Goal: Transaction & Acquisition: Purchase product/service

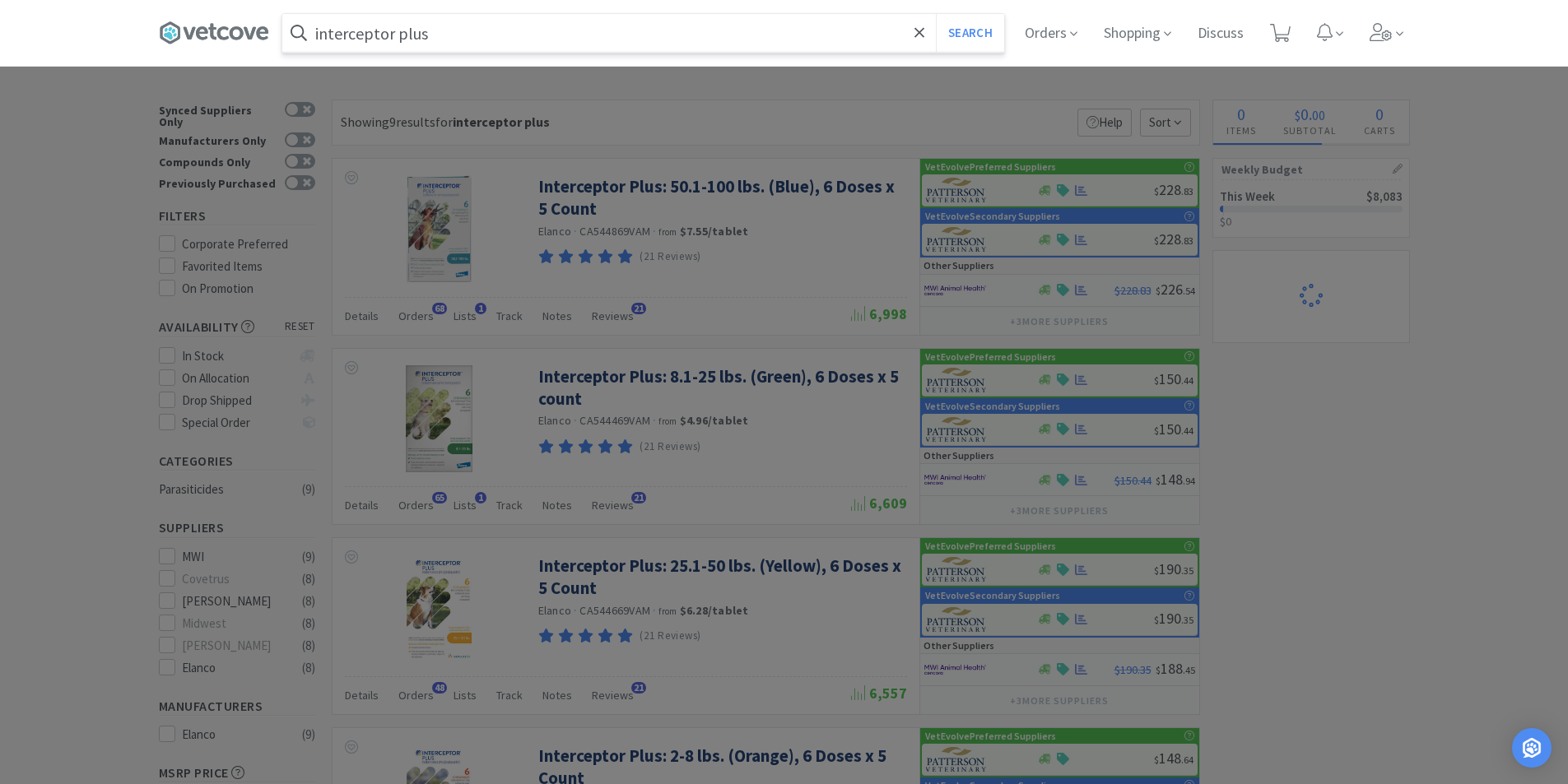
select select "2"
select select "6"
select select "3"
select select "1"
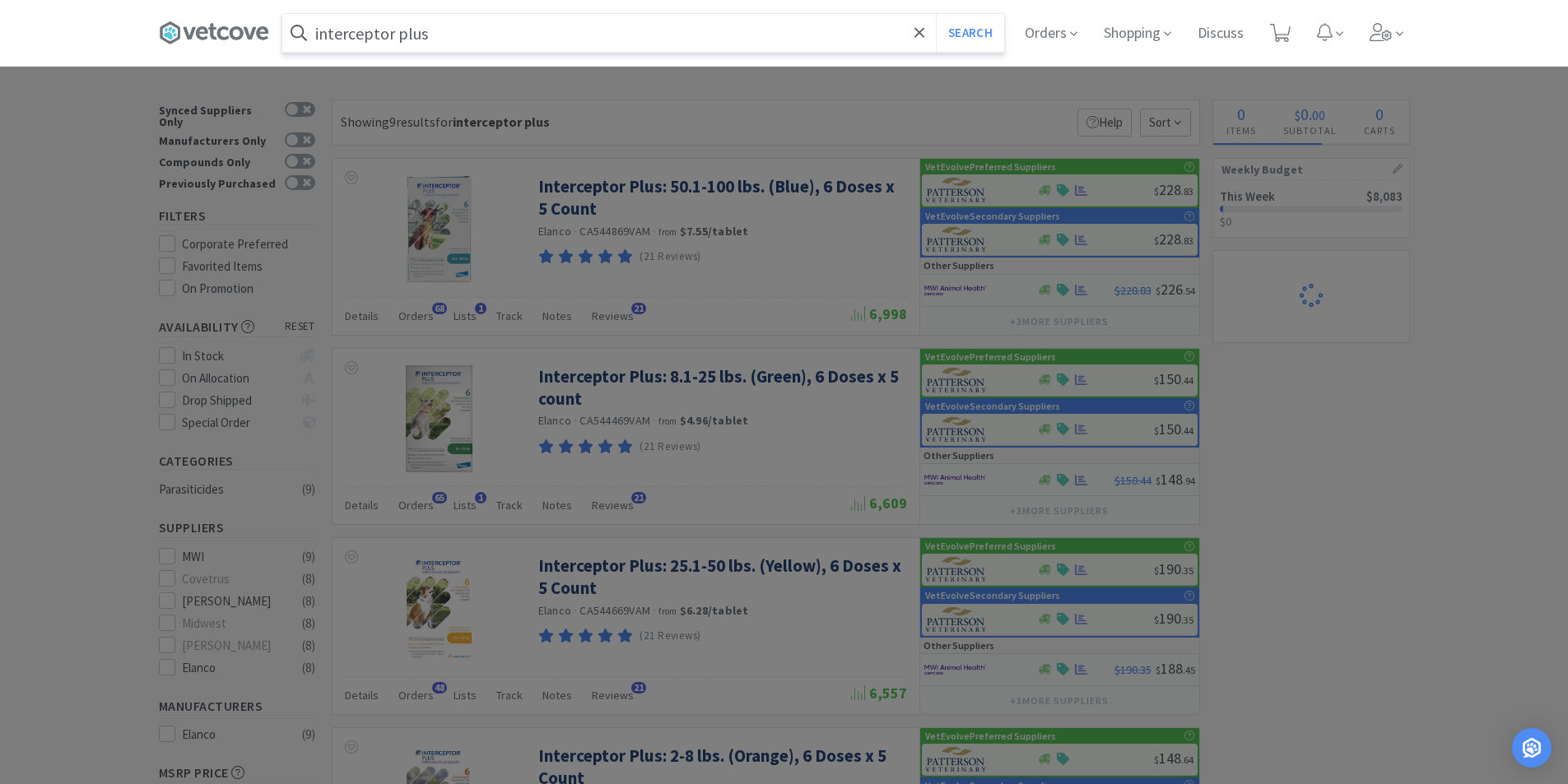
select select "1"
select select "2"
select select "3"
select select "1"
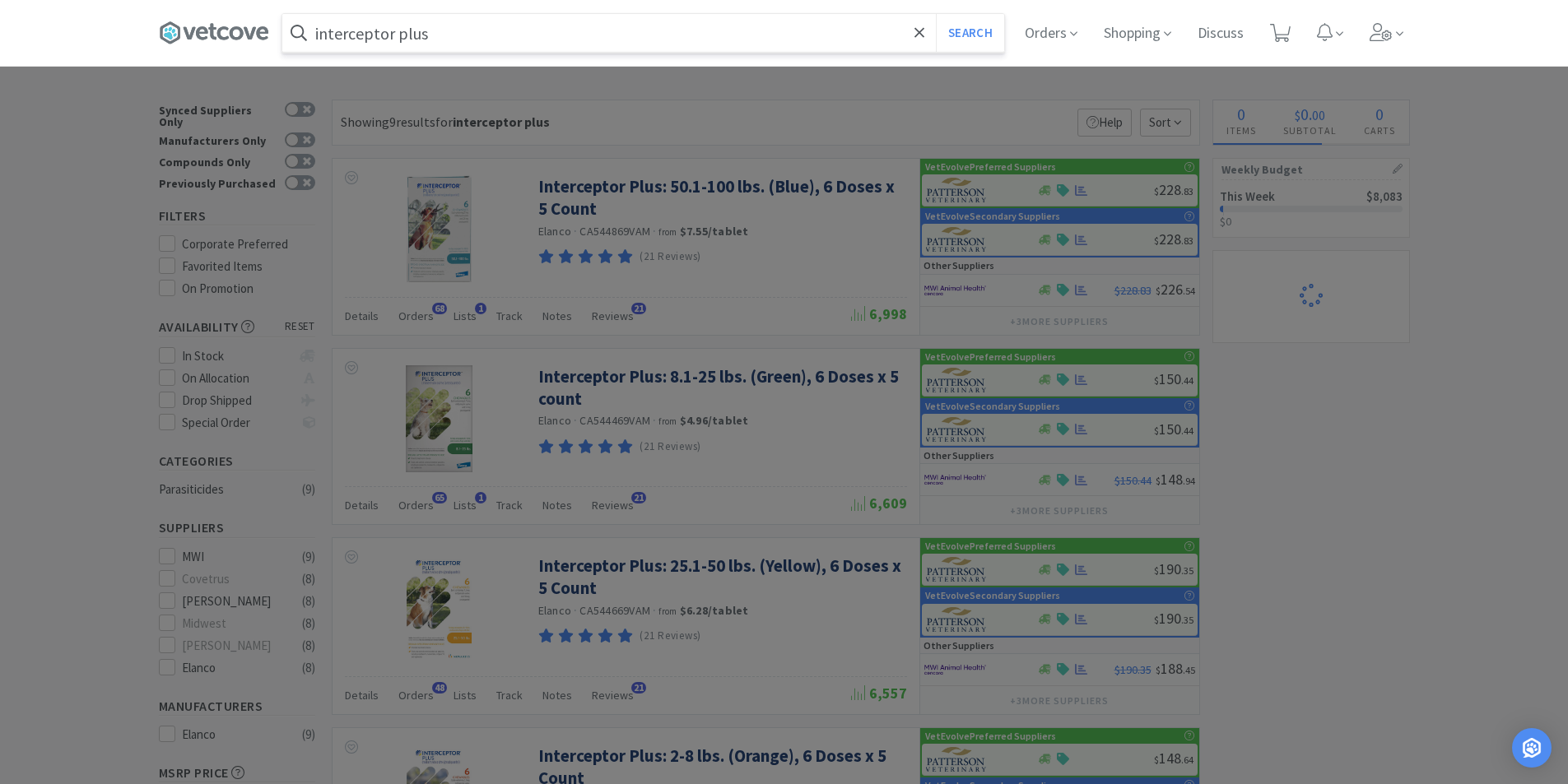
select select "2"
select select "1"
select select "3"
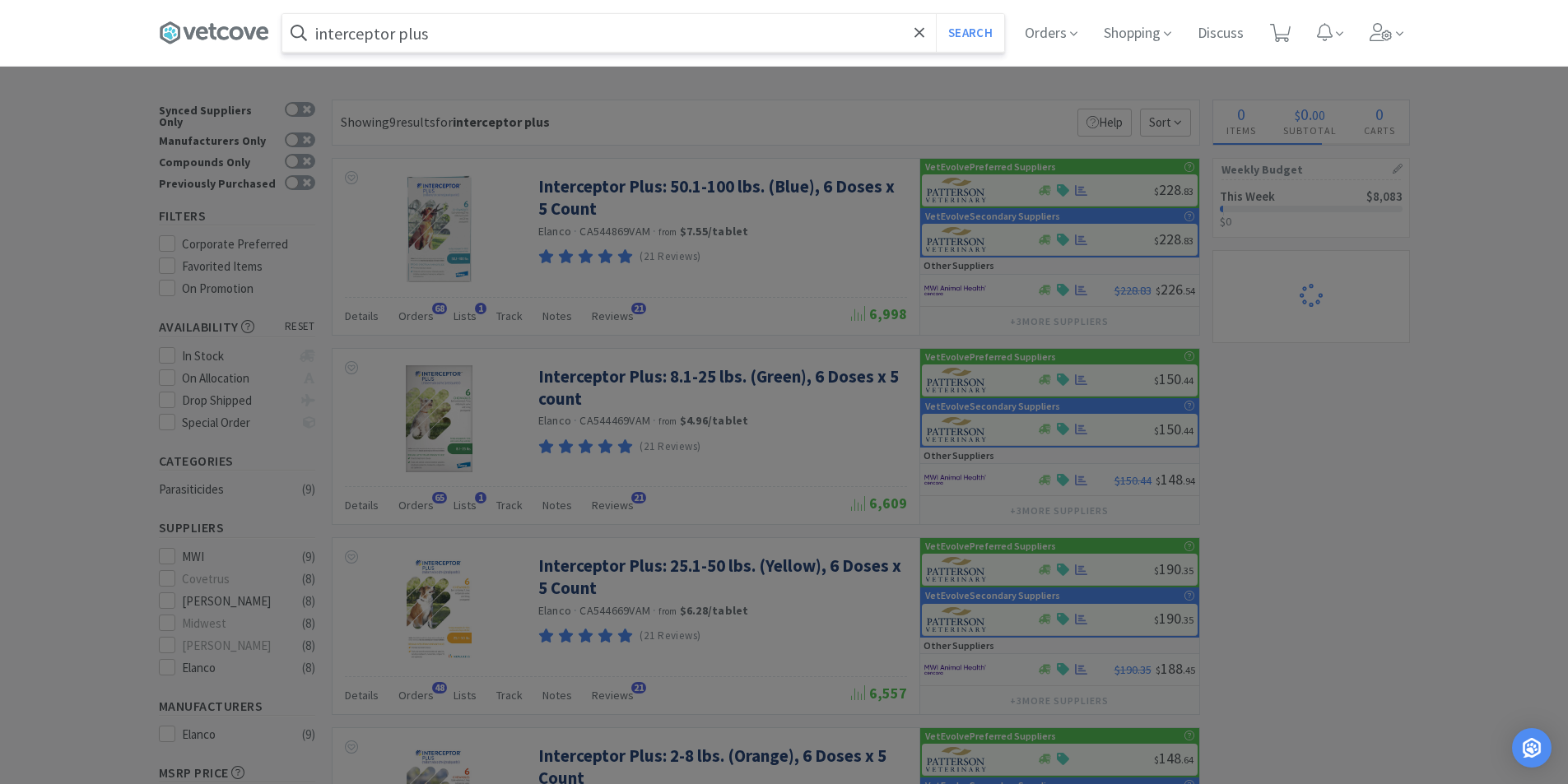
select select "1"
select select "2"
select select "1"
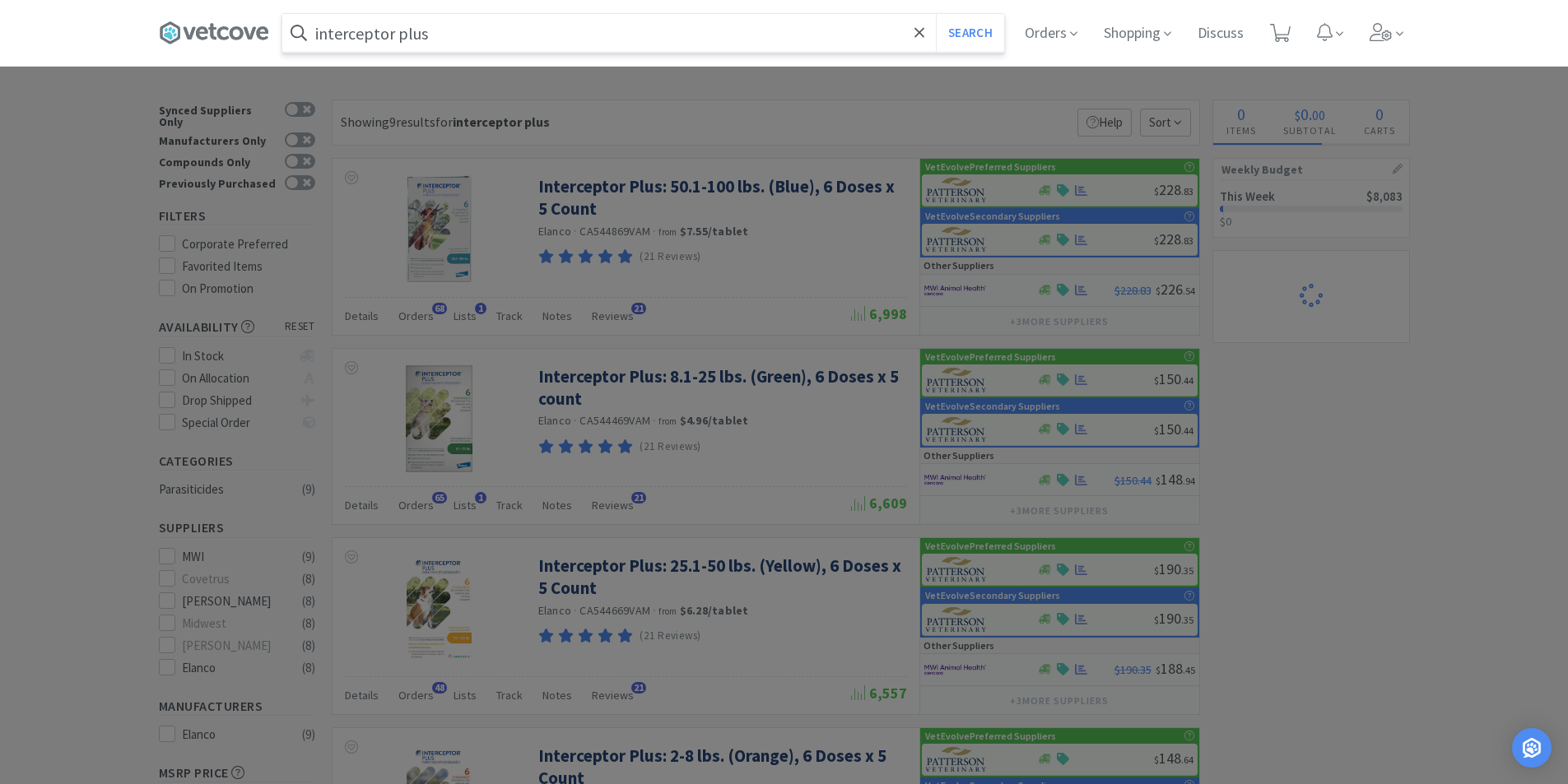
select select "1"
select select "3"
select select "5"
select select "3"
select select "1"
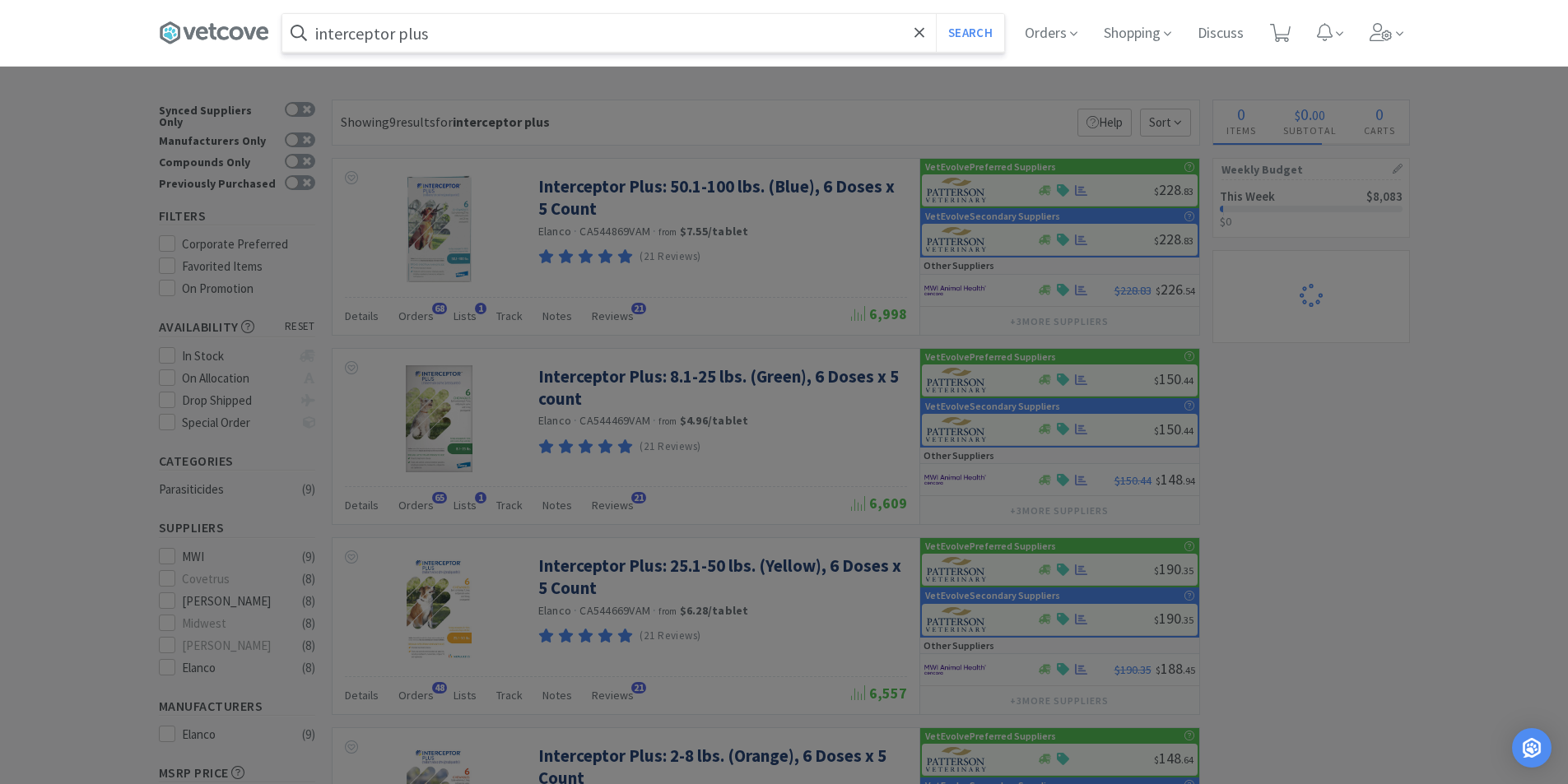
select select "2"
select select "1"
select select "2"
select select "3"
select select "2"
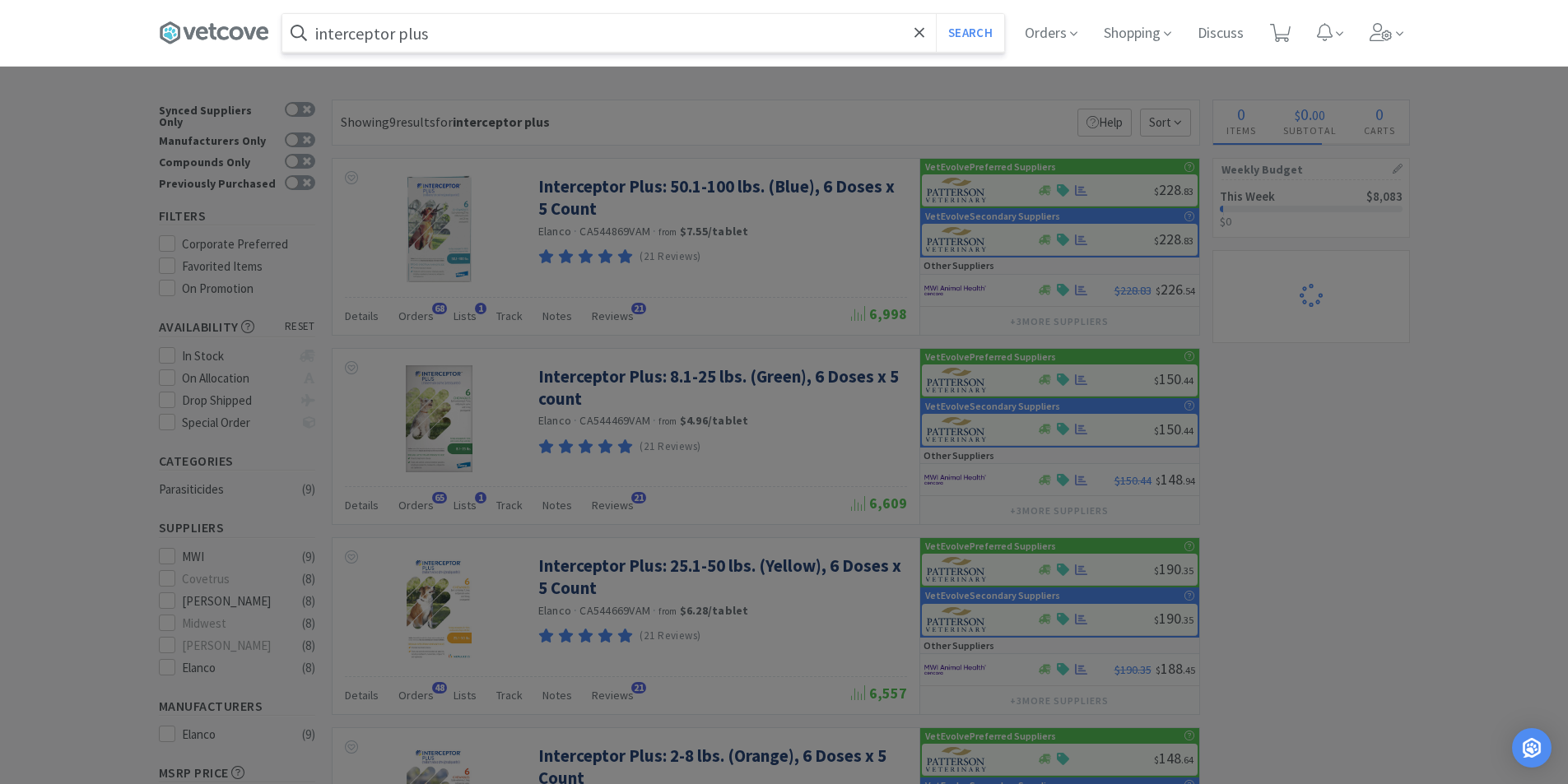
select select "2"
select select "1"
select select "2"
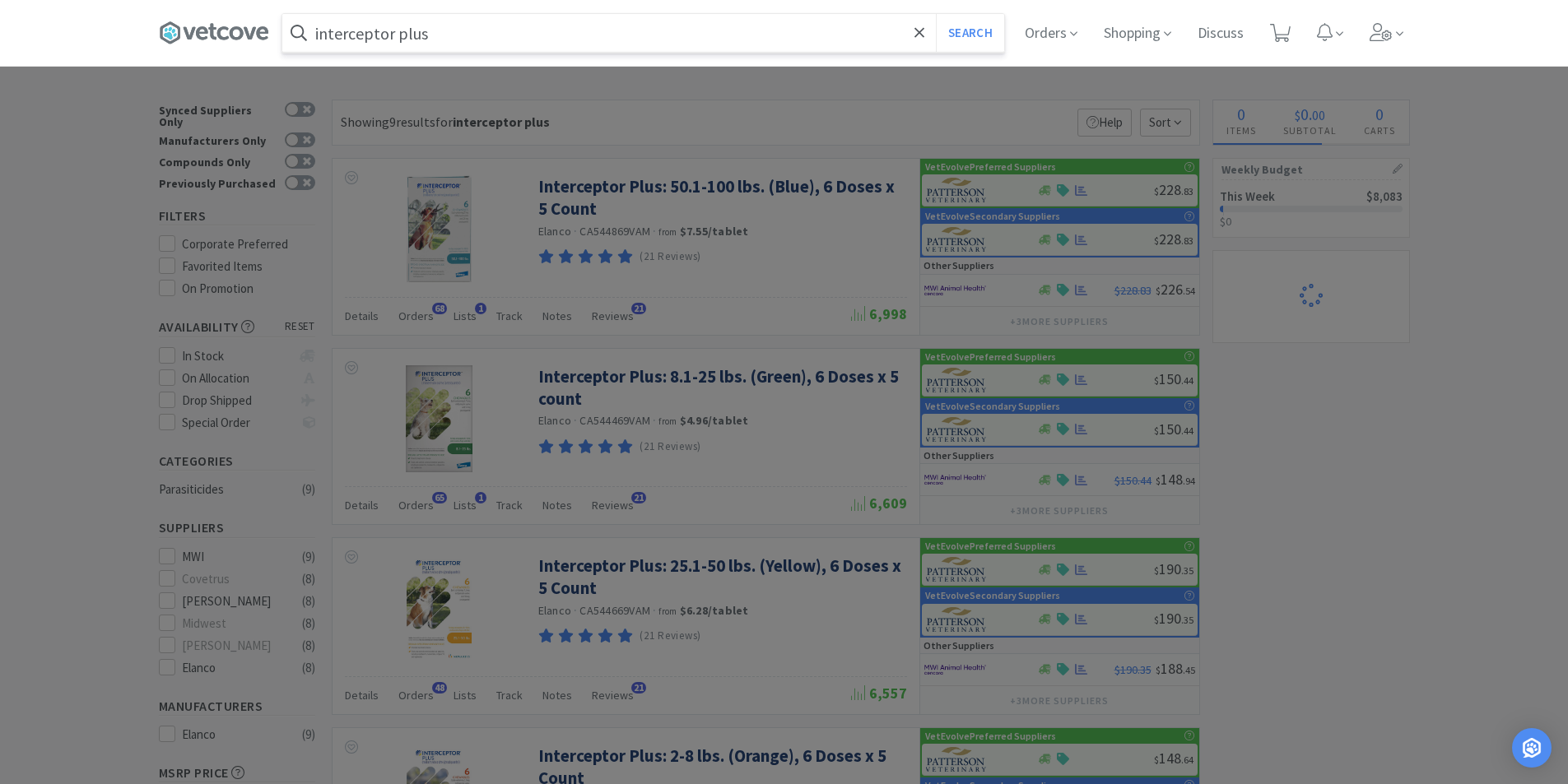
select select "1"
select select "2"
select select "1"
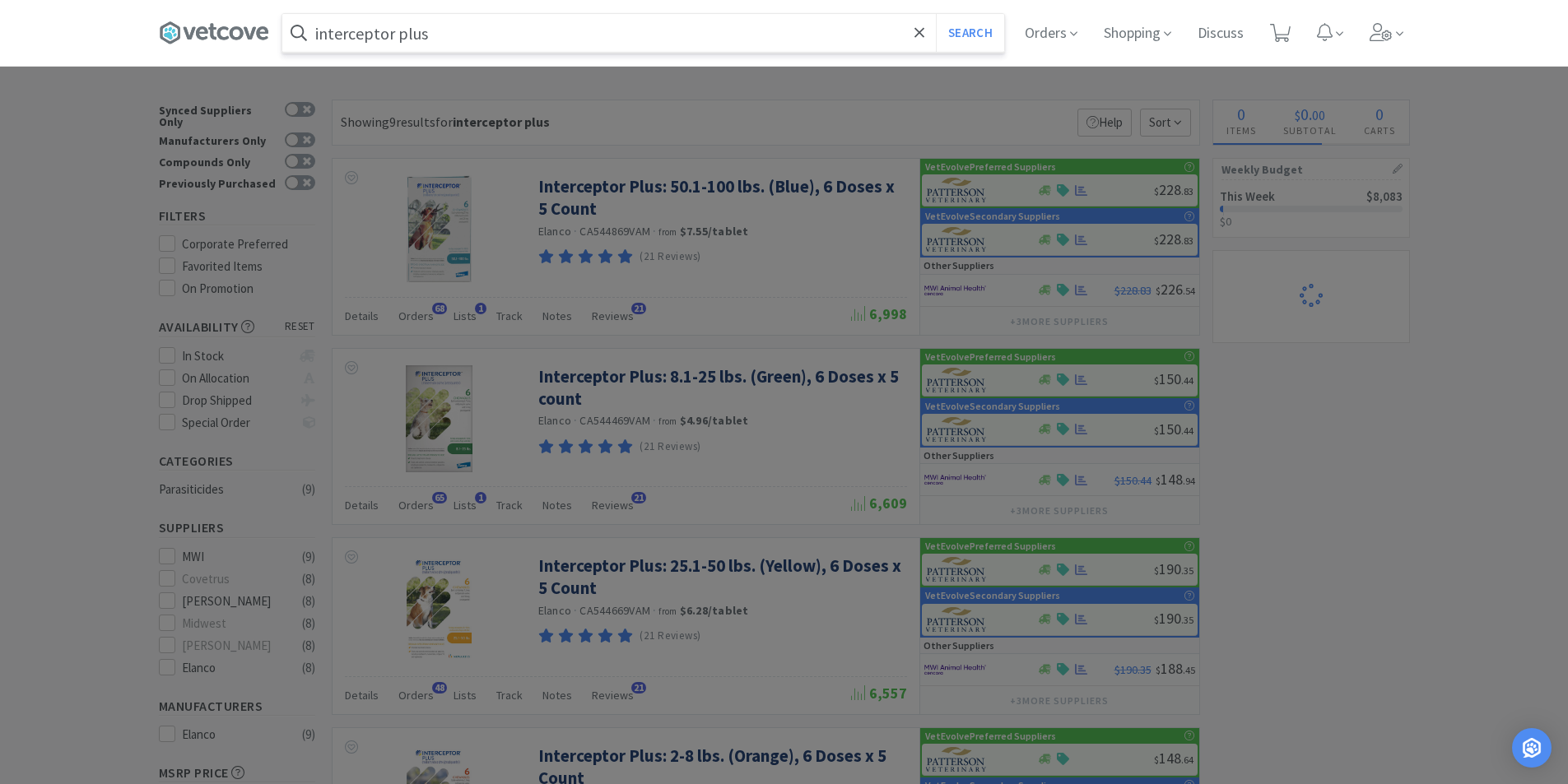
select select "2"
select select "3"
select select "4"
select select "1"
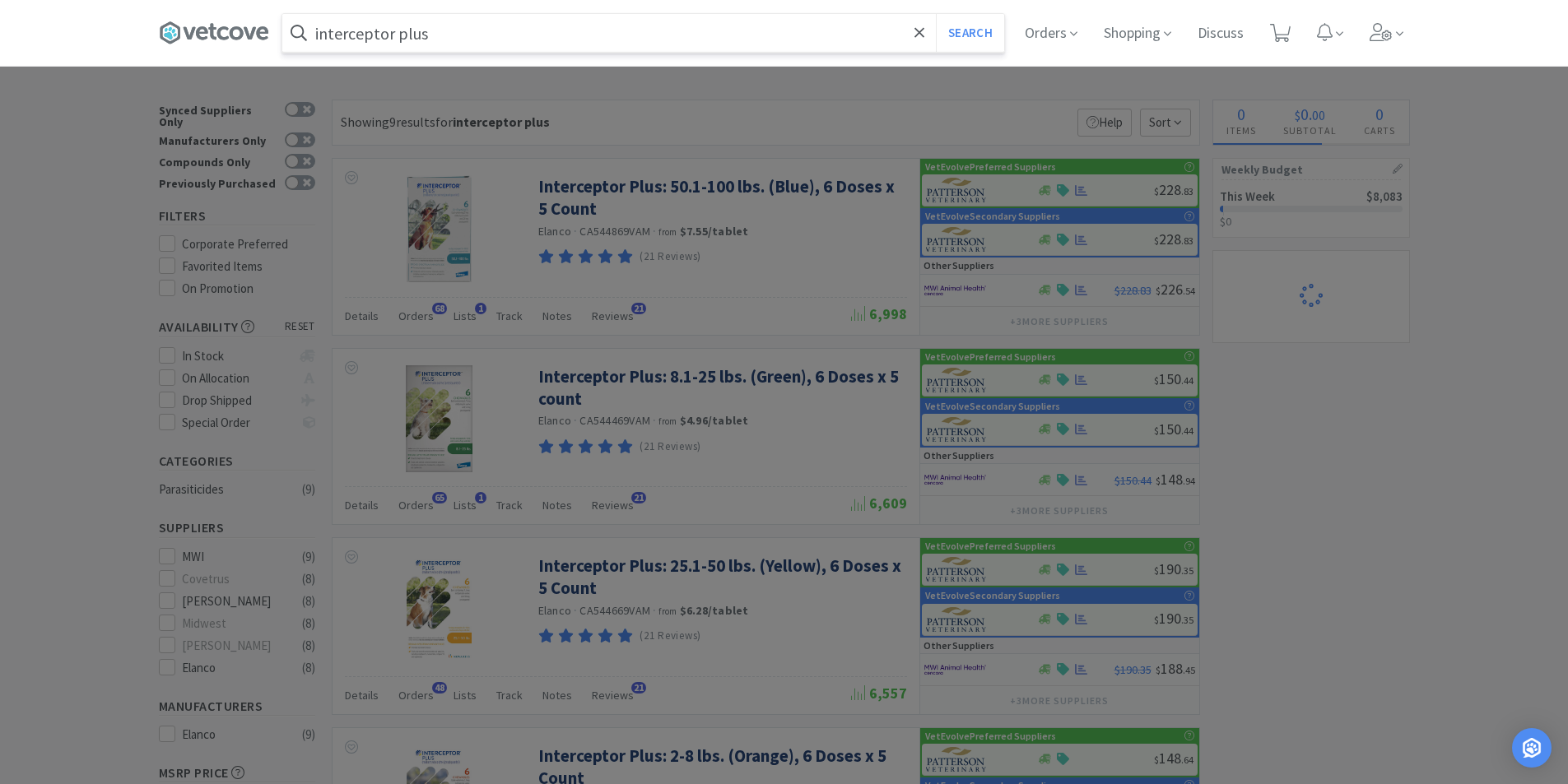
select select "1"
select select "2"
select select "5"
select select "1"
select select "3"
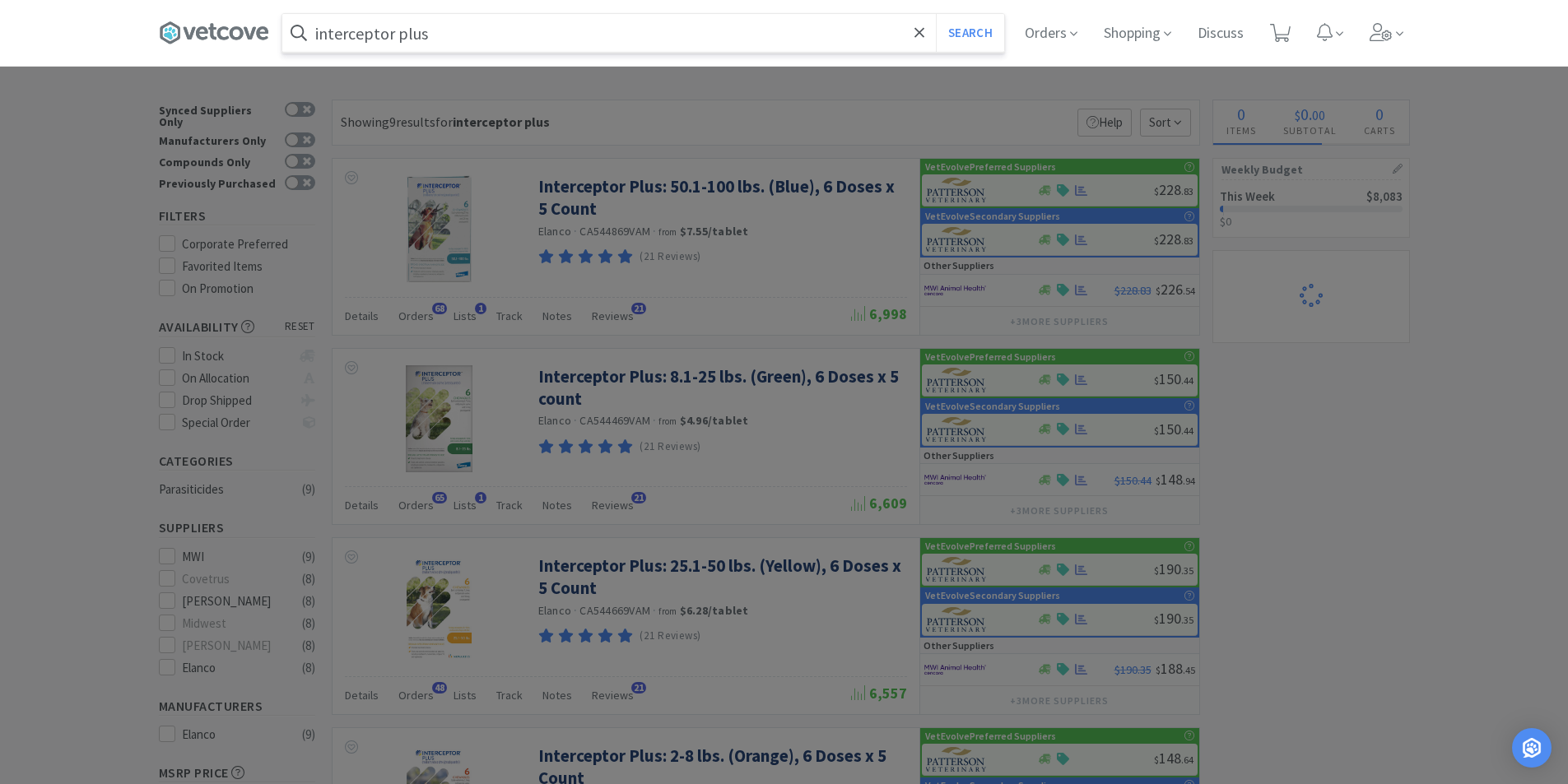
select select "1"
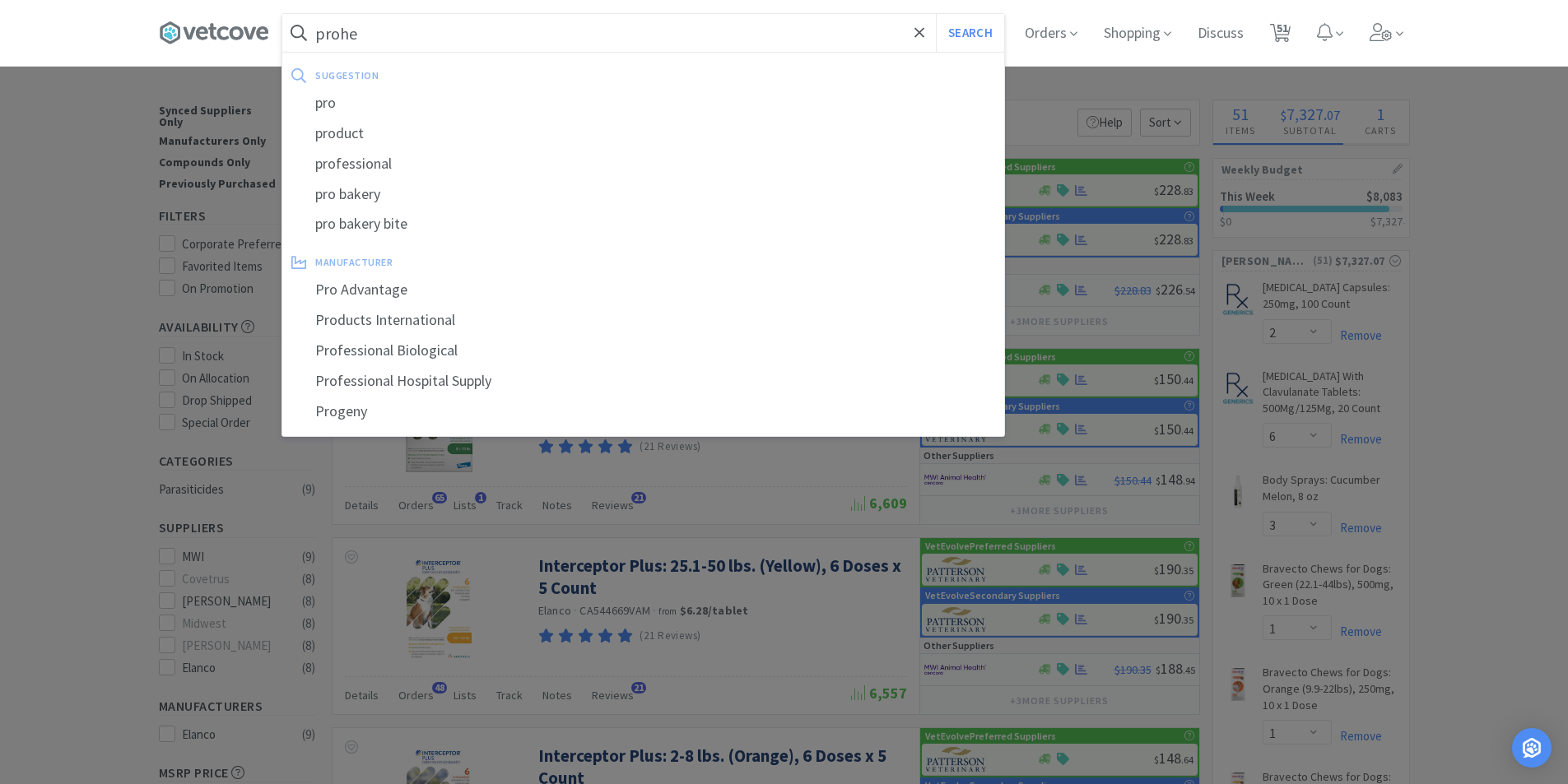
type input "prohea"
select select "1"
select select "2"
select select "1"
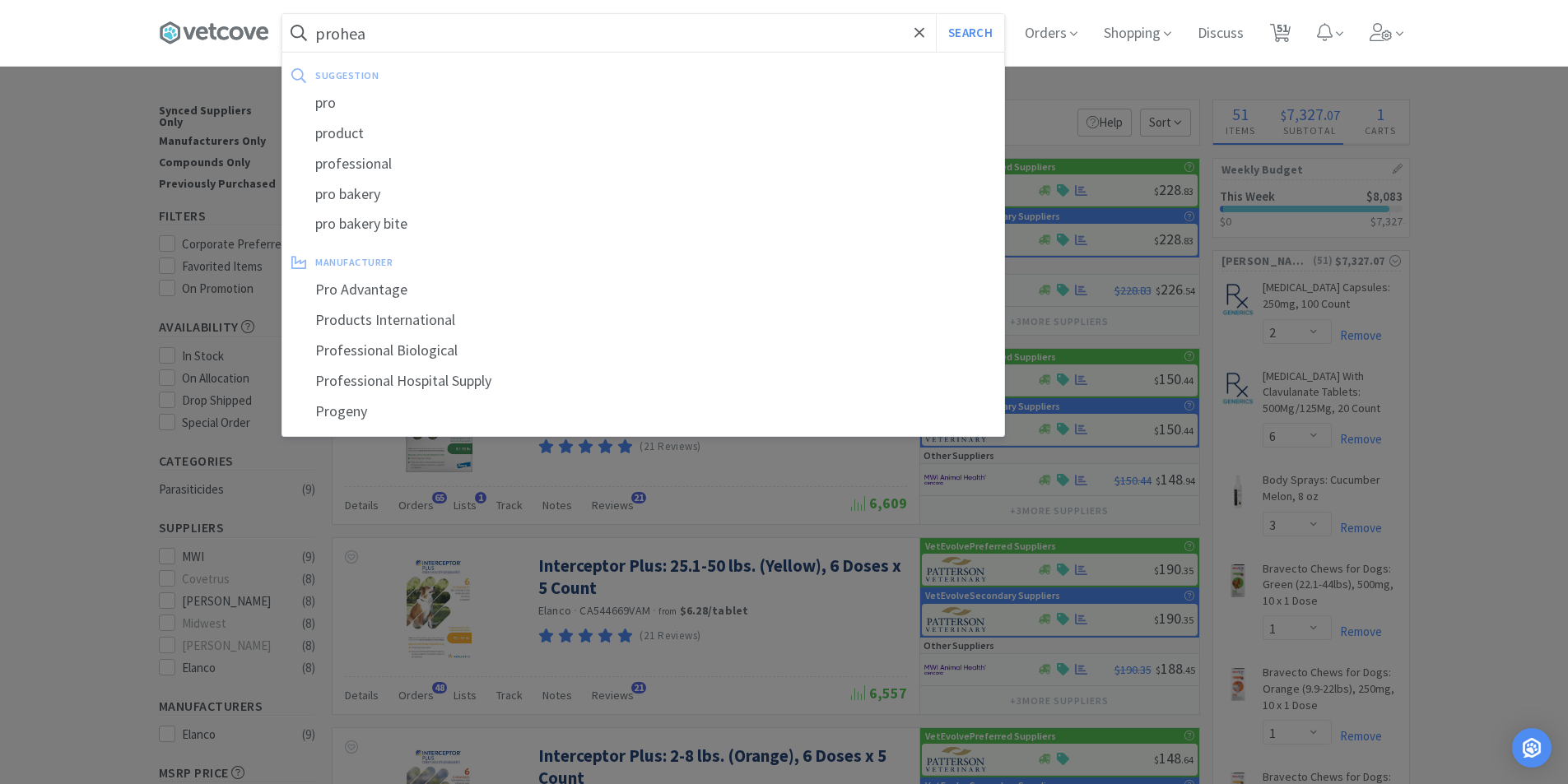
select select "2"
select select "3"
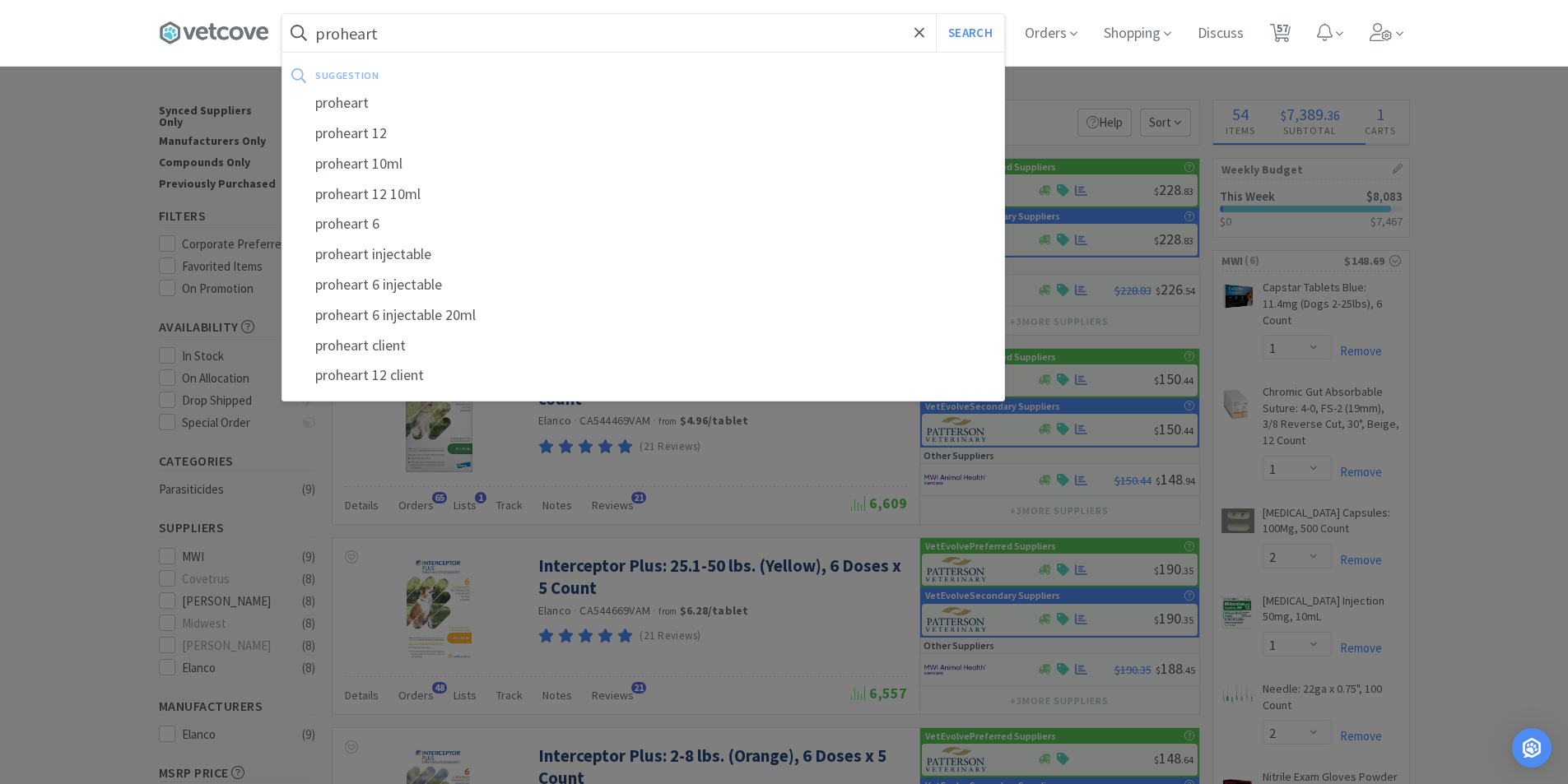
type input "proheart"
click at [936, 14] on button "Search" at bounding box center [969, 33] width 69 height 38
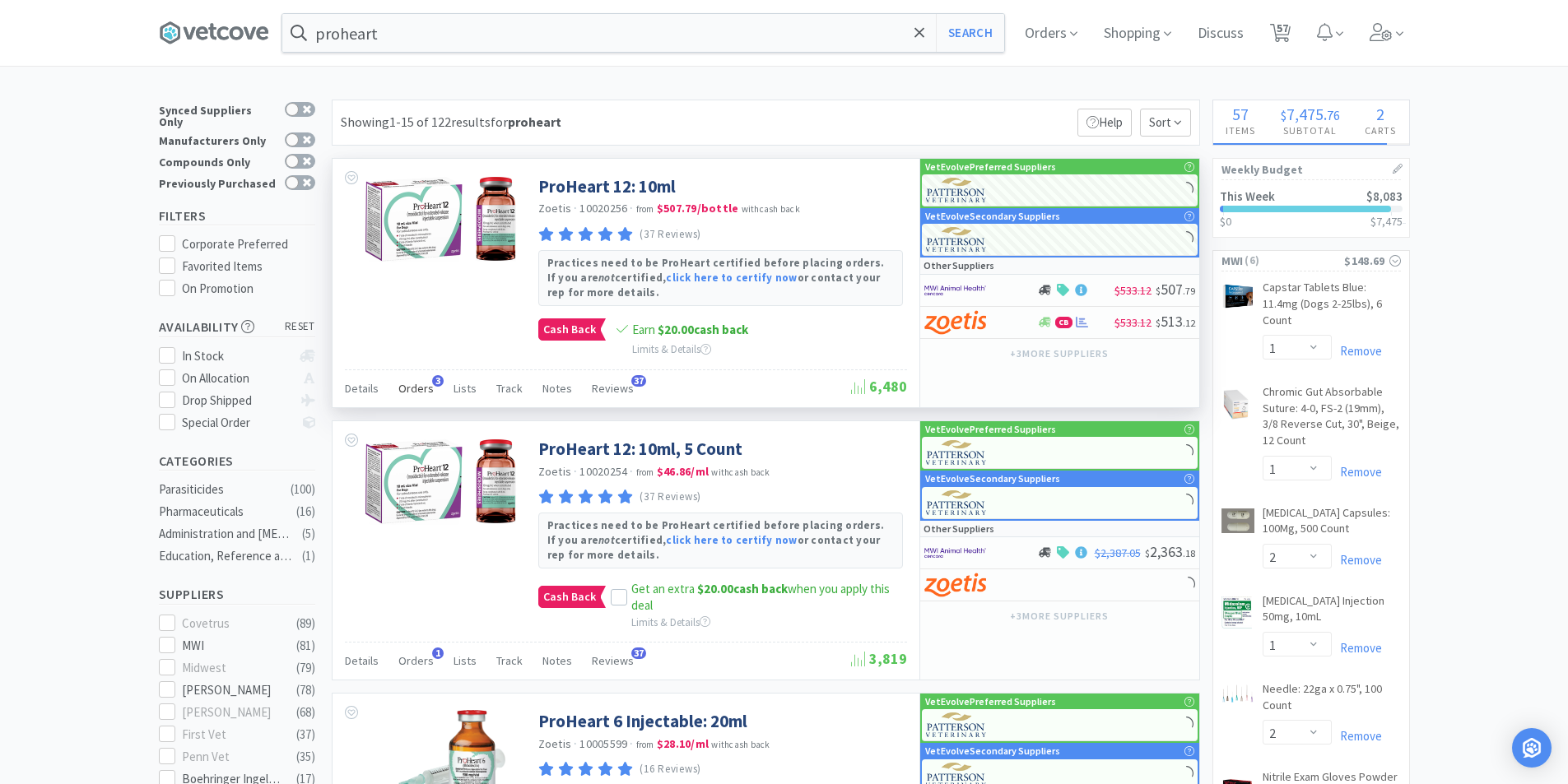
click at [414, 383] on span "Orders" at bounding box center [416, 388] width 36 height 15
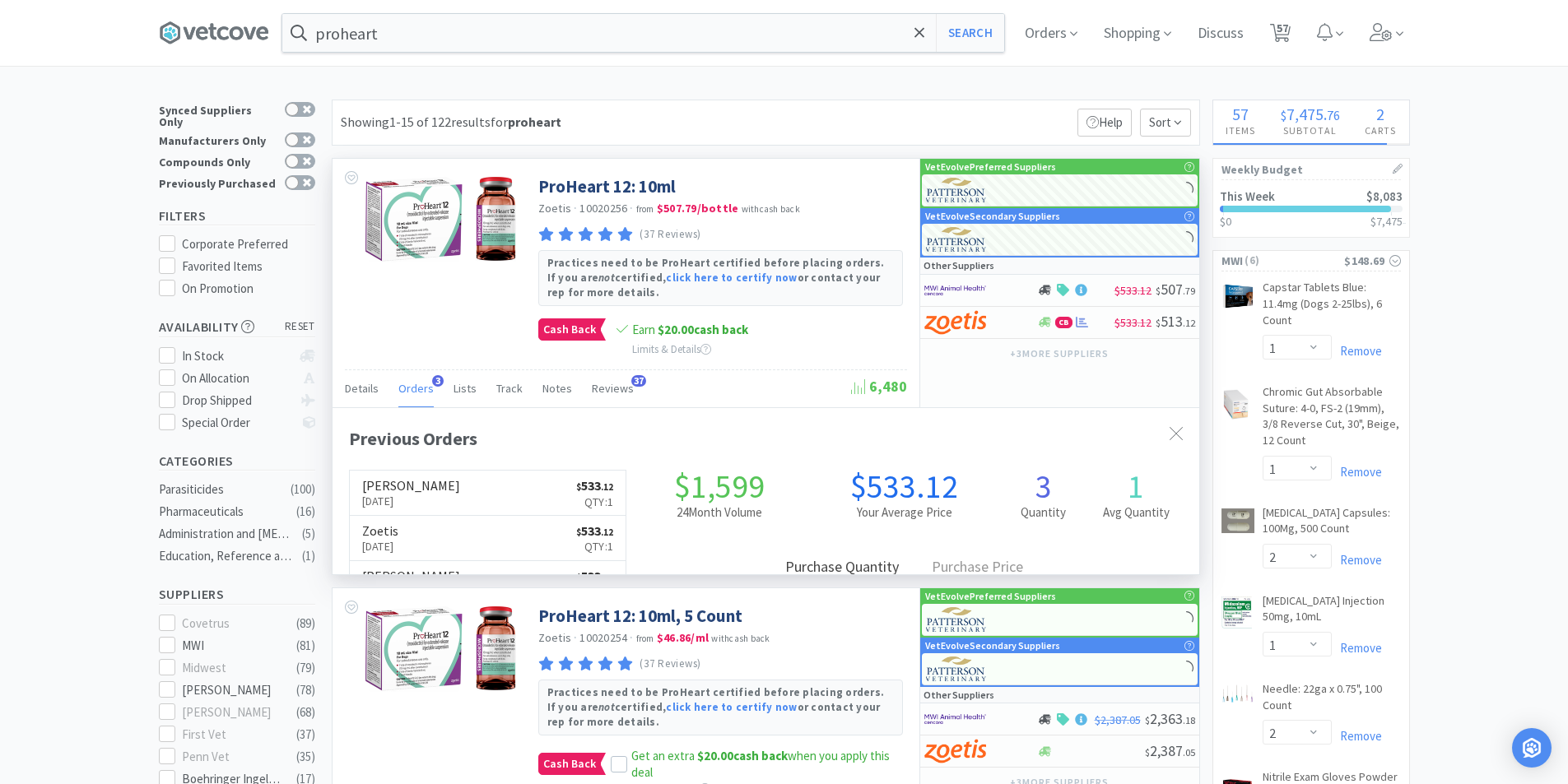
scroll to position [426, 867]
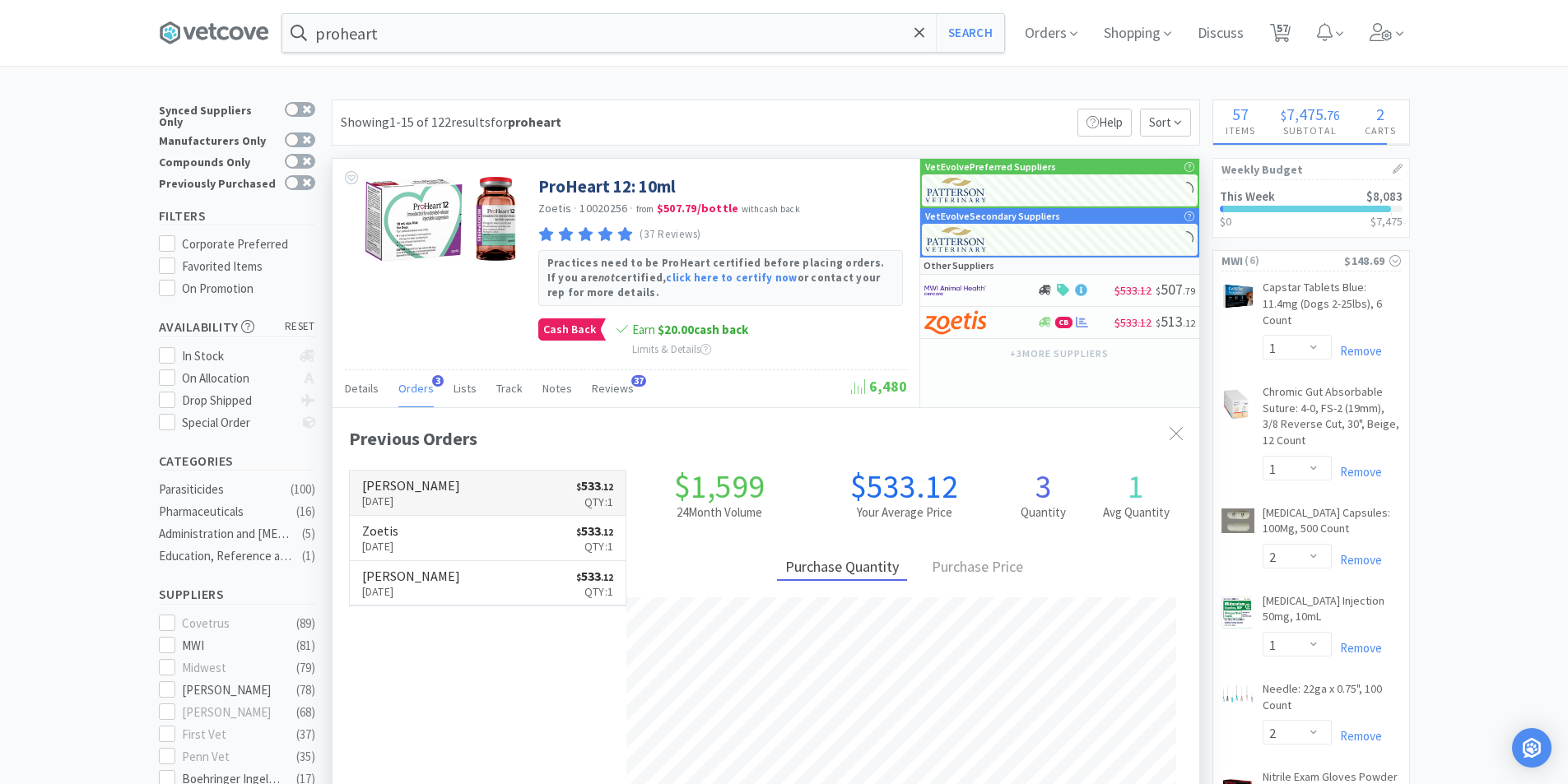
select select "1"
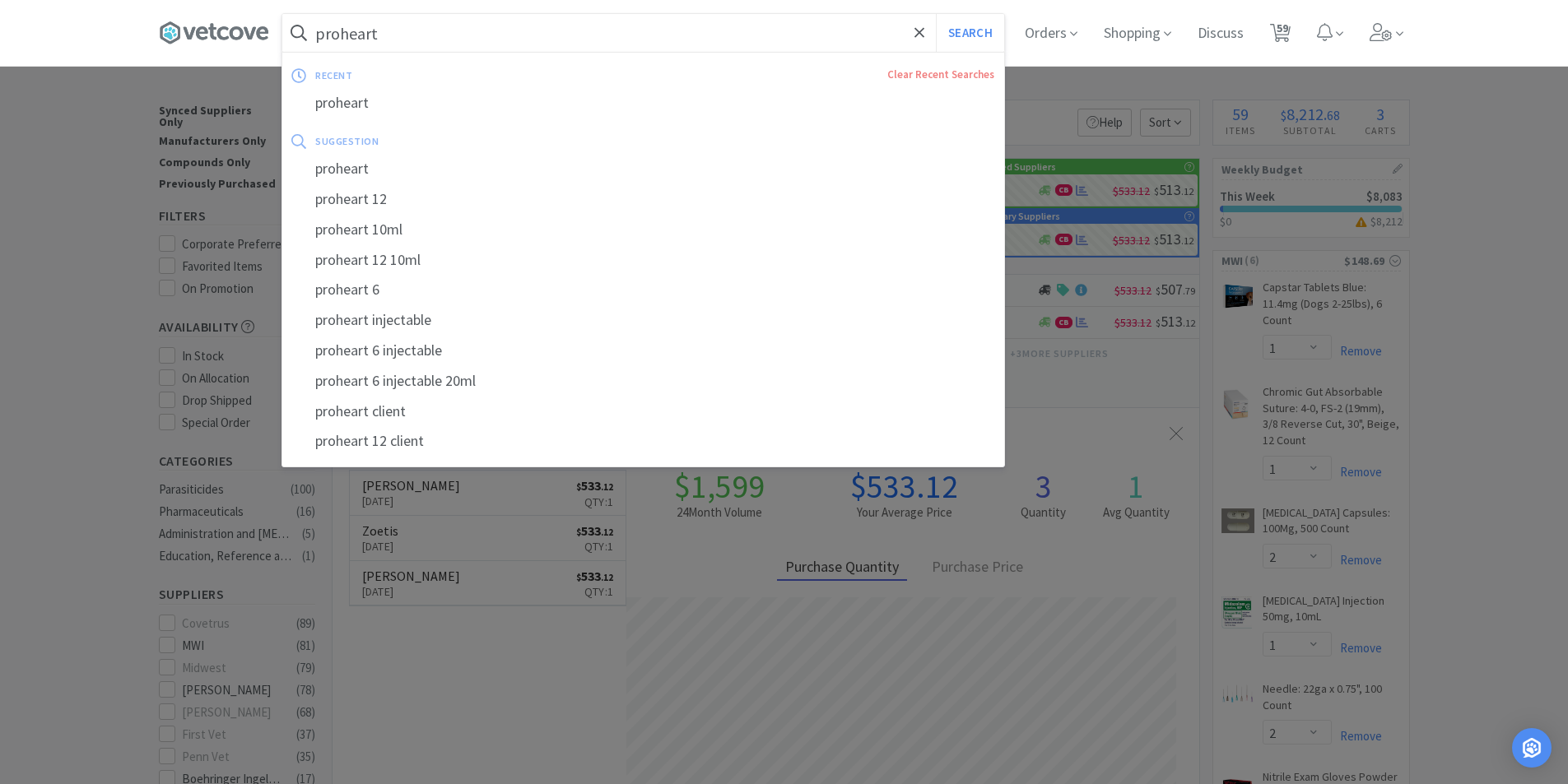
click at [450, 36] on input "proheart" at bounding box center [643, 33] width 722 height 38
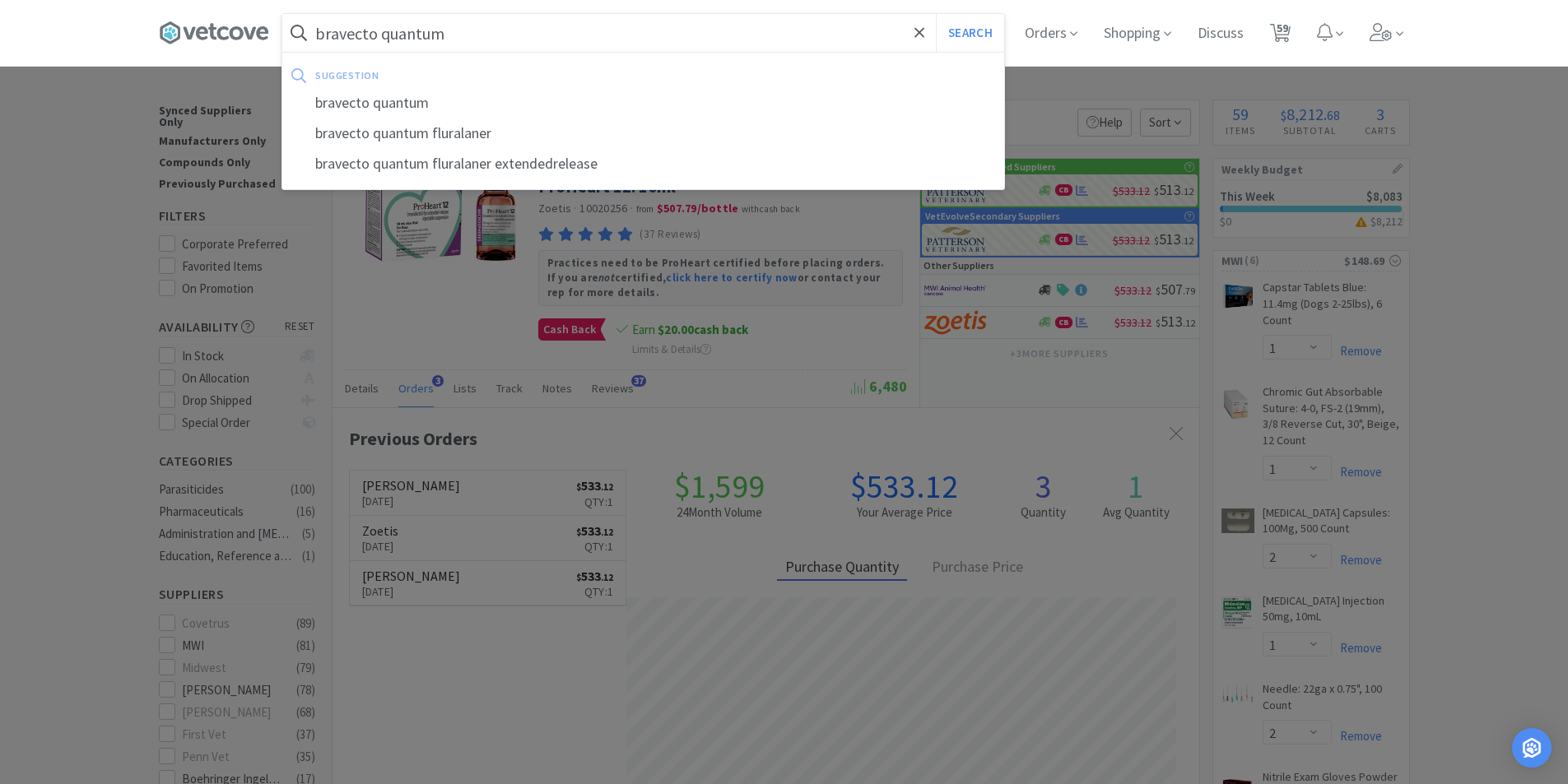
click at [936, 14] on button "Search" at bounding box center [969, 33] width 69 height 38
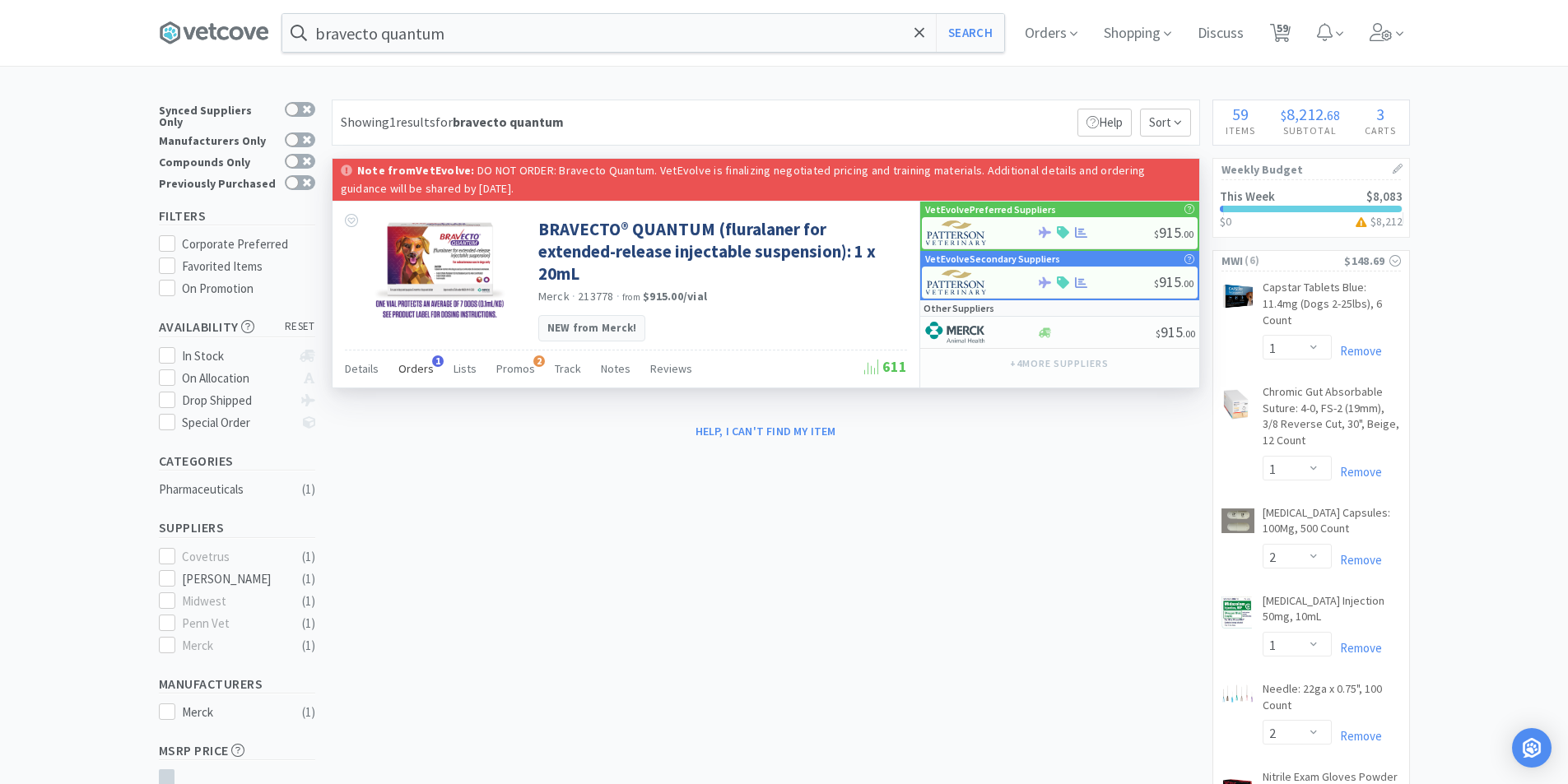
click at [426, 361] on span "Orders" at bounding box center [416, 368] width 36 height 15
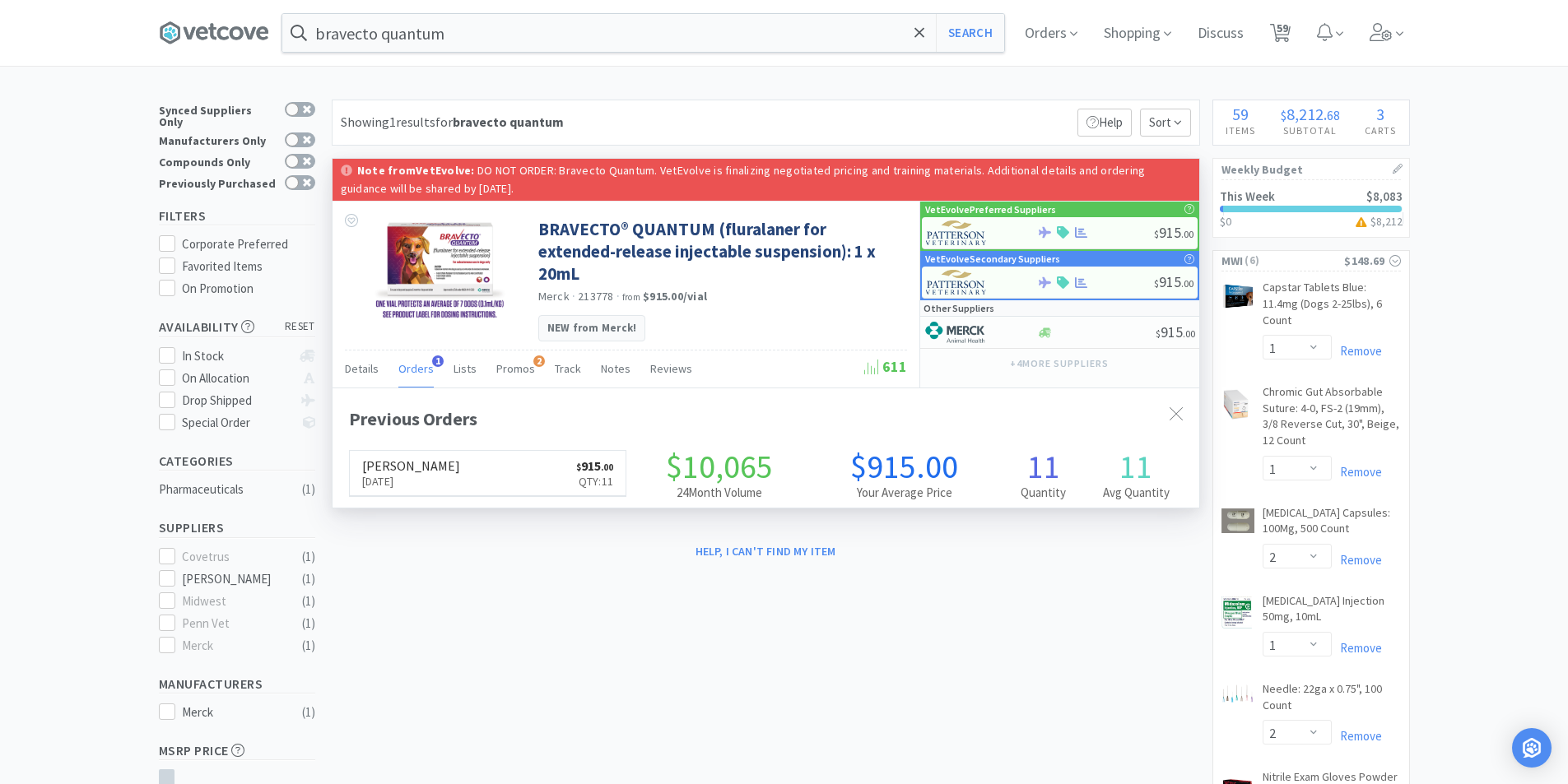
scroll to position [426, 867]
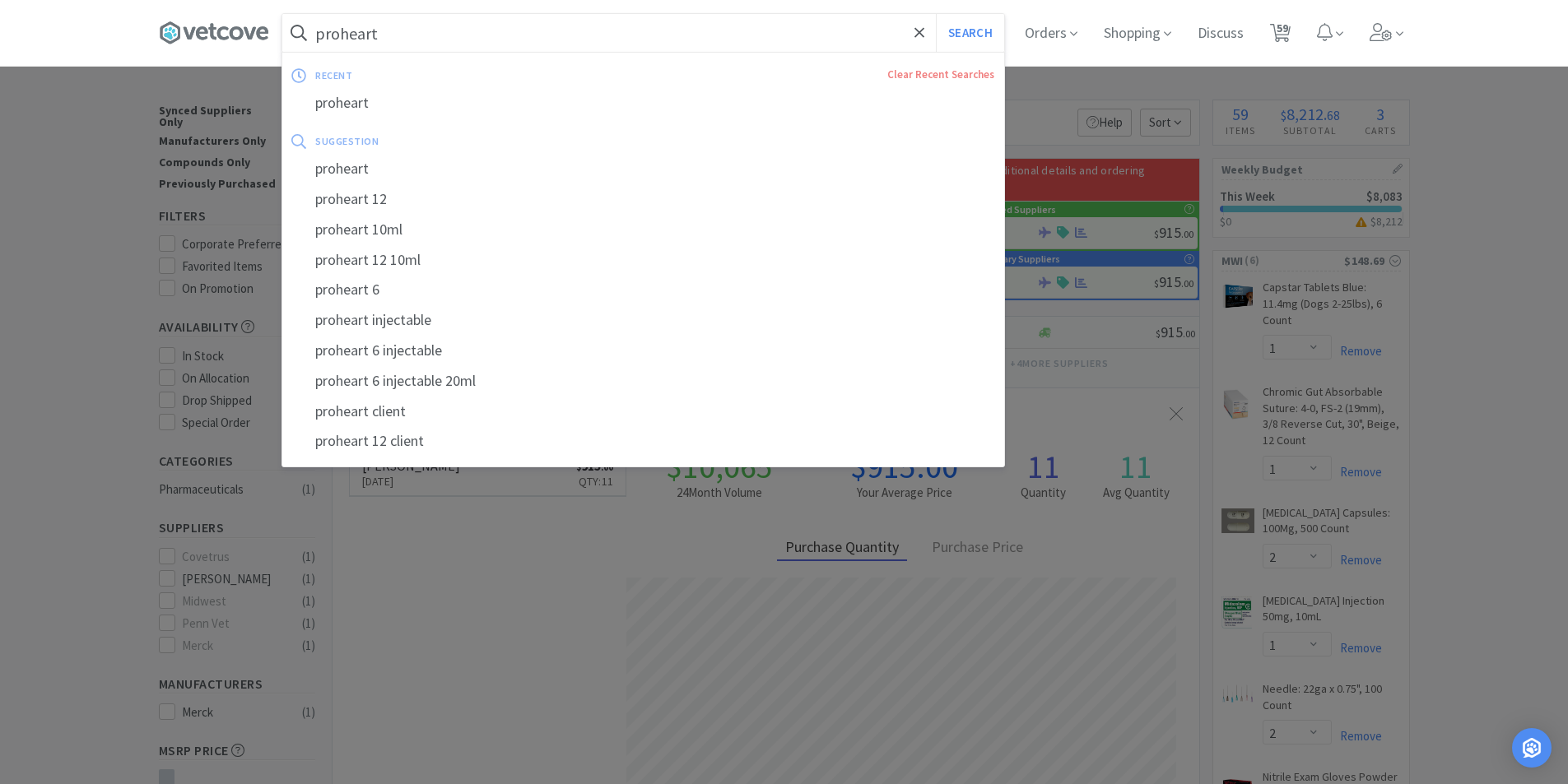
click at [936, 14] on button "Search" at bounding box center [969, 33] width 69 height 38
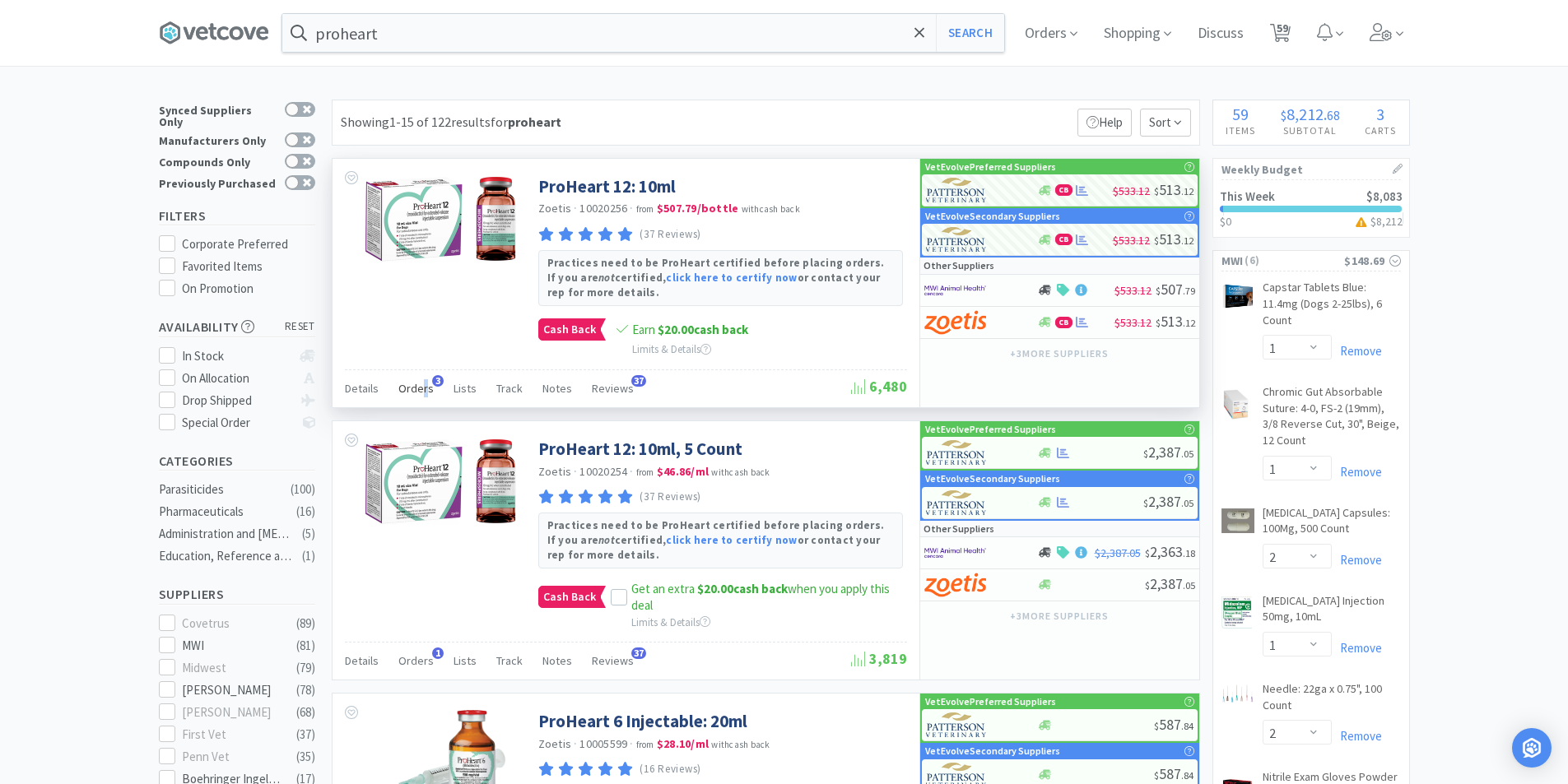
click at [424, 397] on div "Orders 3" at bounding box center [416, 391] width 36 height 31
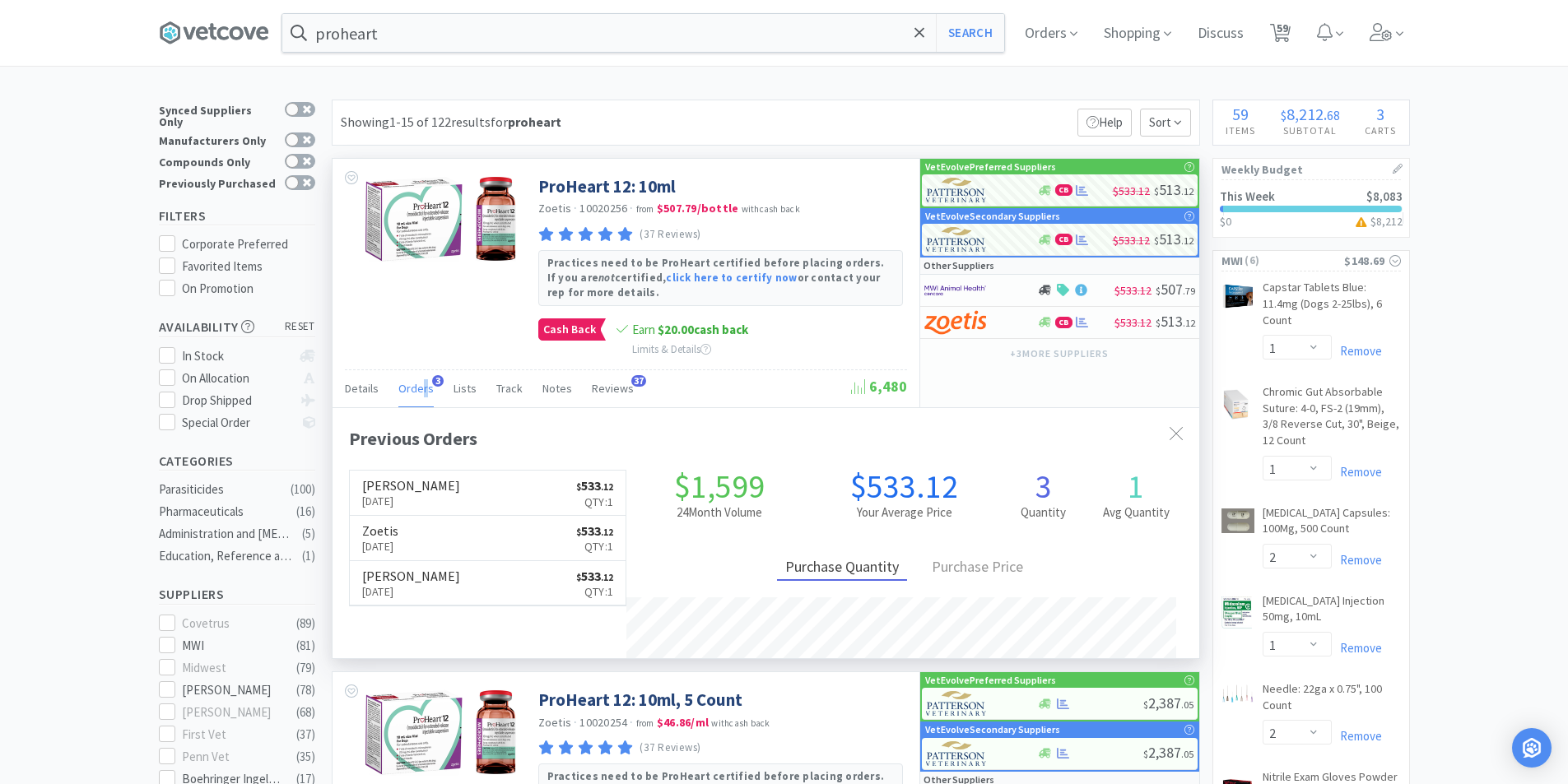
scroll to position [426, 867]
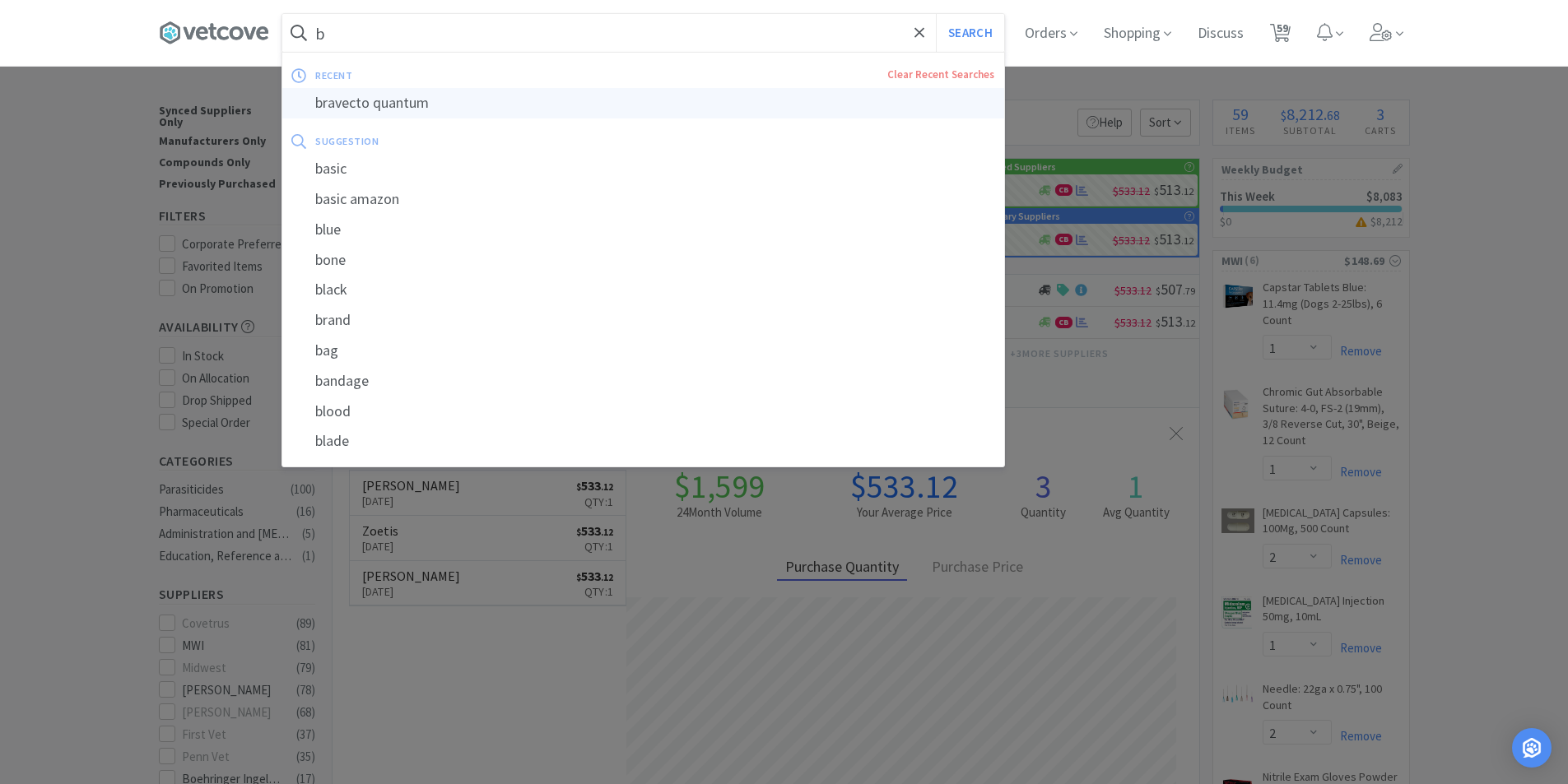
click at [349, 110] on div "bravecto quantum" at bounding box center [643, 103] width 722 height 31
type input "bravecto quantum"
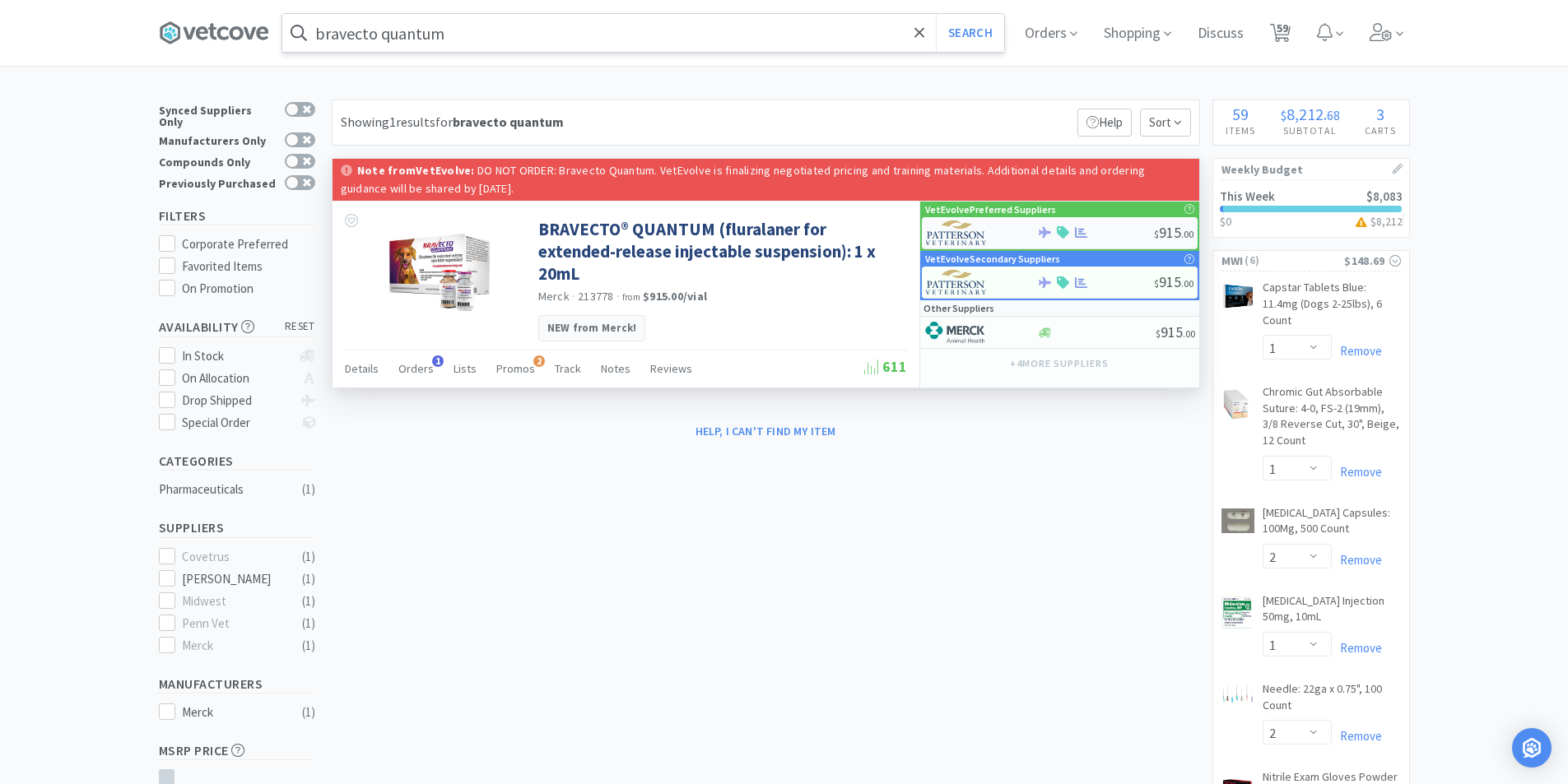
click at [982, 226] on img at bounding box center [956, 233] width 62 height 25
select select "1"
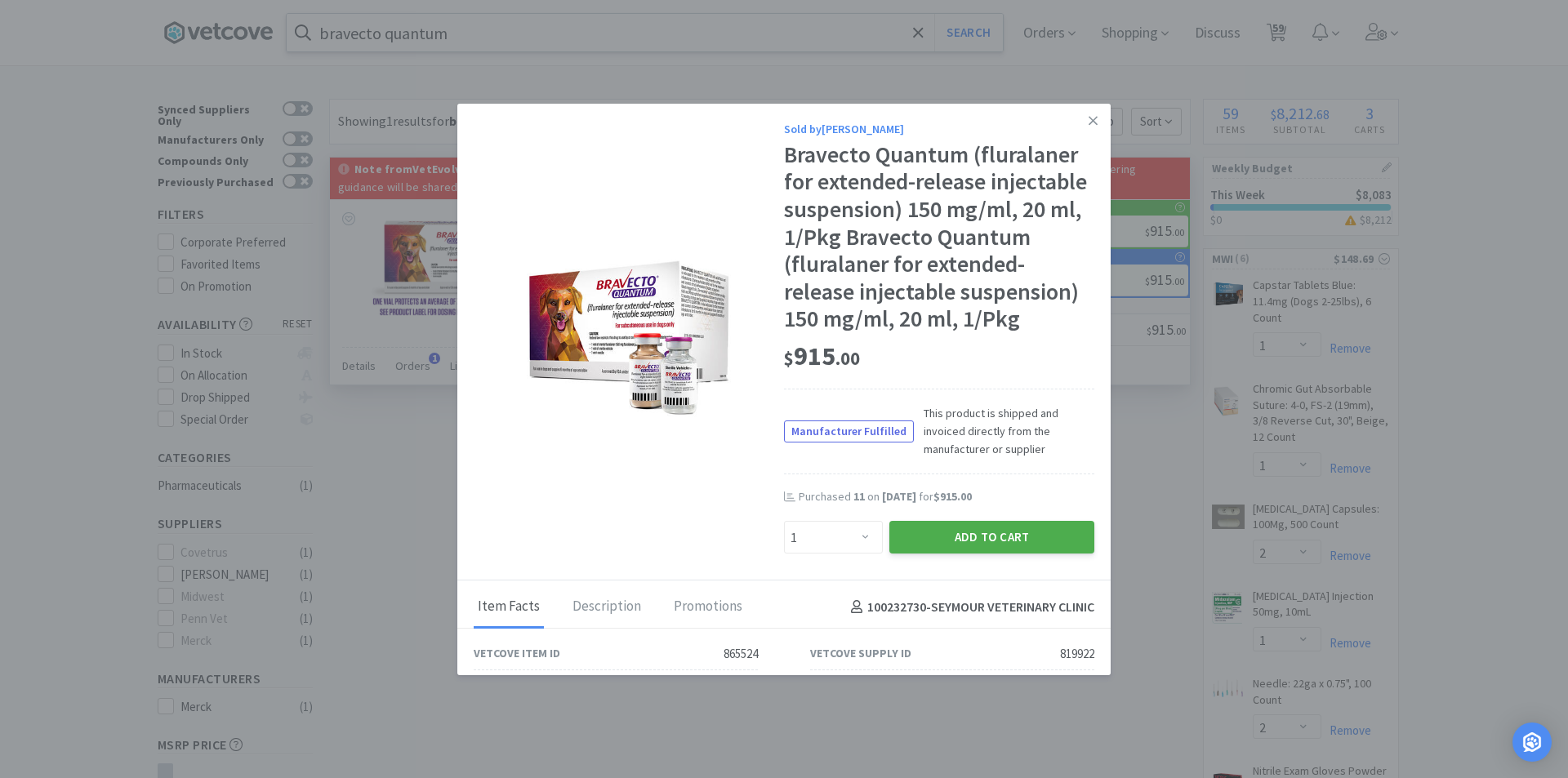
click at [949, 529] on button "Add to Cart" at bounding box center [992, 537] width 205 height 33
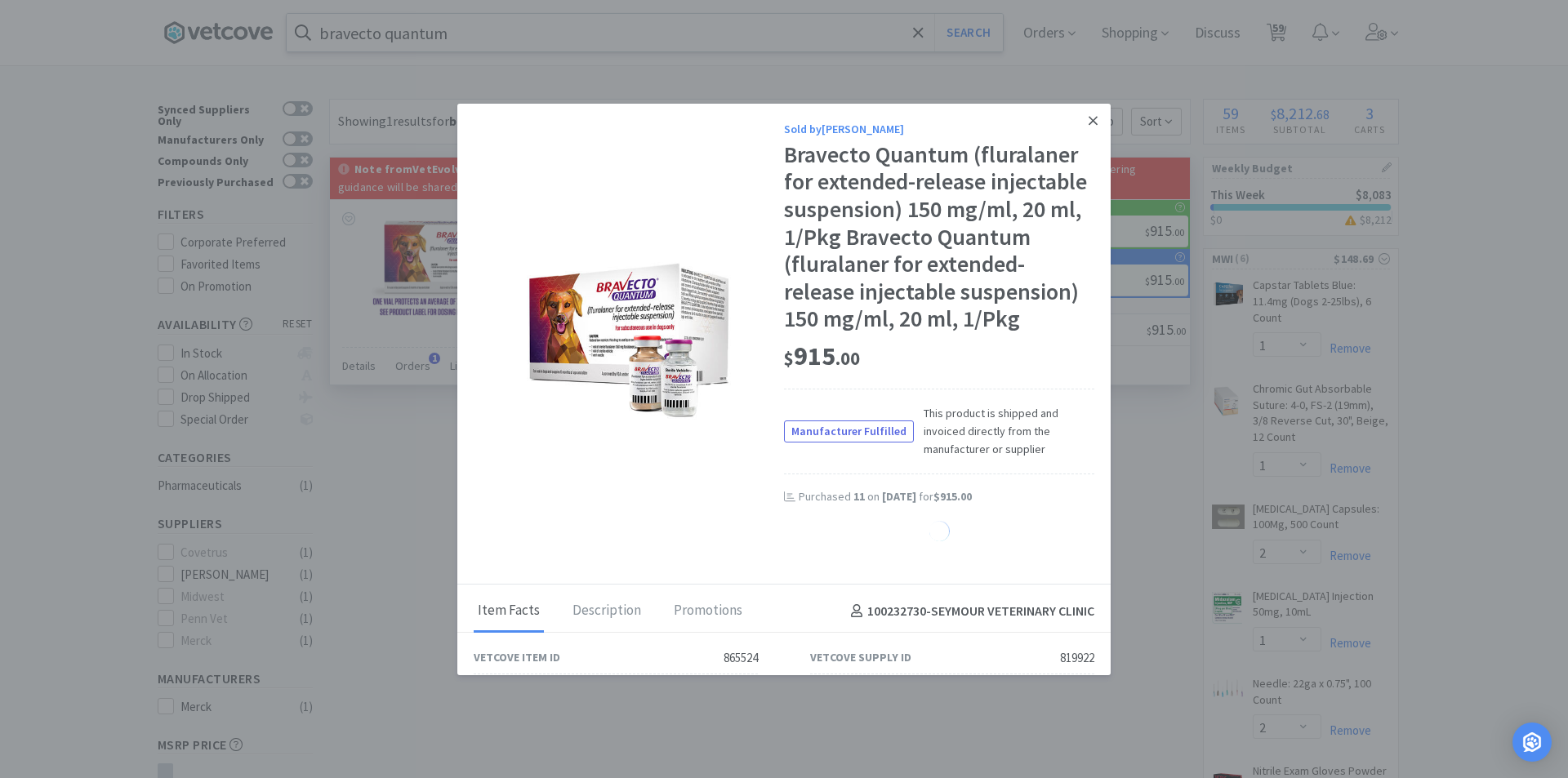
select select "1"
select select "3"
select select "1"
select select "2"
select select "3"
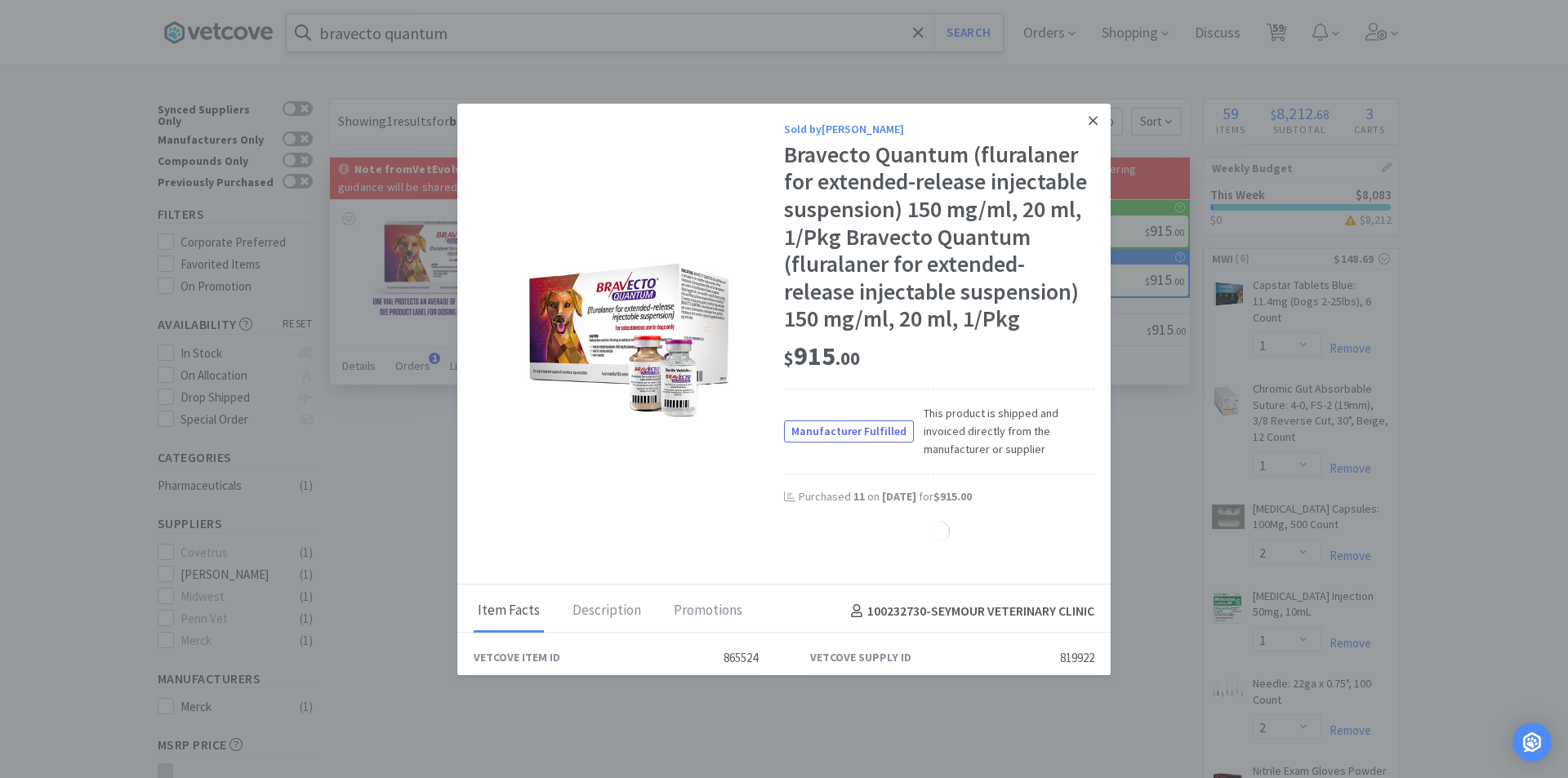
select select "1"
select select "2"
select select "1"
select select "3"
select select "1"
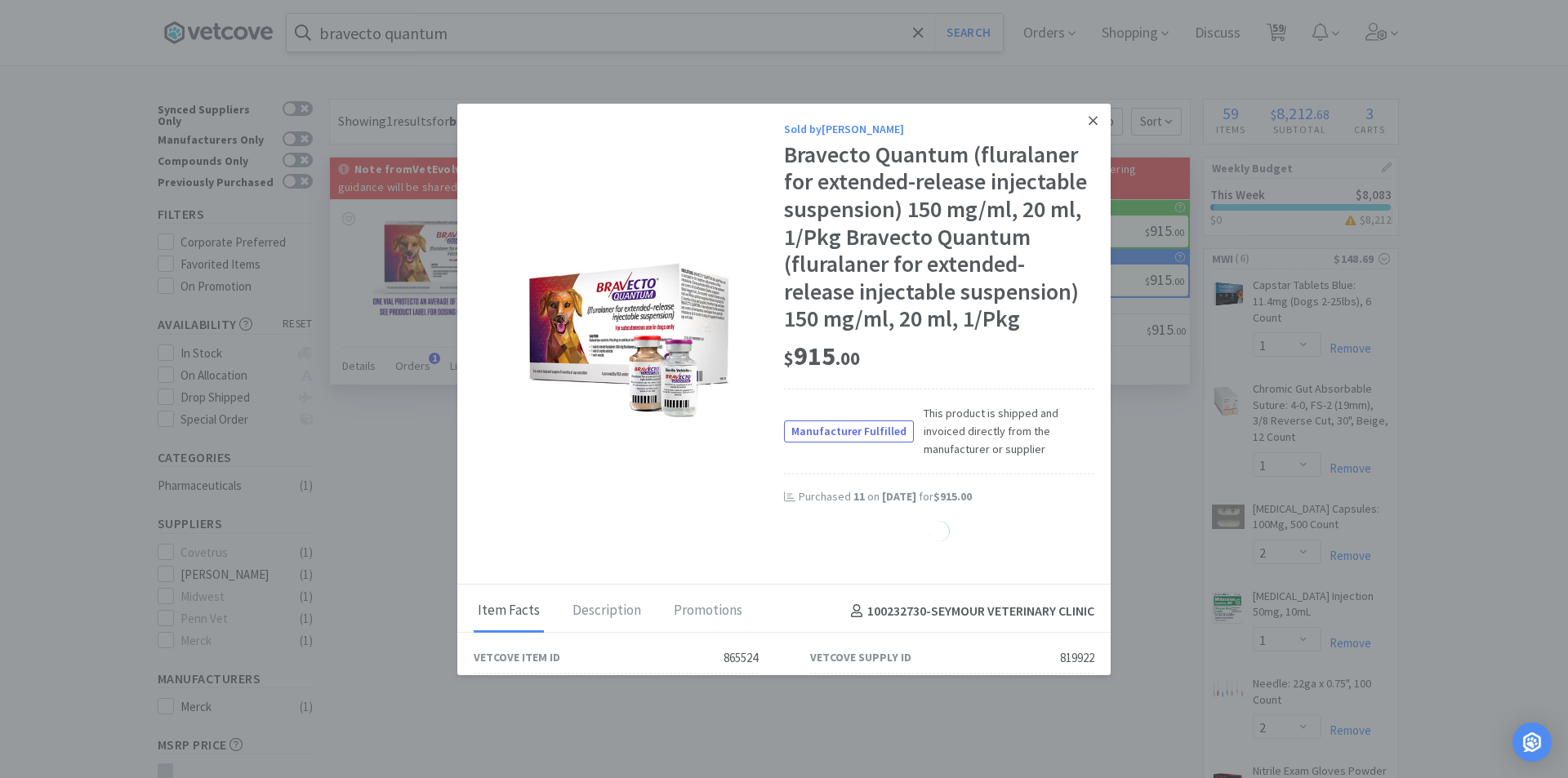
select select "2"
select select "1"
select select "3"
select select "5"
select select "3"
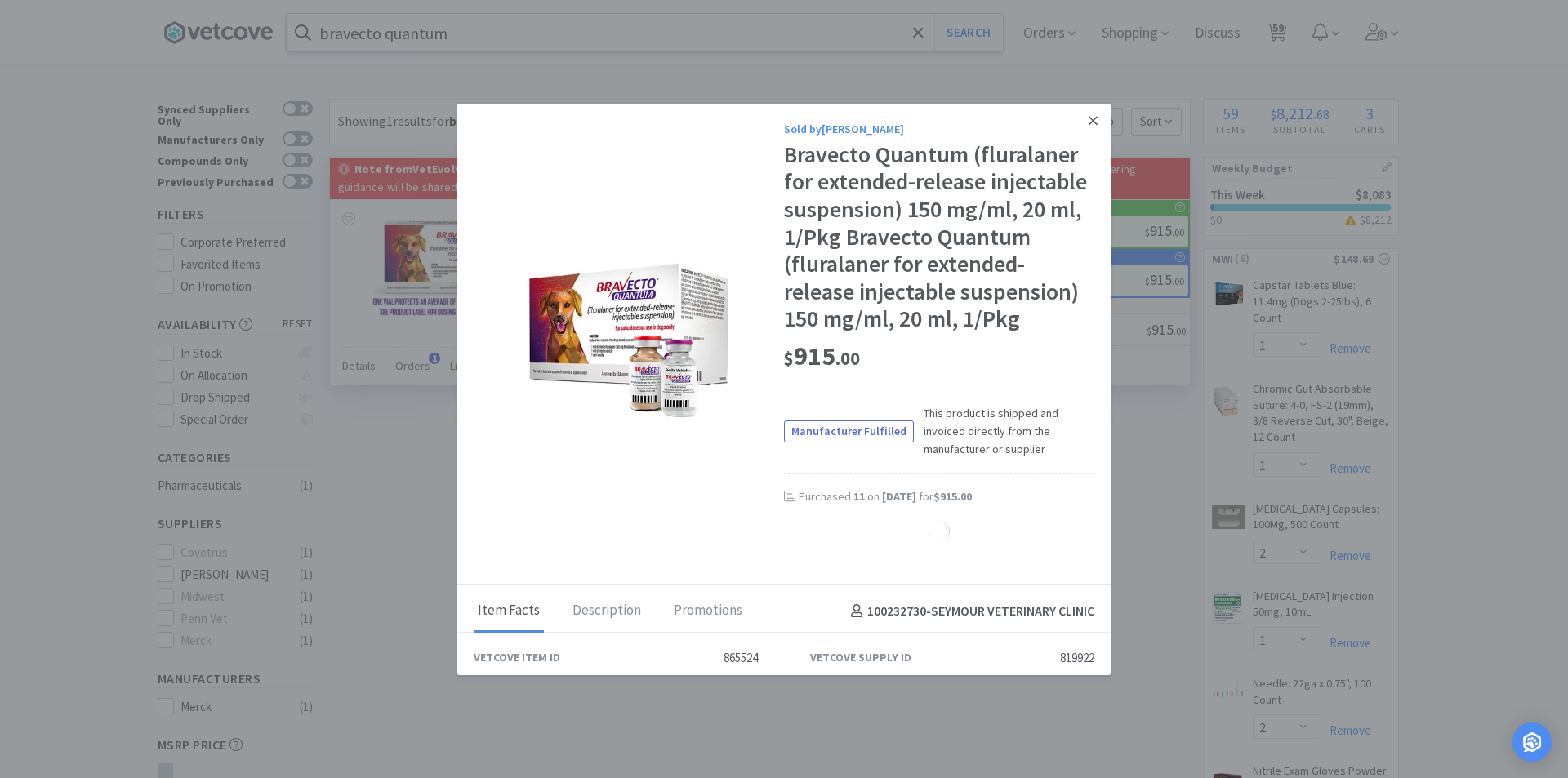
select select "1"
select select "2"
select select "1"
select select "2"
select select "3"
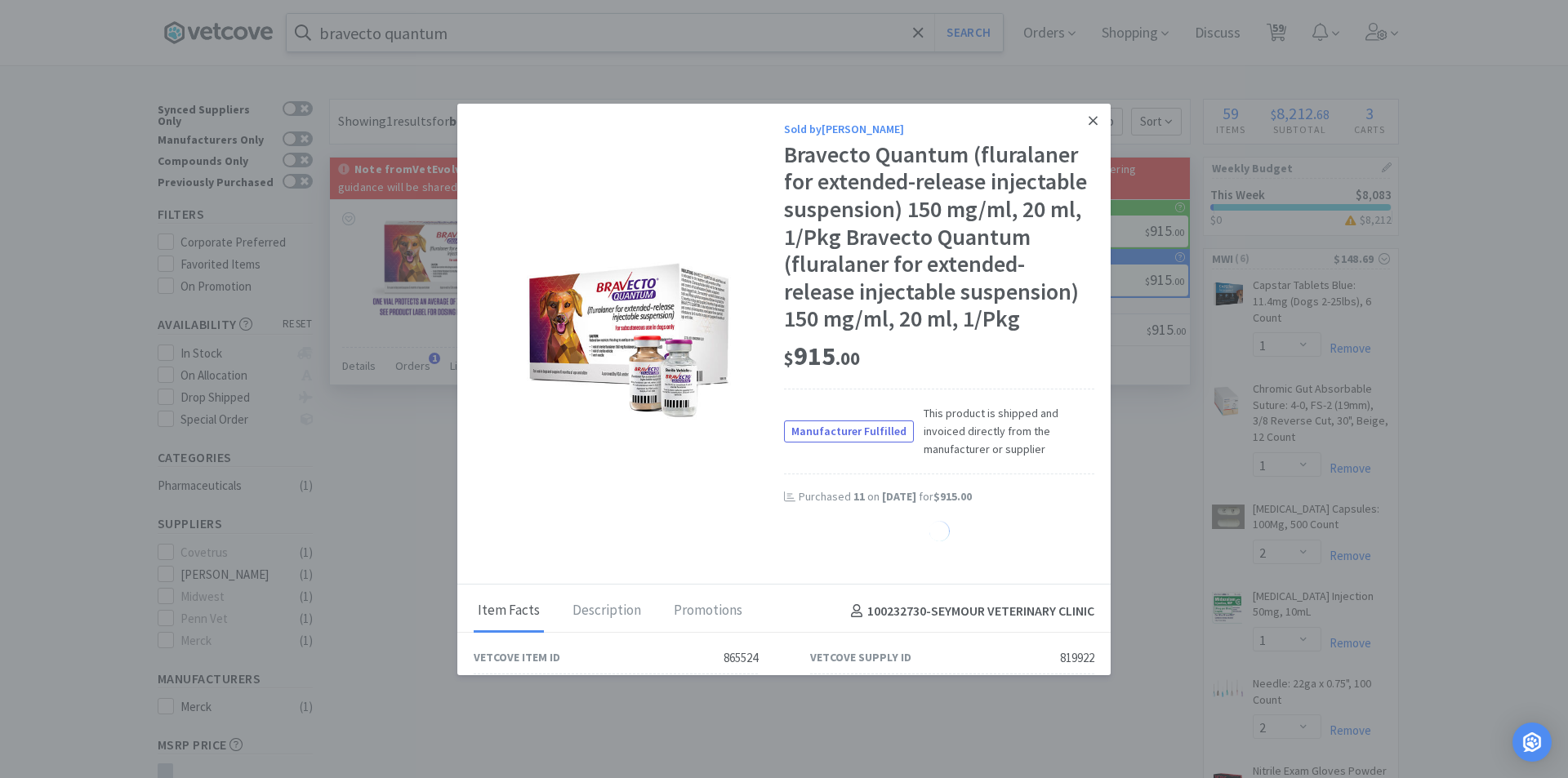
select select "2"
select select "1"
select select "2"
select select "1"
select select "2"
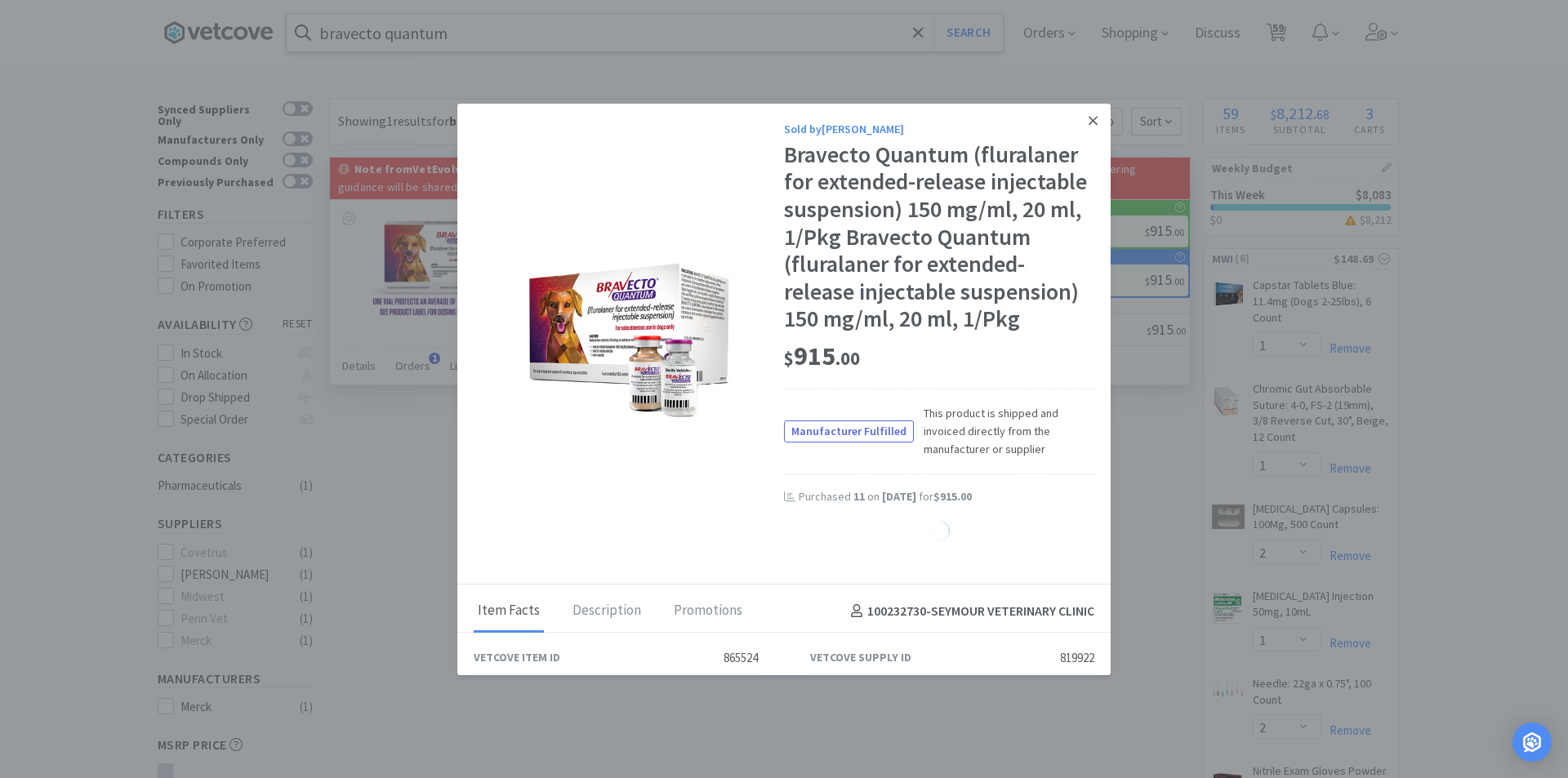
select select "1"
select select "2"
select select "3"
select select "4"
select select "1"
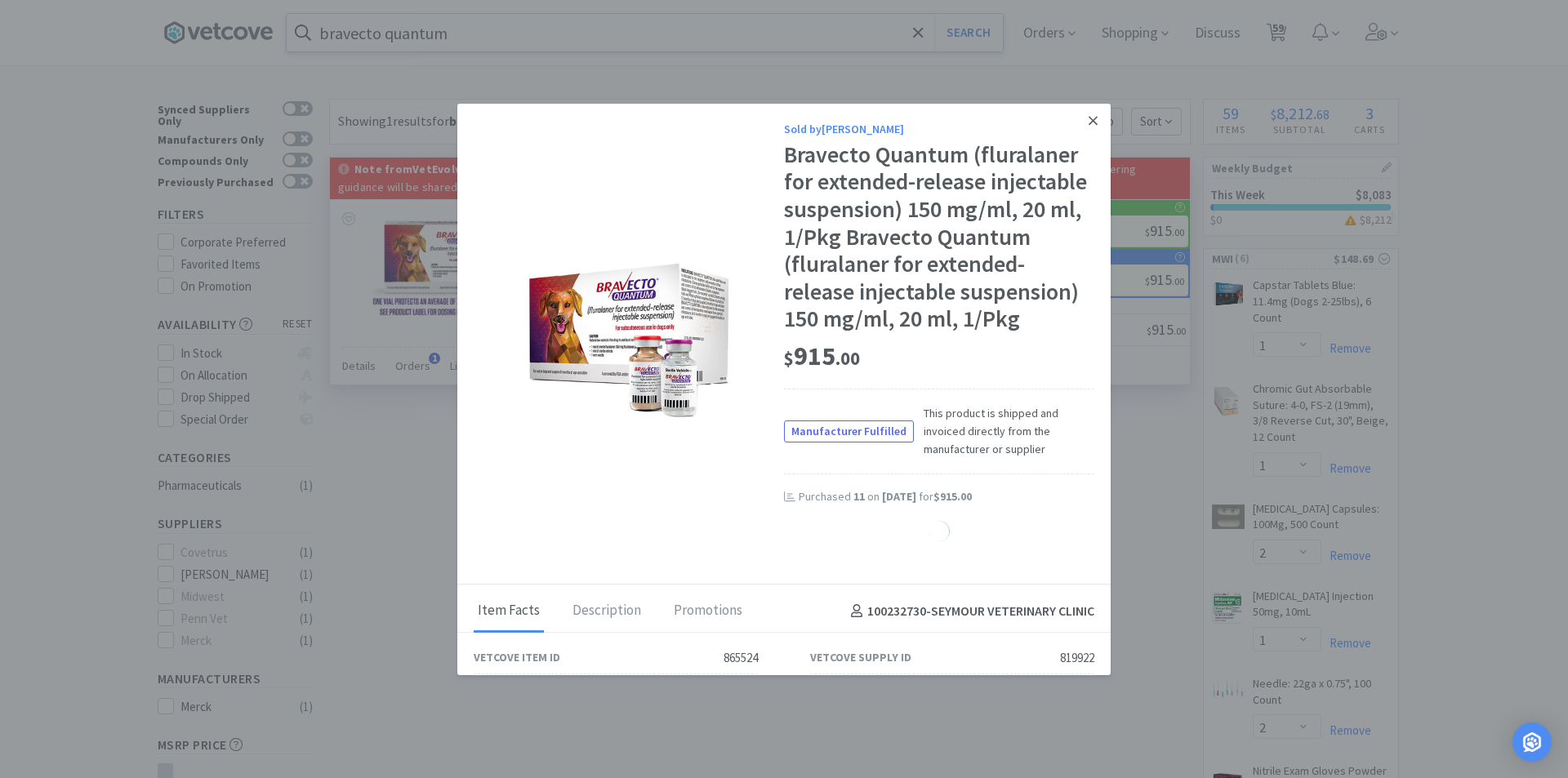
select select "2"
select select "5"
select select "1"
select select "3"
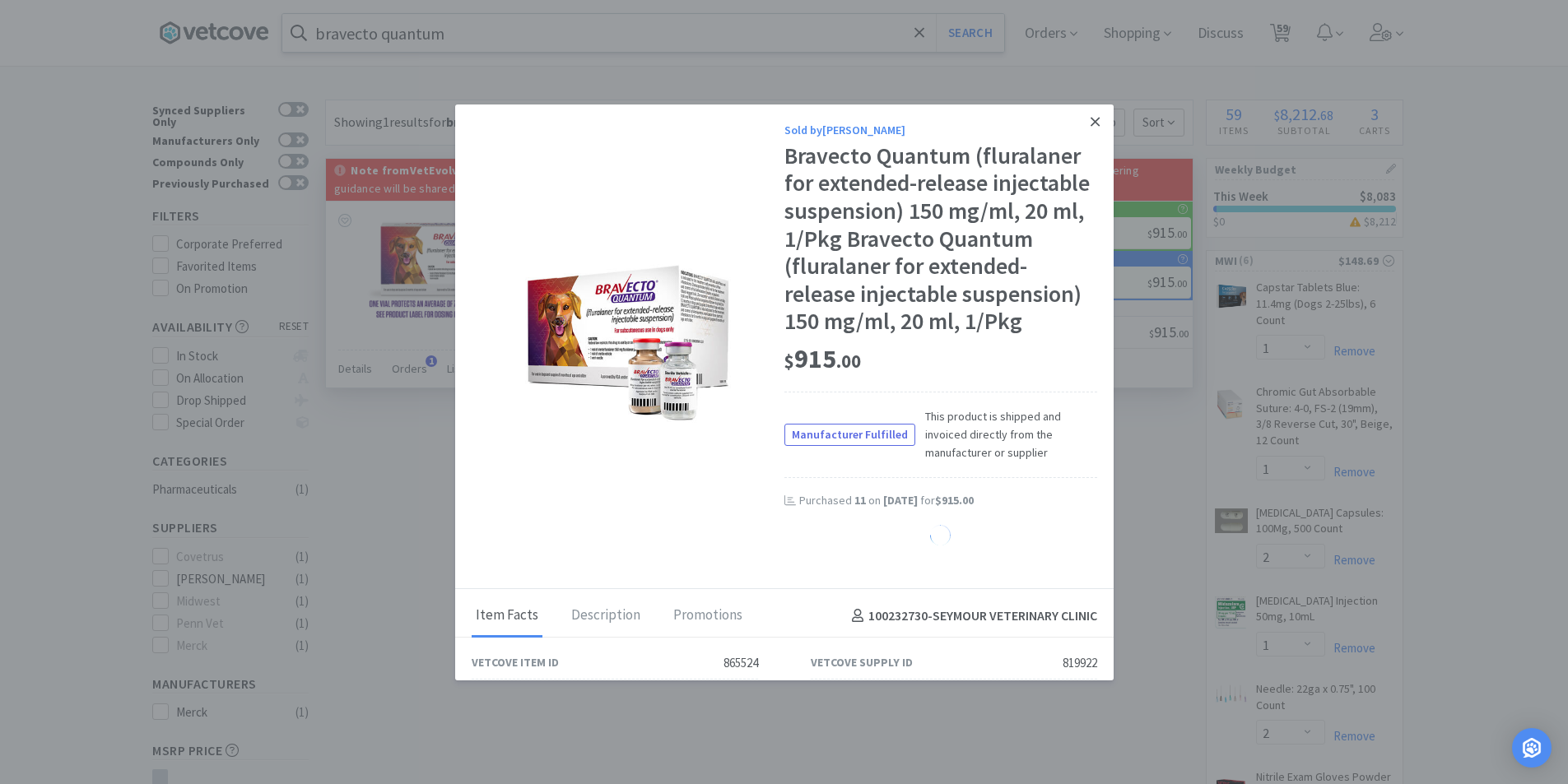
select select "1"
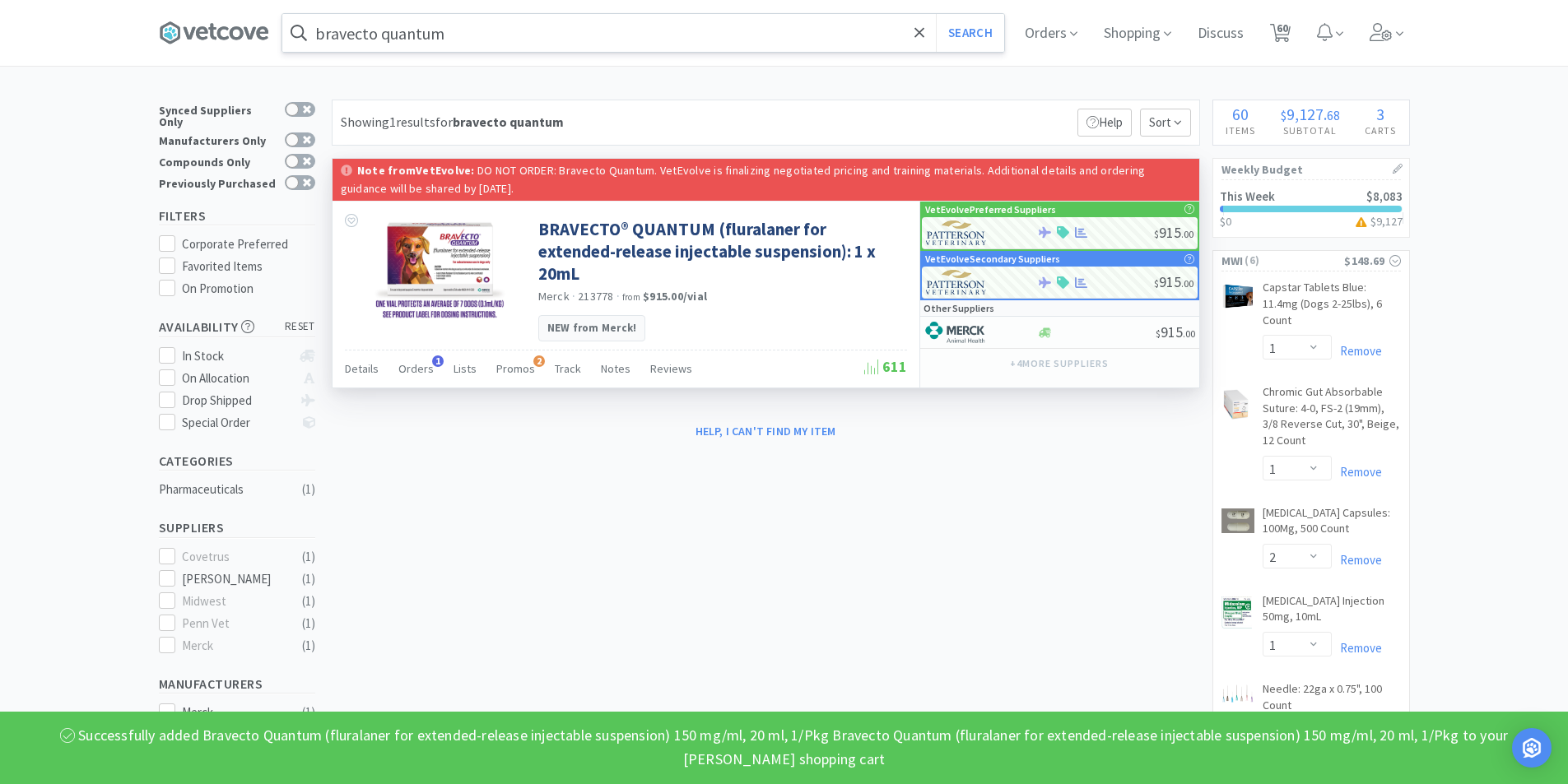
click at [1285, 212] on link "This Week $8,083 $0 $ 9,127" at bounding box center [1311, 209] width 196 height 57
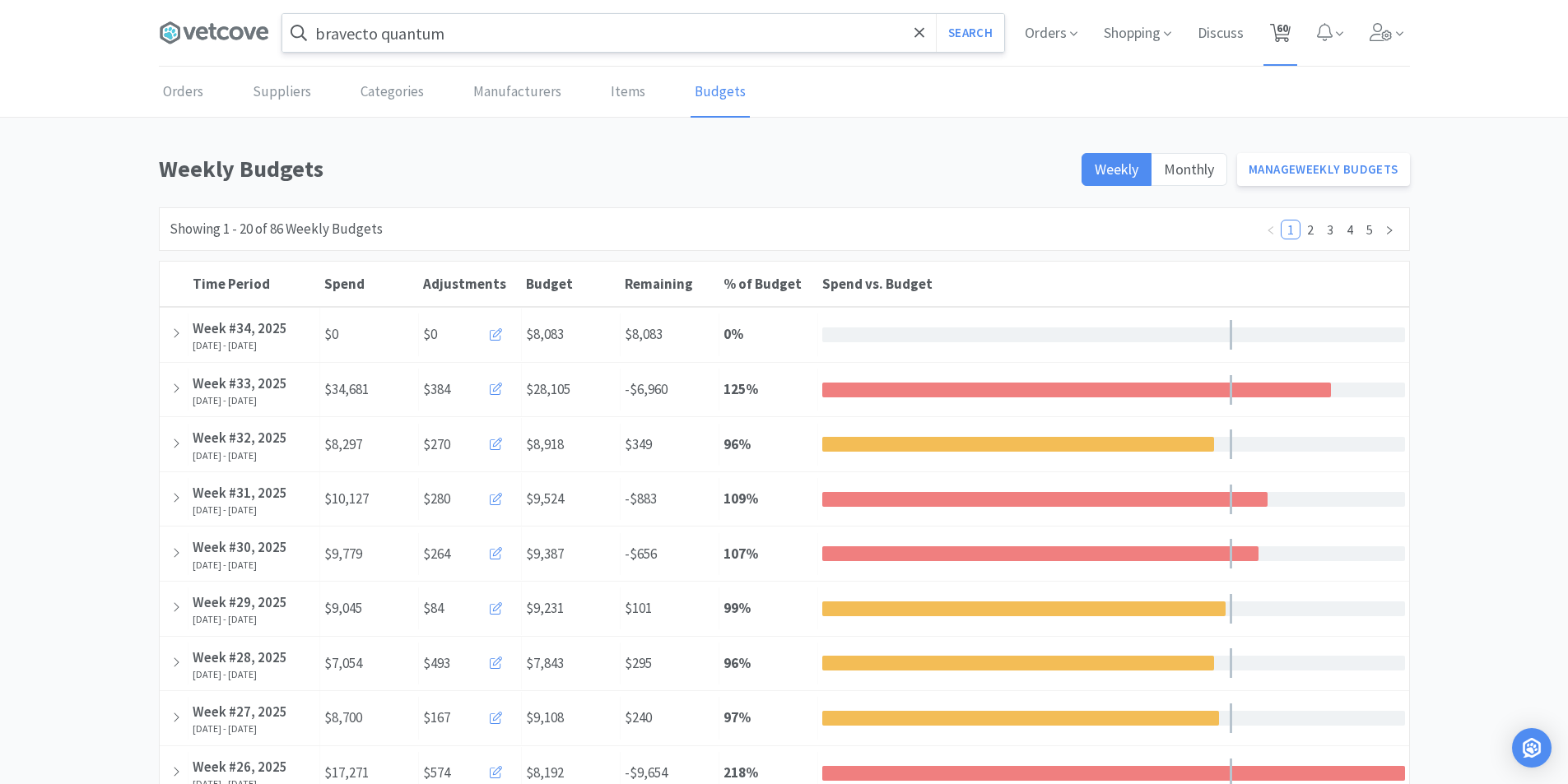
click at [1282, 24] on span "60" at bounding box center [1282, 28] width 12 height 66
select select "1"
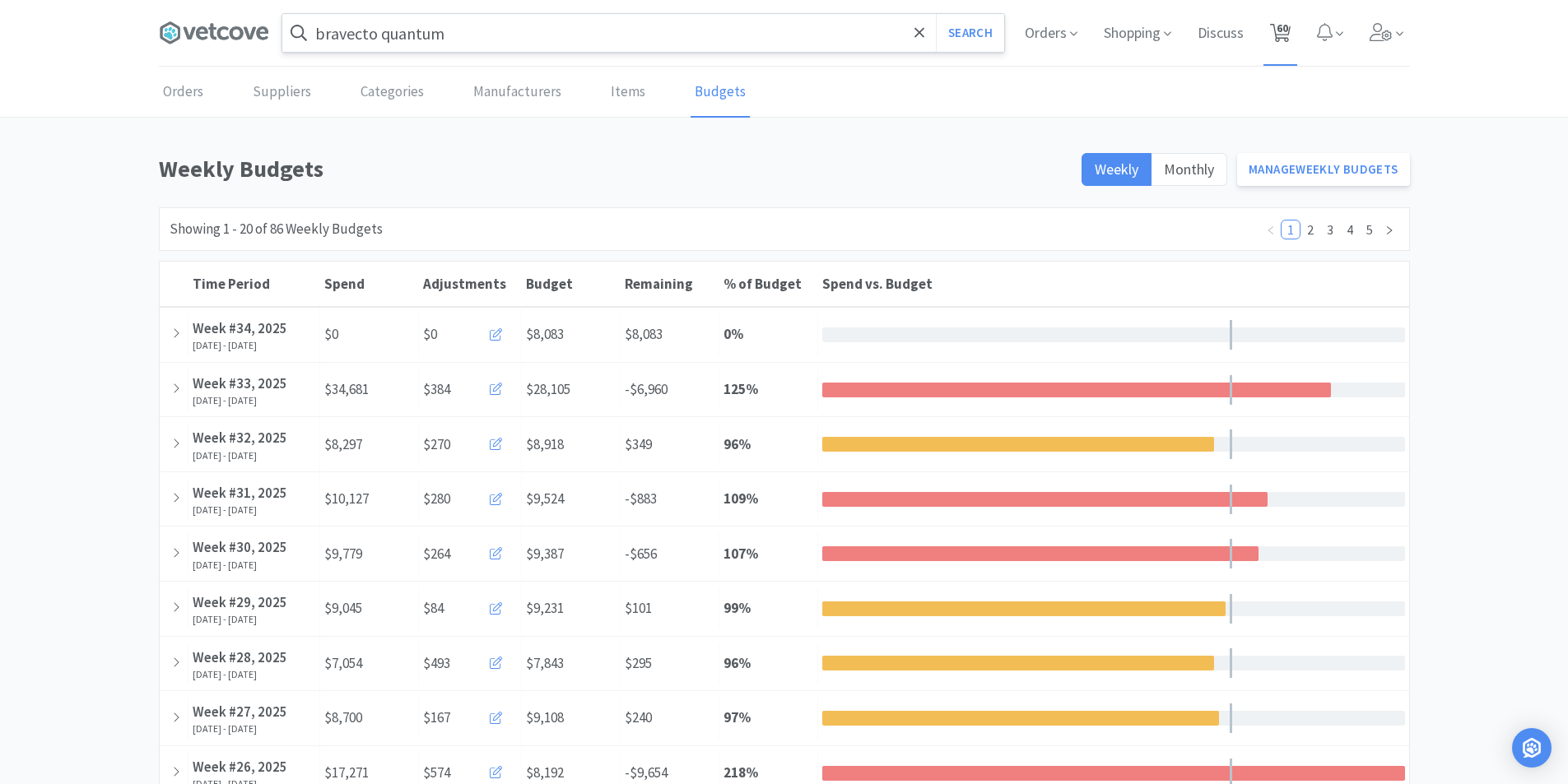
select select "2"
select select "1"
select select "2"
select select "3"
select select "2"
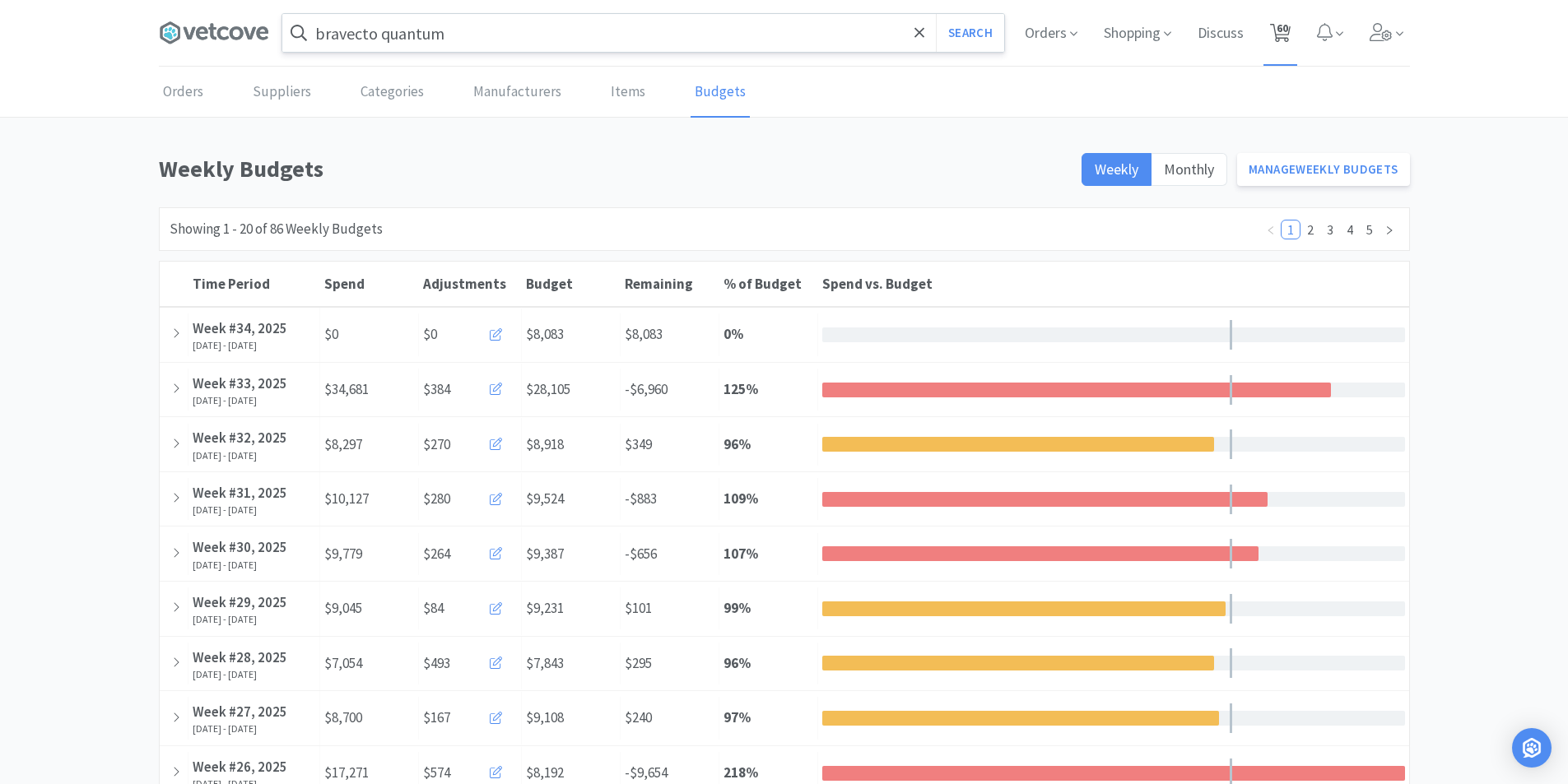
select select "6"
select select "1"
select select "3"
select select "1"
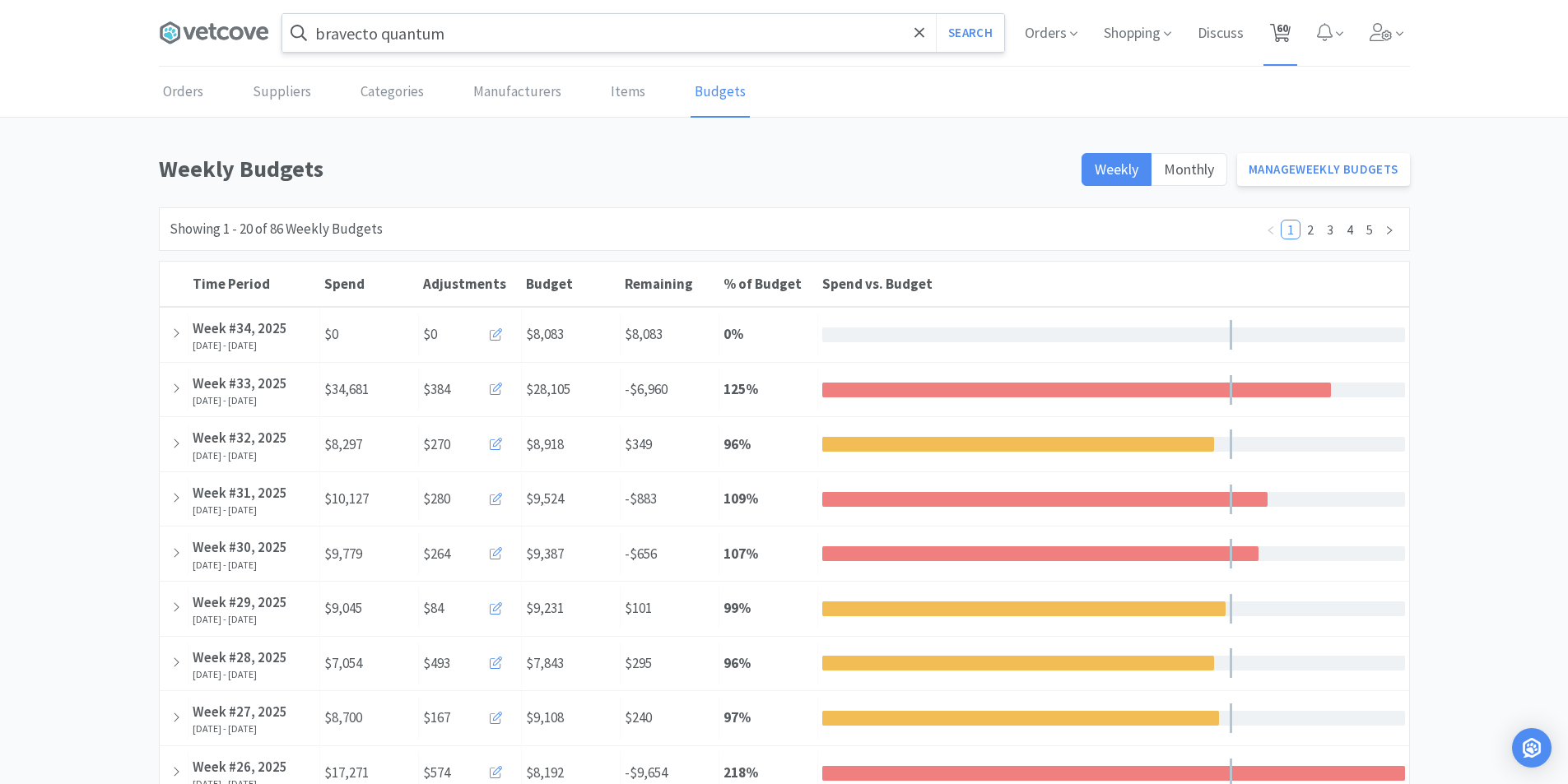
select select "1"
select select "2"
select select "3"
select select "1"
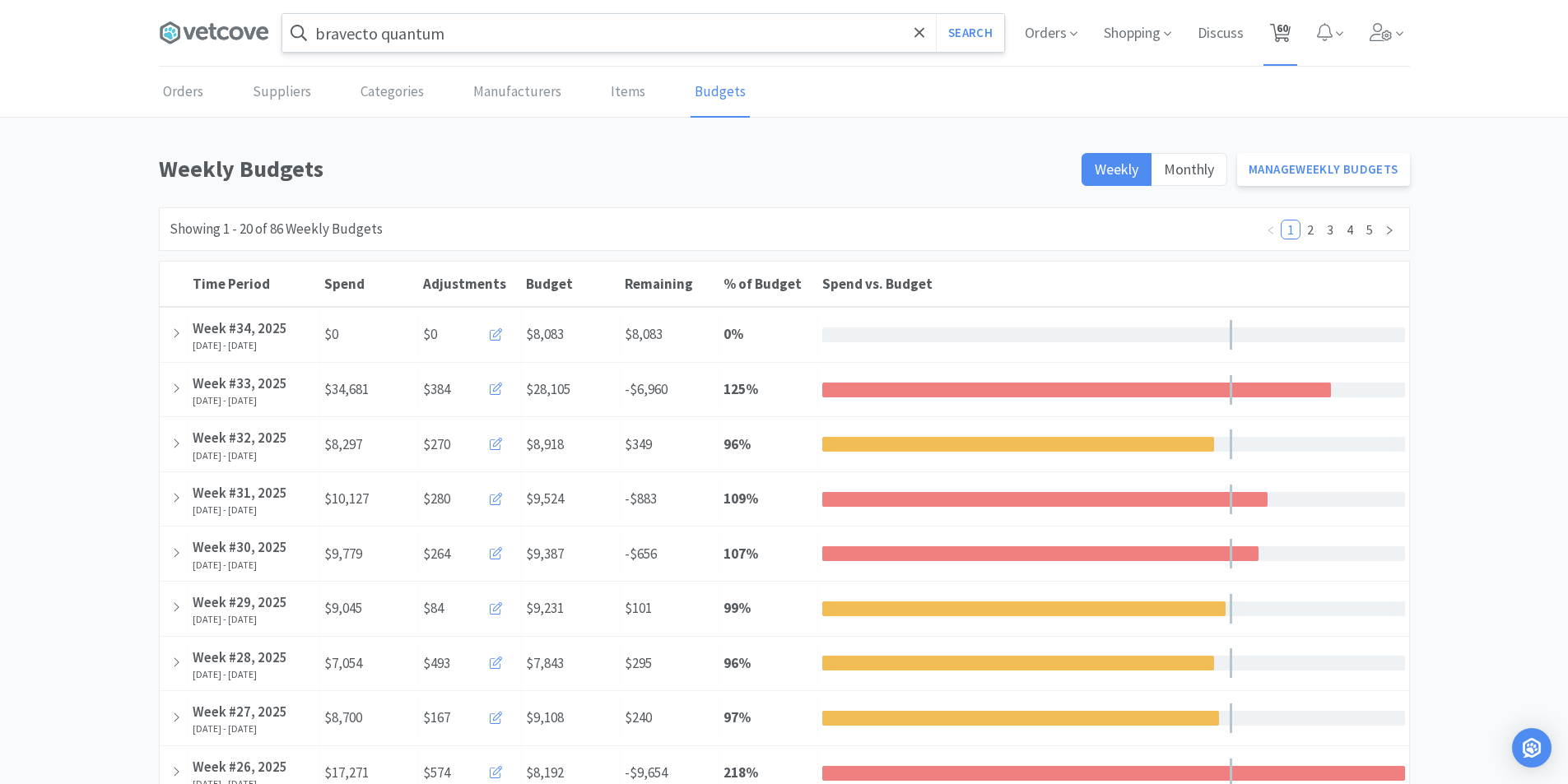
select select "2"
select select "1"
select select "3"
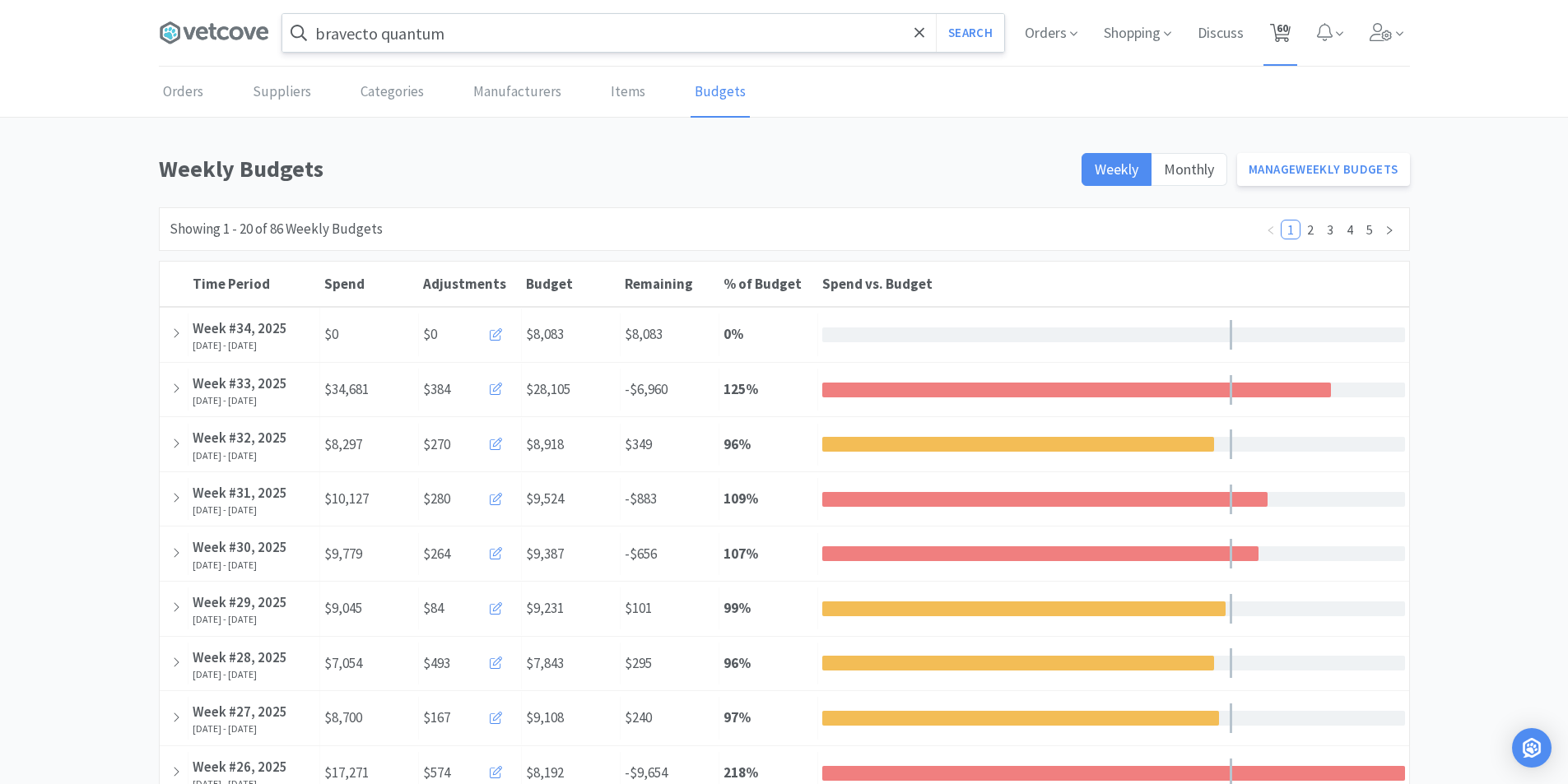
select select "1"
select select "2"
select select "1"
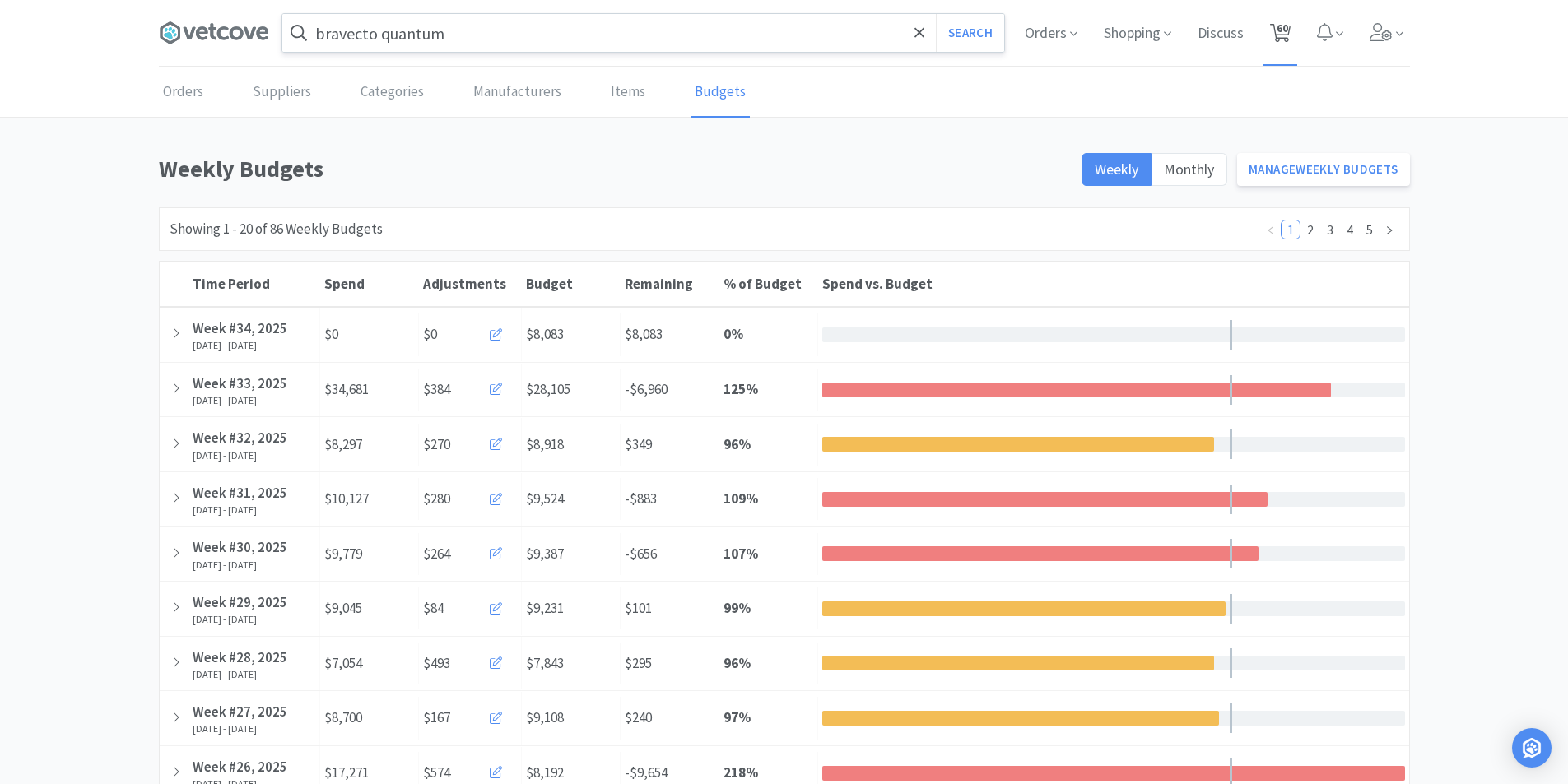
select select "1"
select select "3"
select select "5"
select select "3"
select select "1"
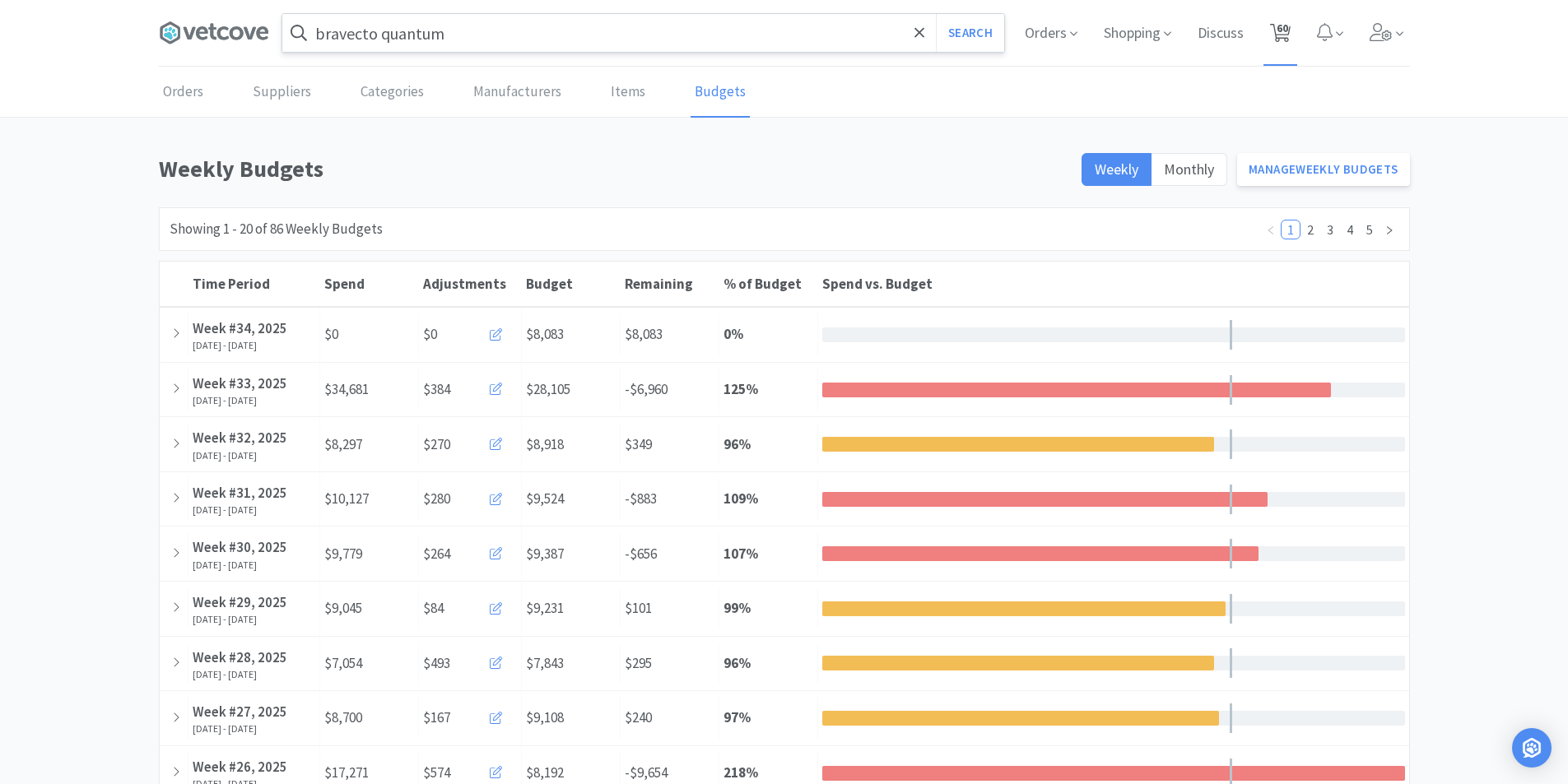
select select "2"
select select "1"
select select "2"
select select "3"
select select "2"
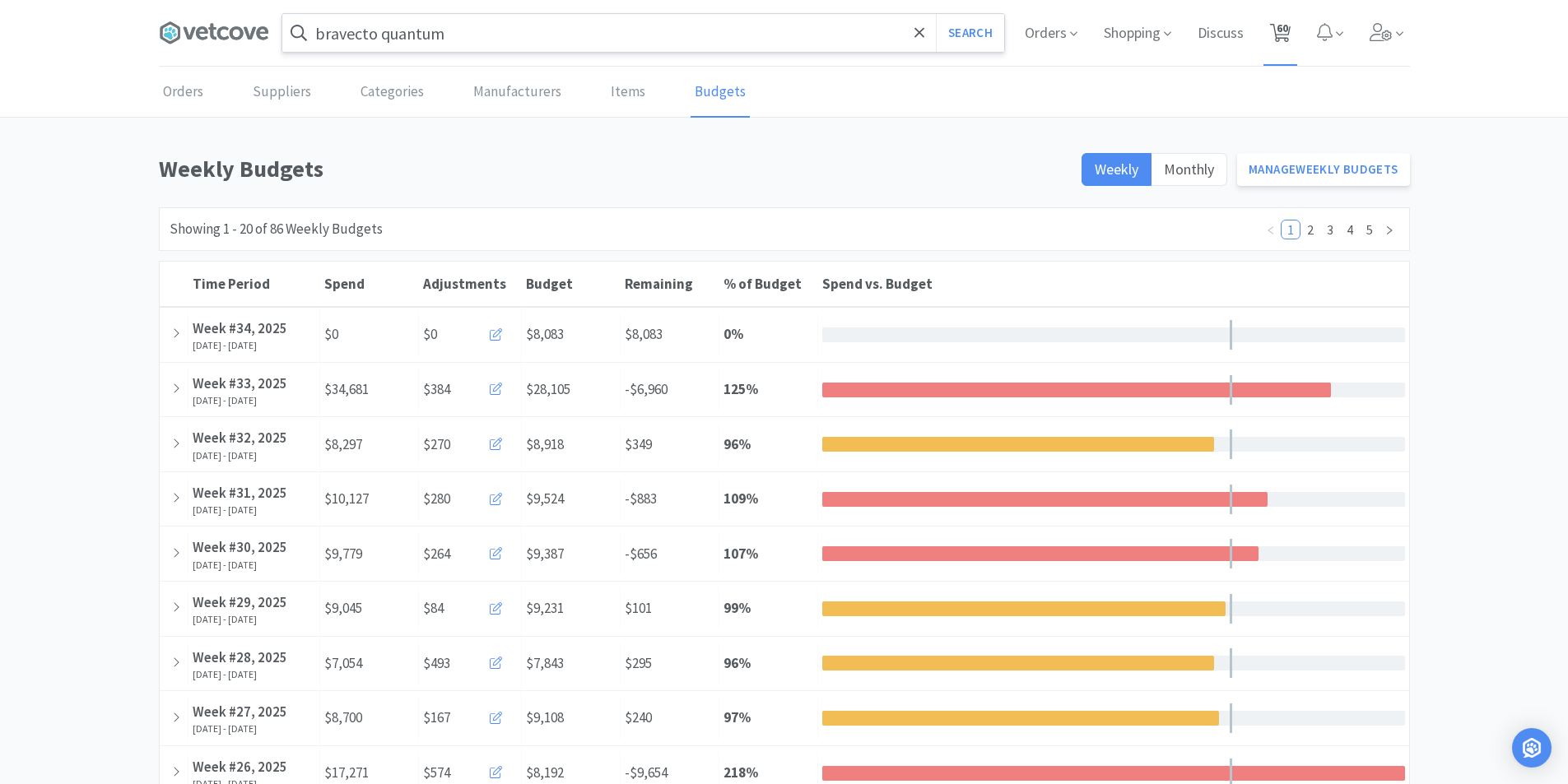
select select "2"
select select "1"
select select "2"
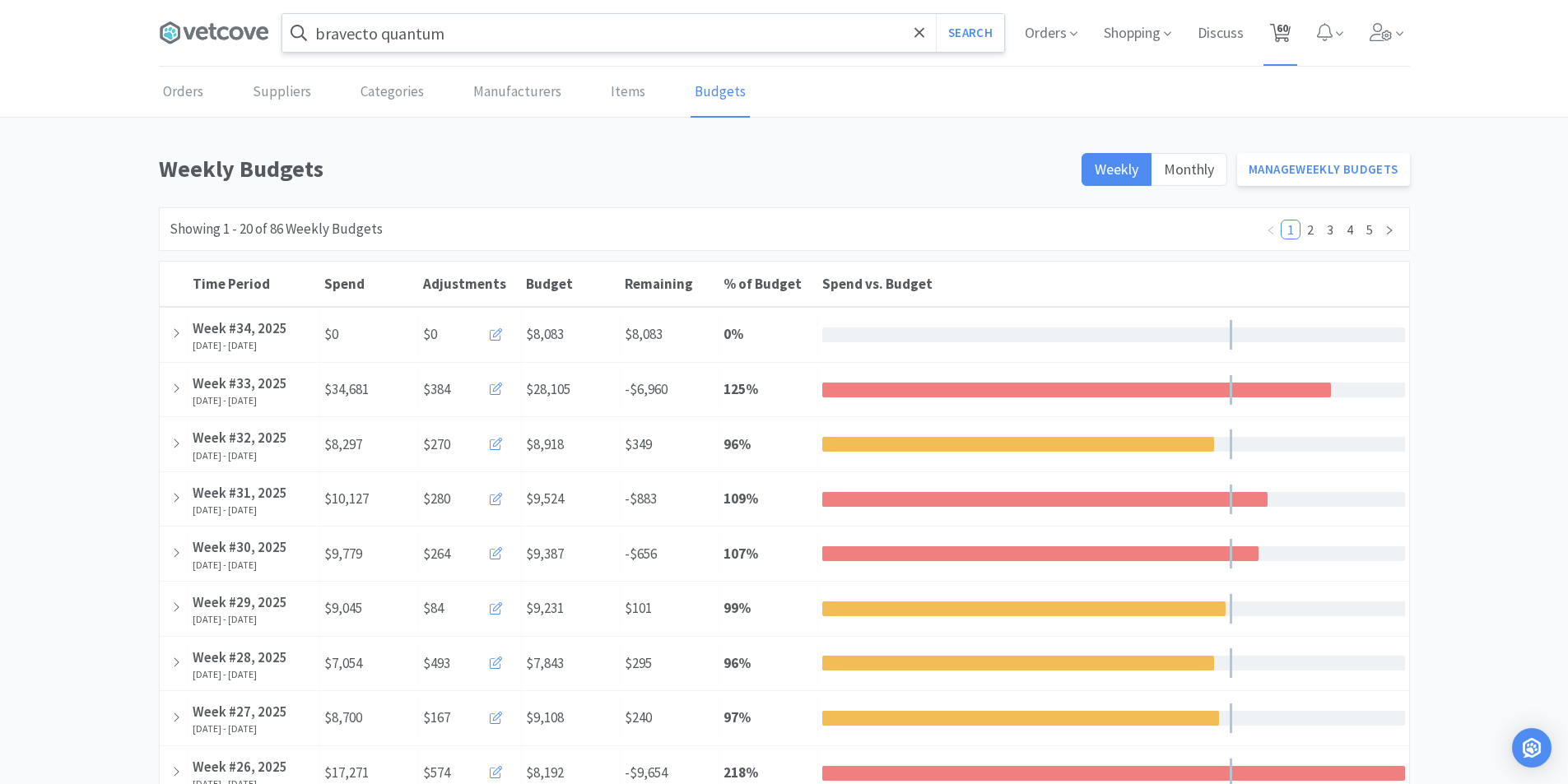
select select "1"
select select "2"
select select "1"
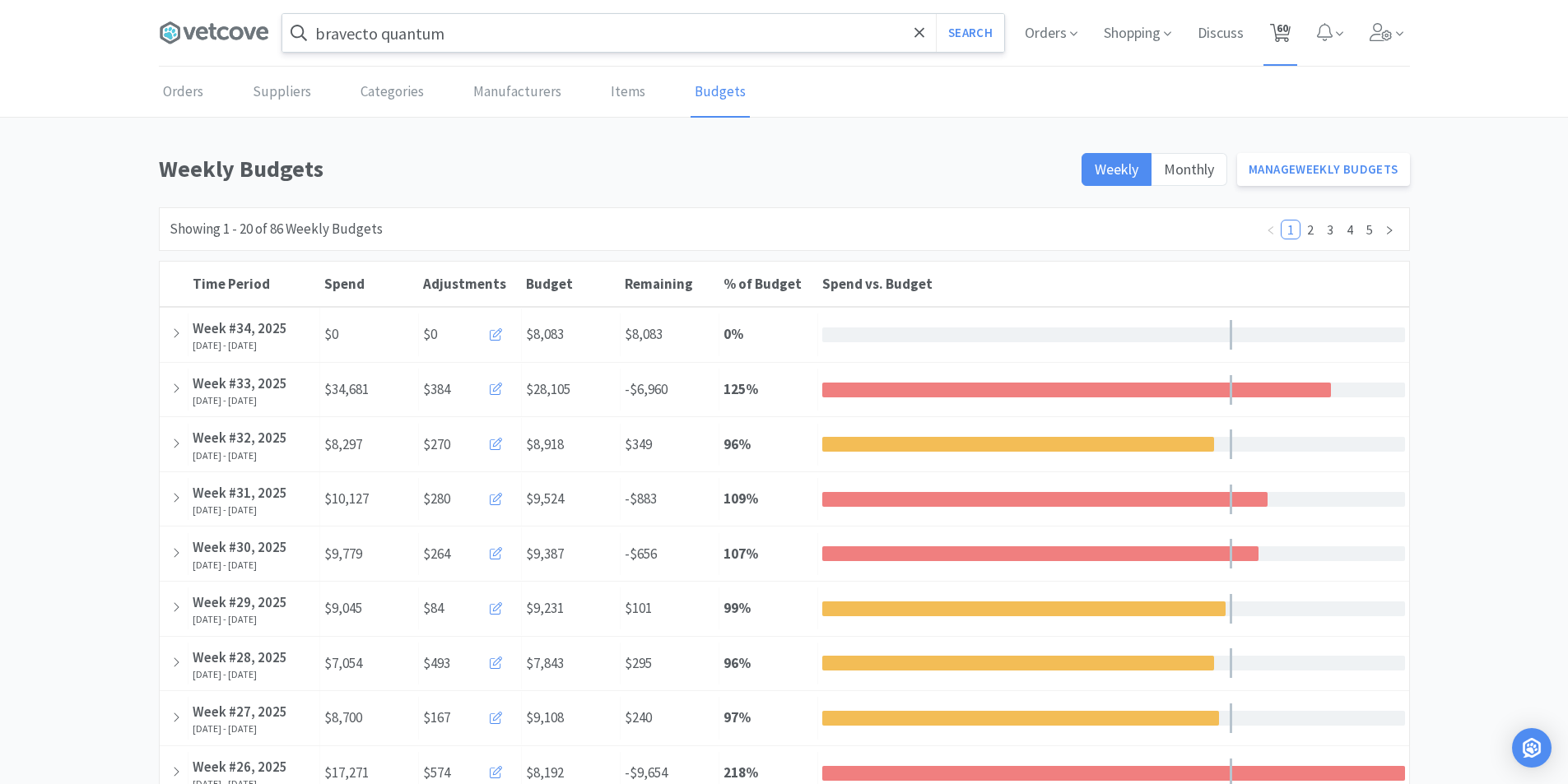
select select "2"
select select "3"
select select "4"
select select "1"
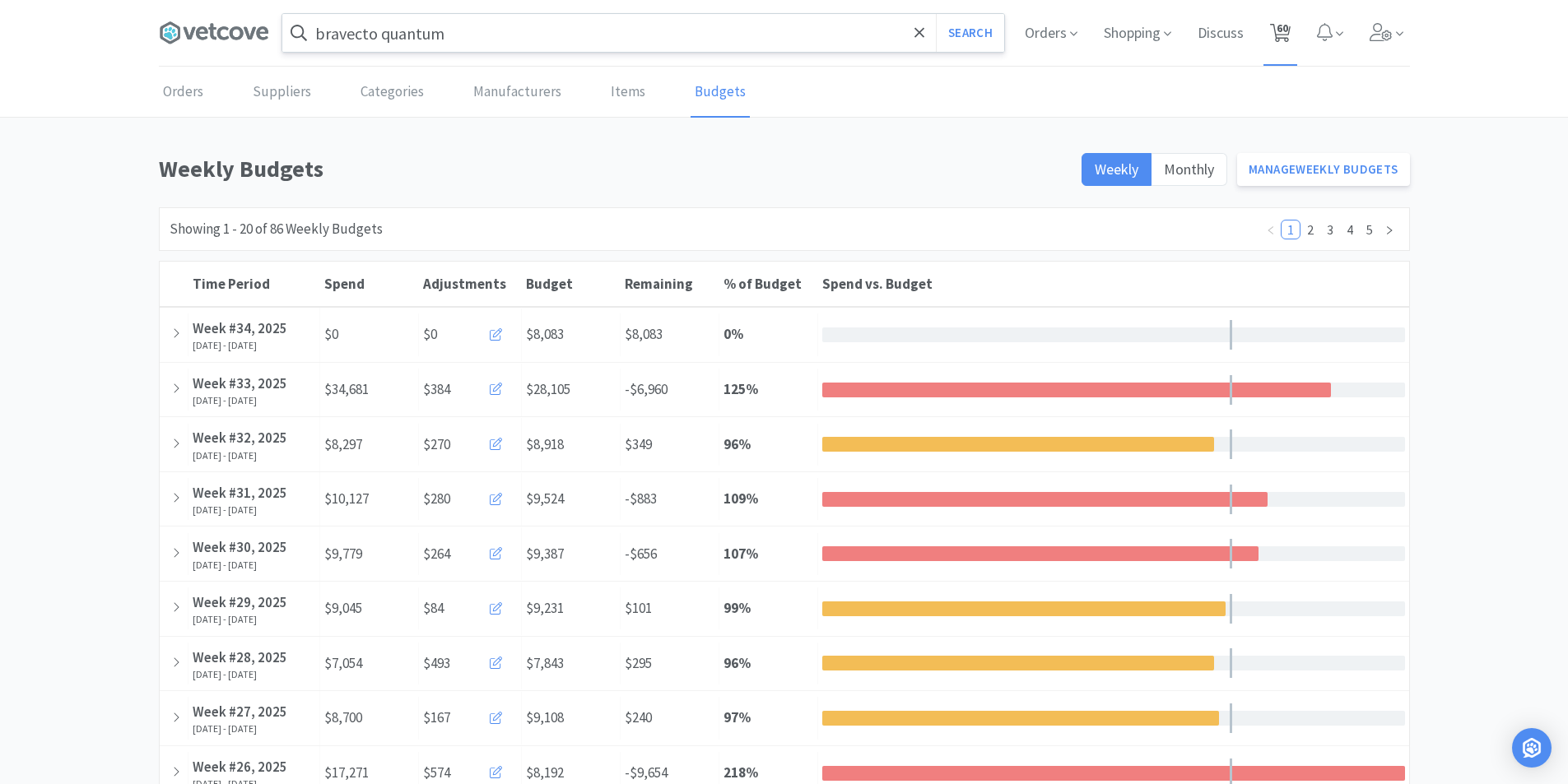
select select "1"
select select "2"
select select "5"
select select "1"
select select "3"
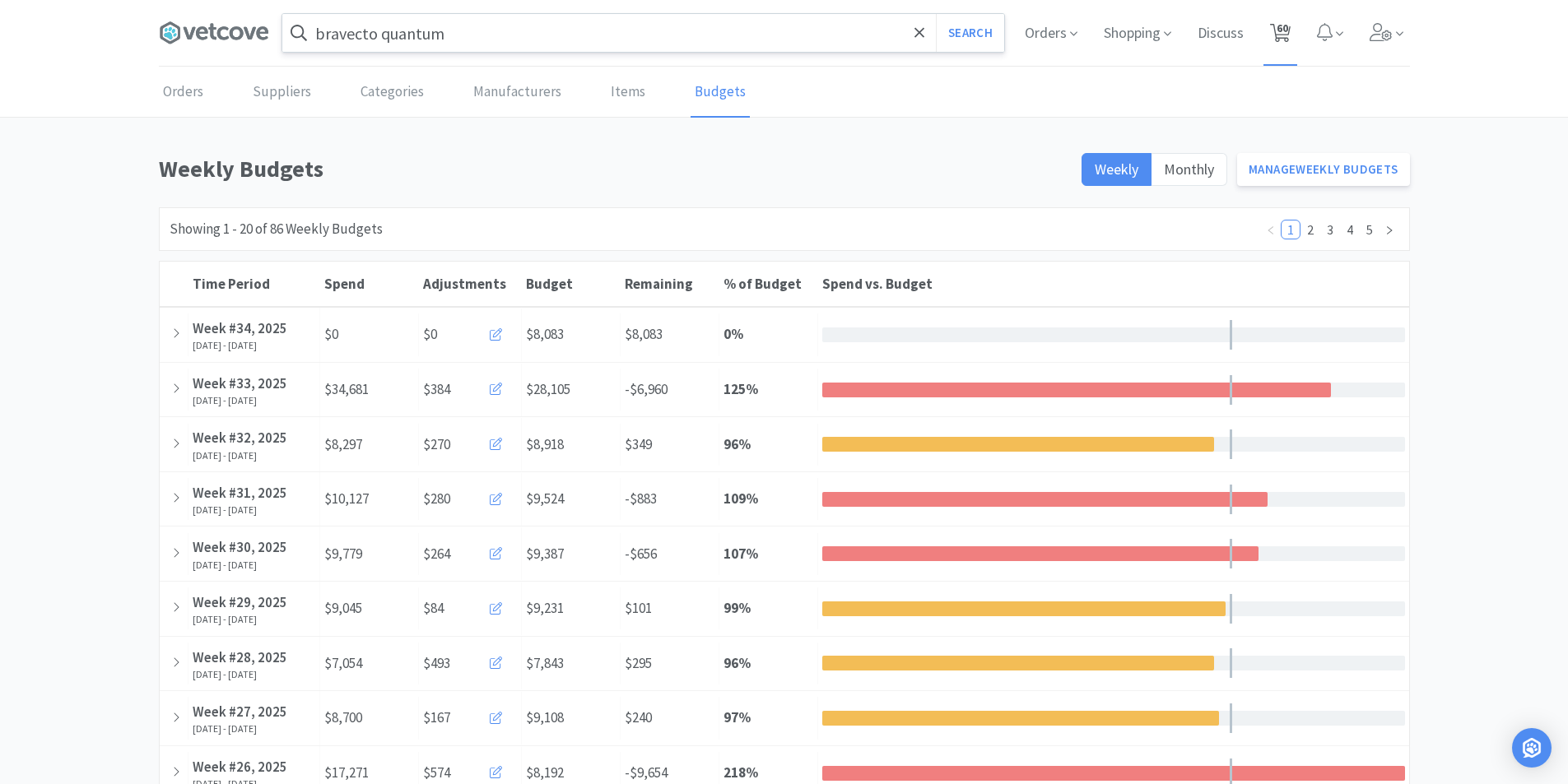
select select "1"
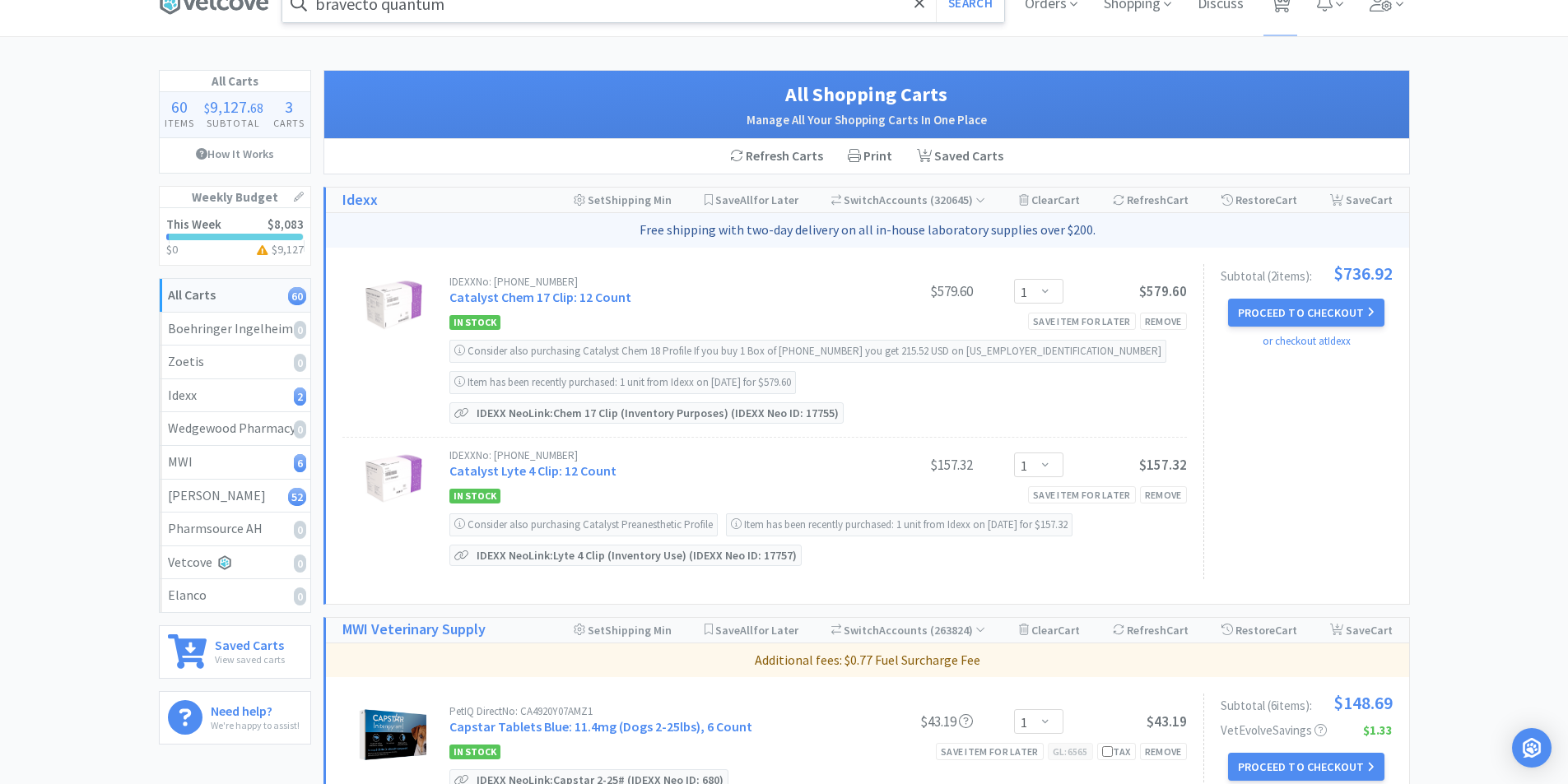
scroll to position [112, 0]
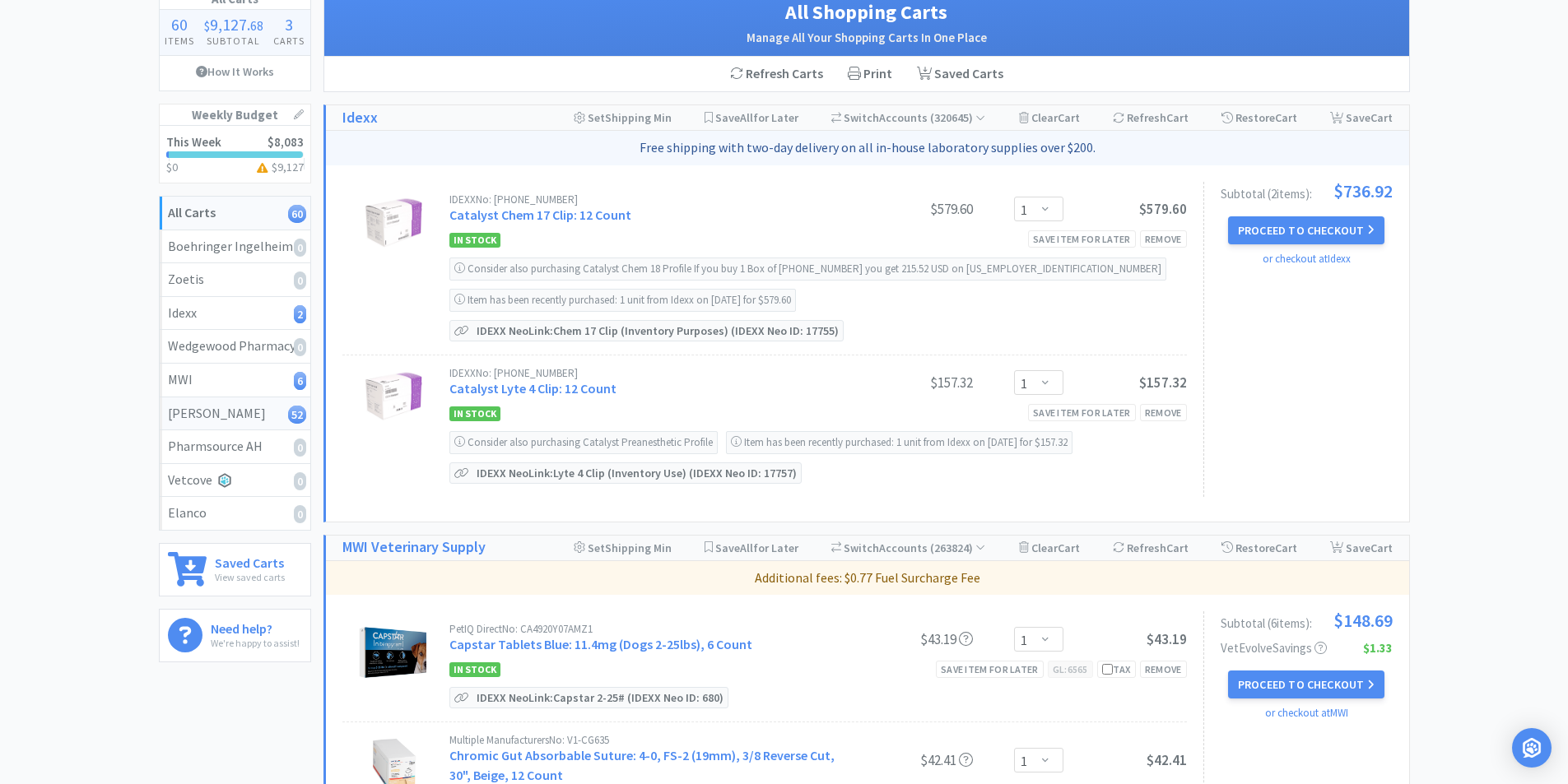
click at [212, 418] on div "[PERSON_NAME] 52" at bounding box center [235, 414] width 134 height 22
select select "2"
select select "6"
select select "1"
select select "3"
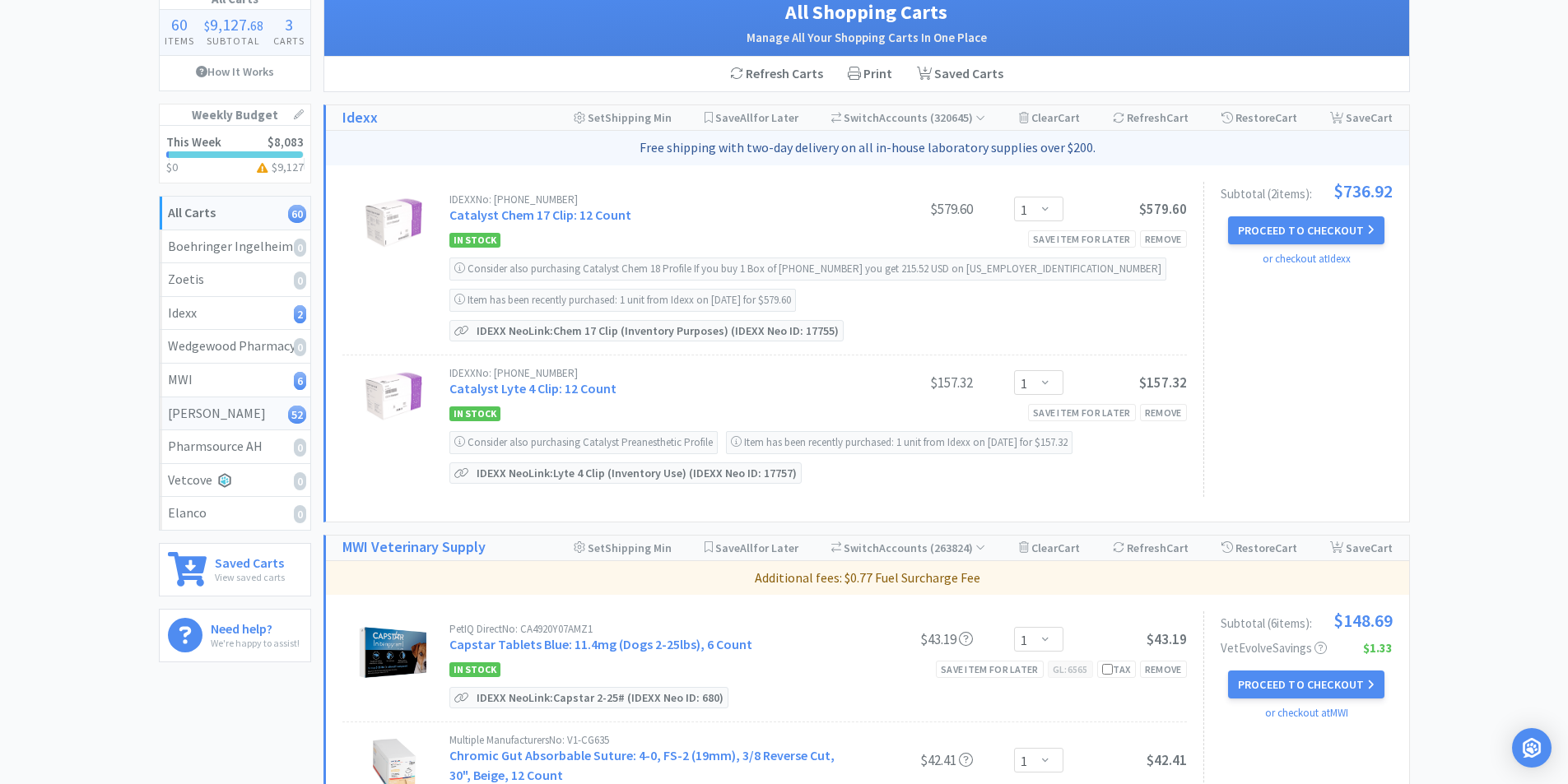
select select "1"
select select "2"
select select "3"
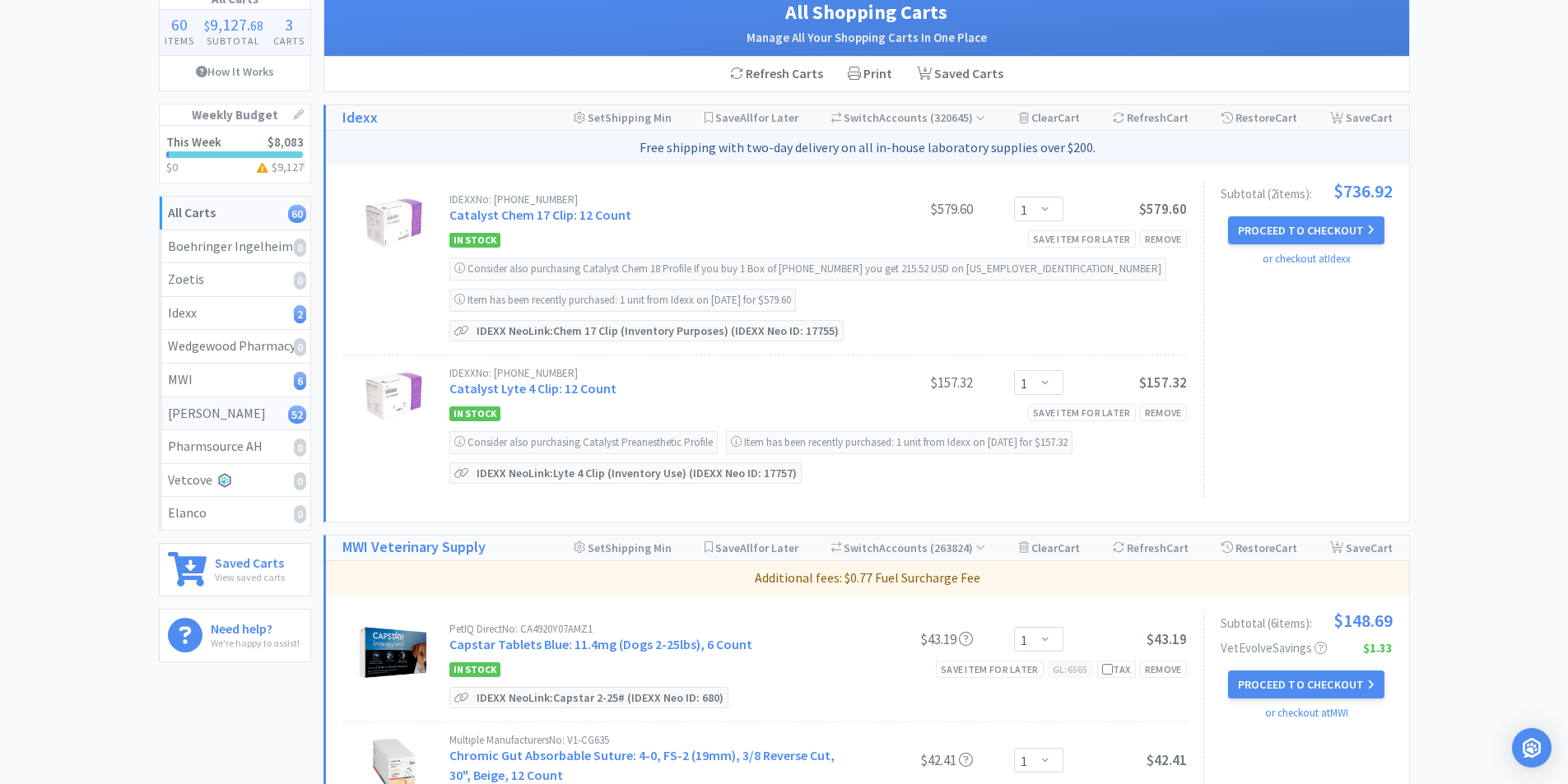
select select "1"
select select "2"
select select "1"
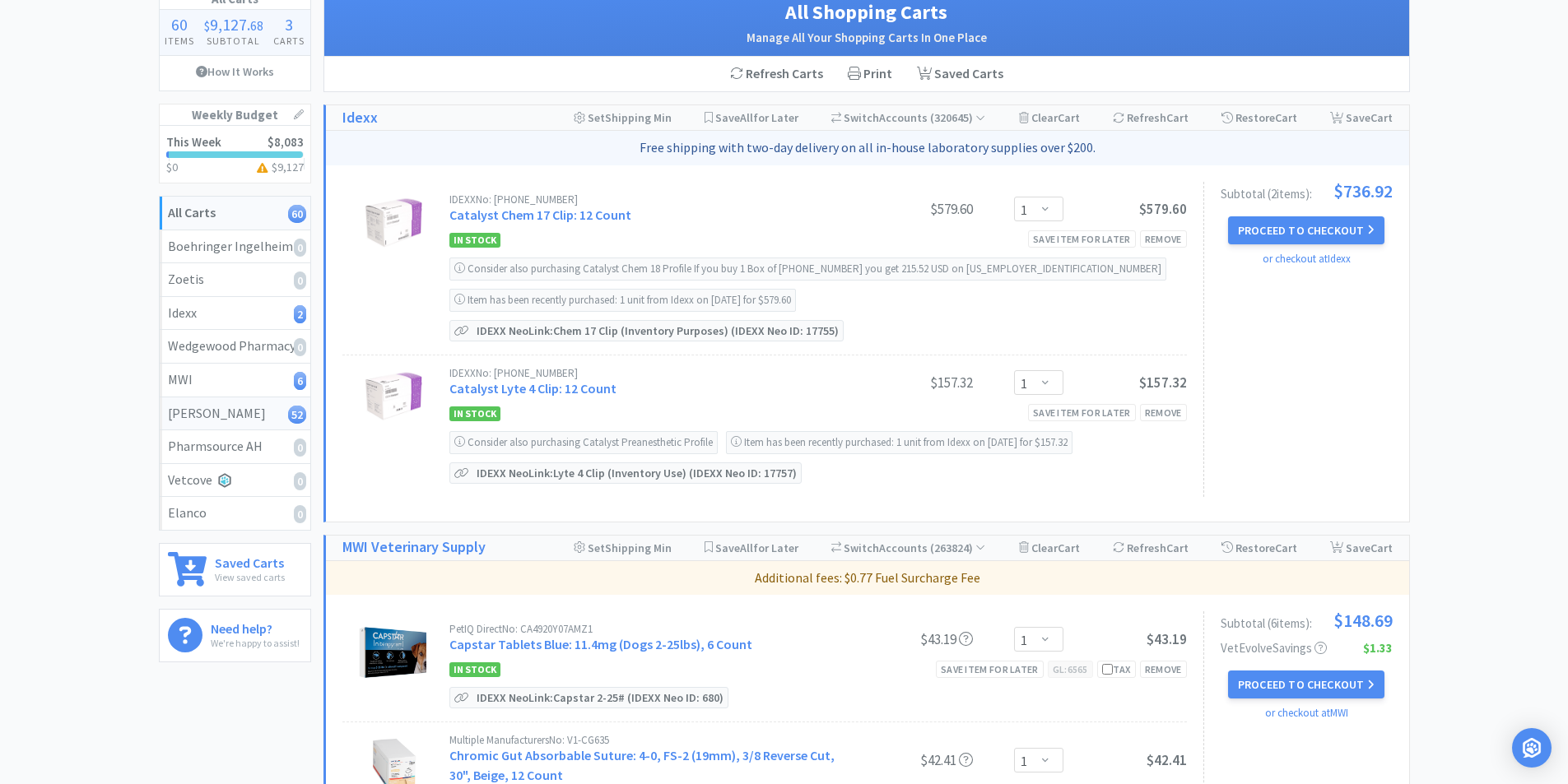
select select "1"
select select "3"
select select "1"
select select "2"
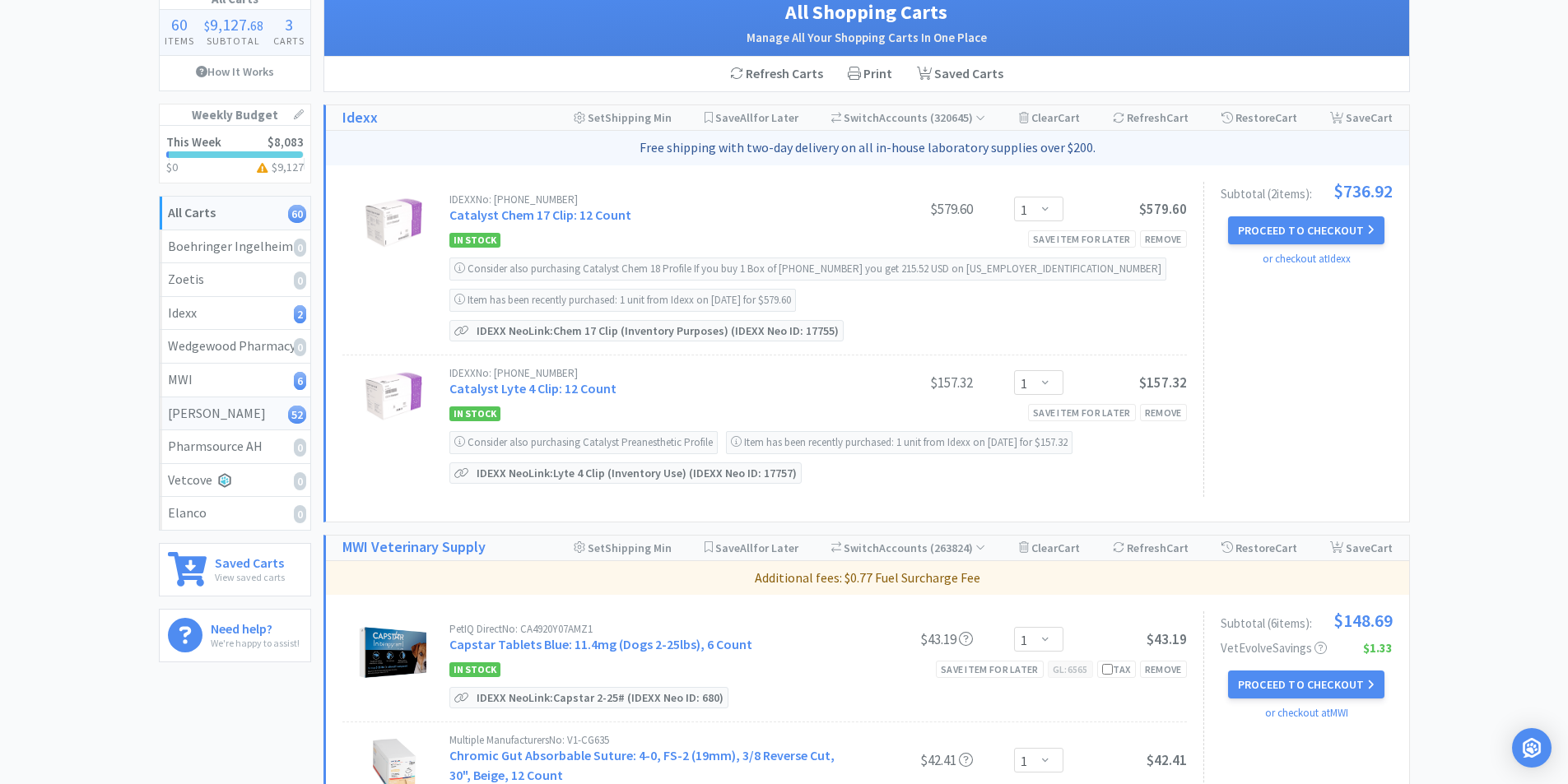
select select "1"
select select "3"
select select "5"
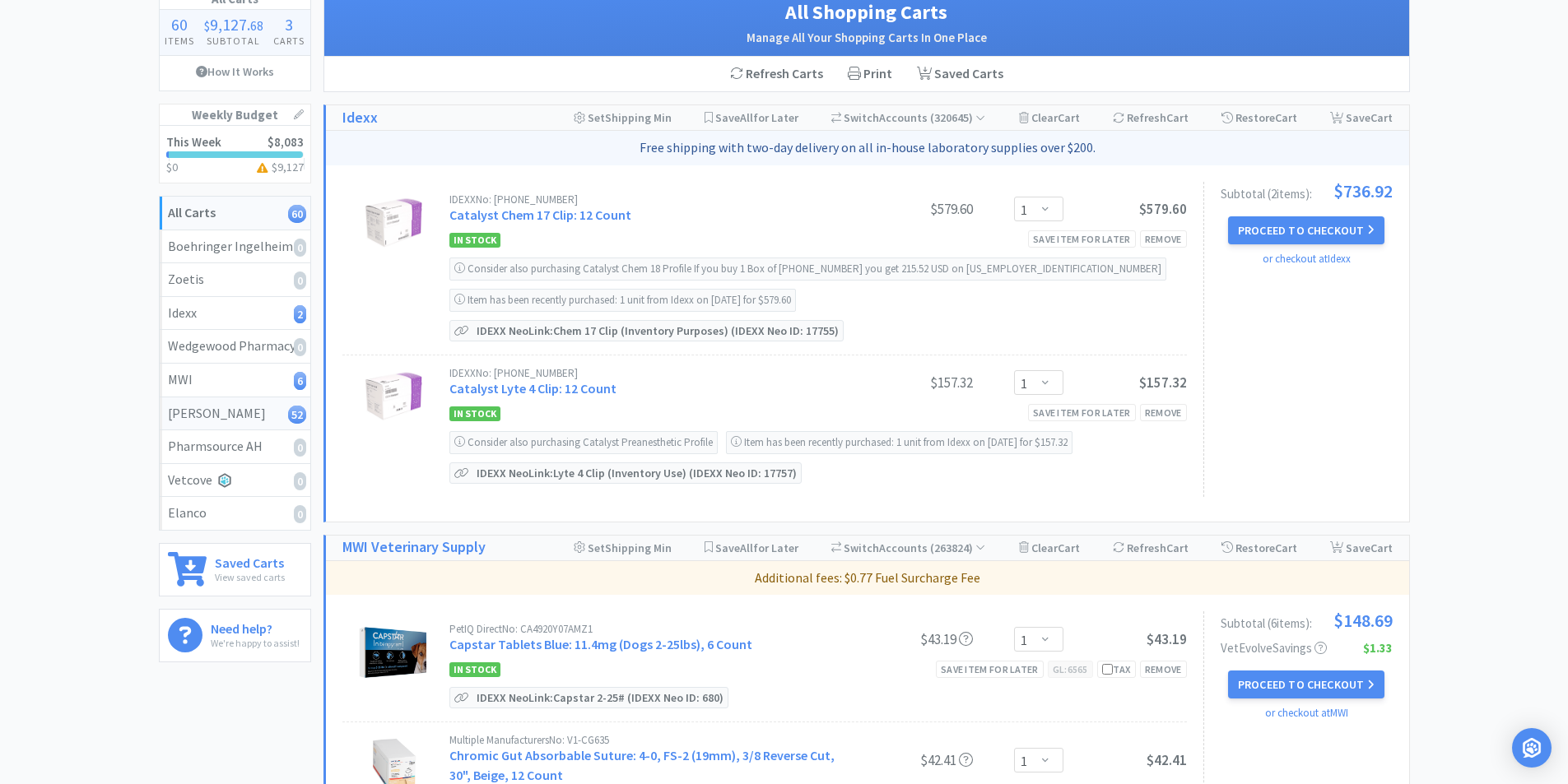
select select "3"
select select "1"
select select "2"
select select "1"
select select "2"
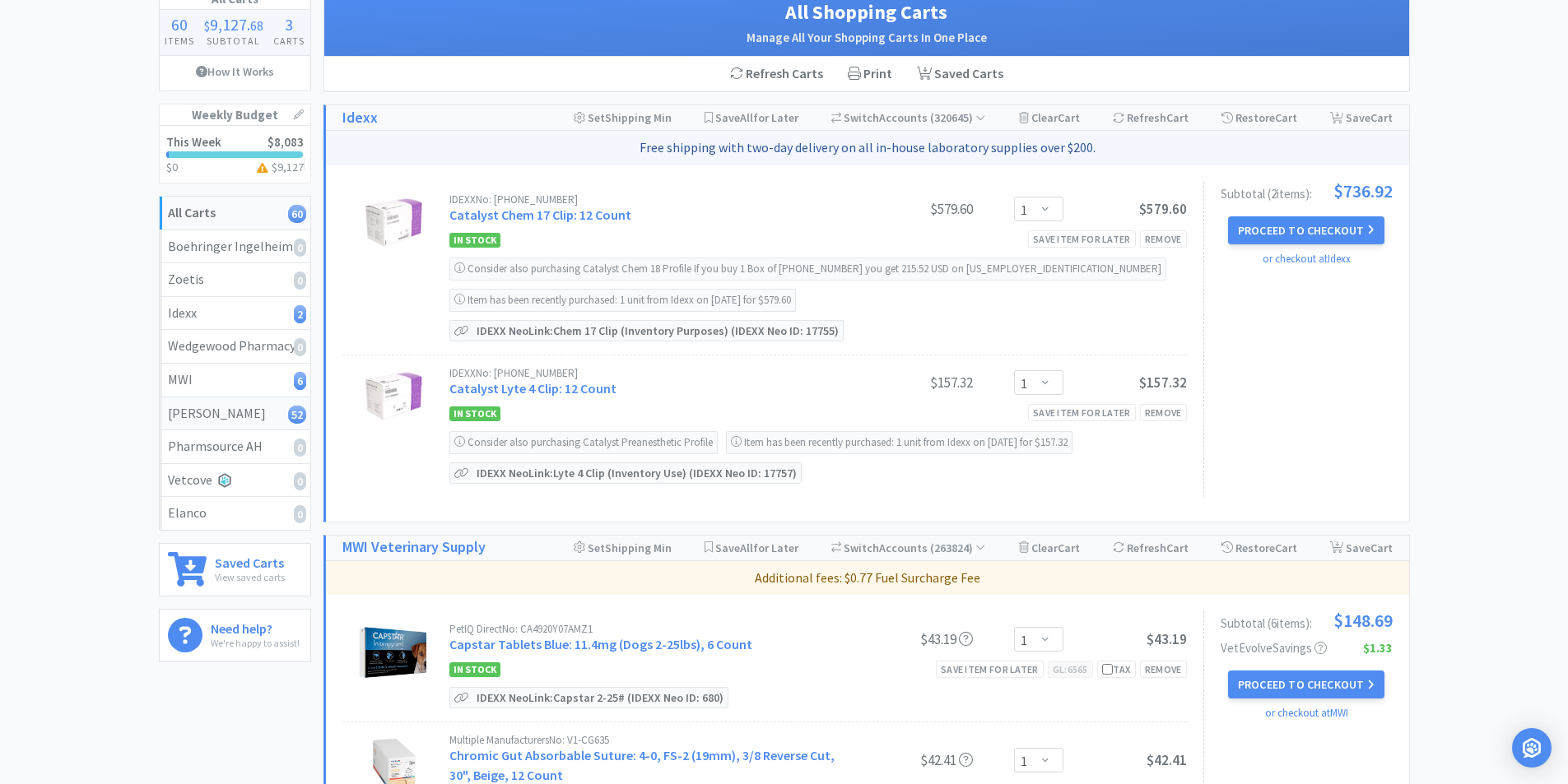
select select "3"
select select "2"
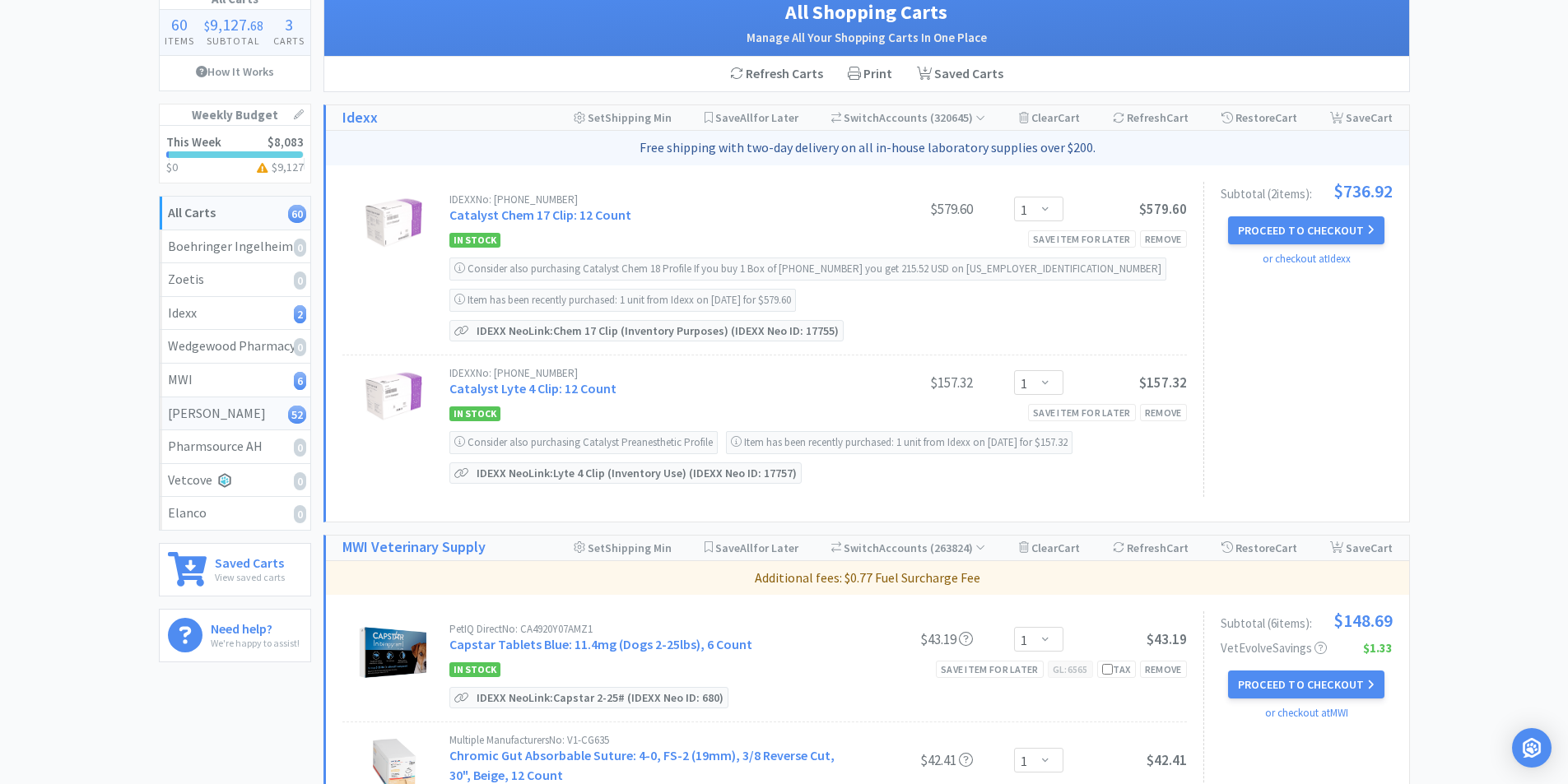
select select "1"
select select "2"
select select "1"
select select "2"
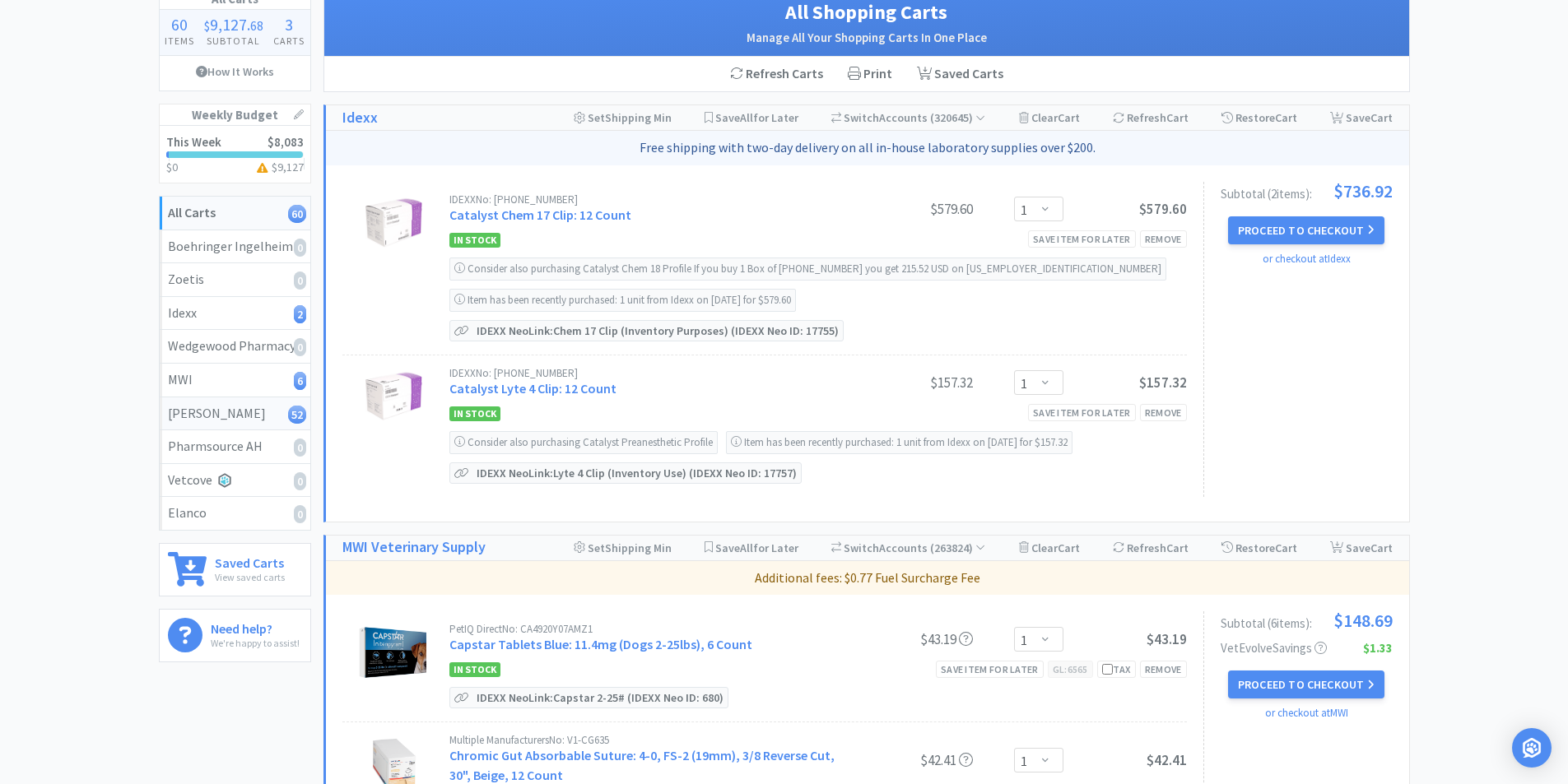
select select "1"
select select "2"
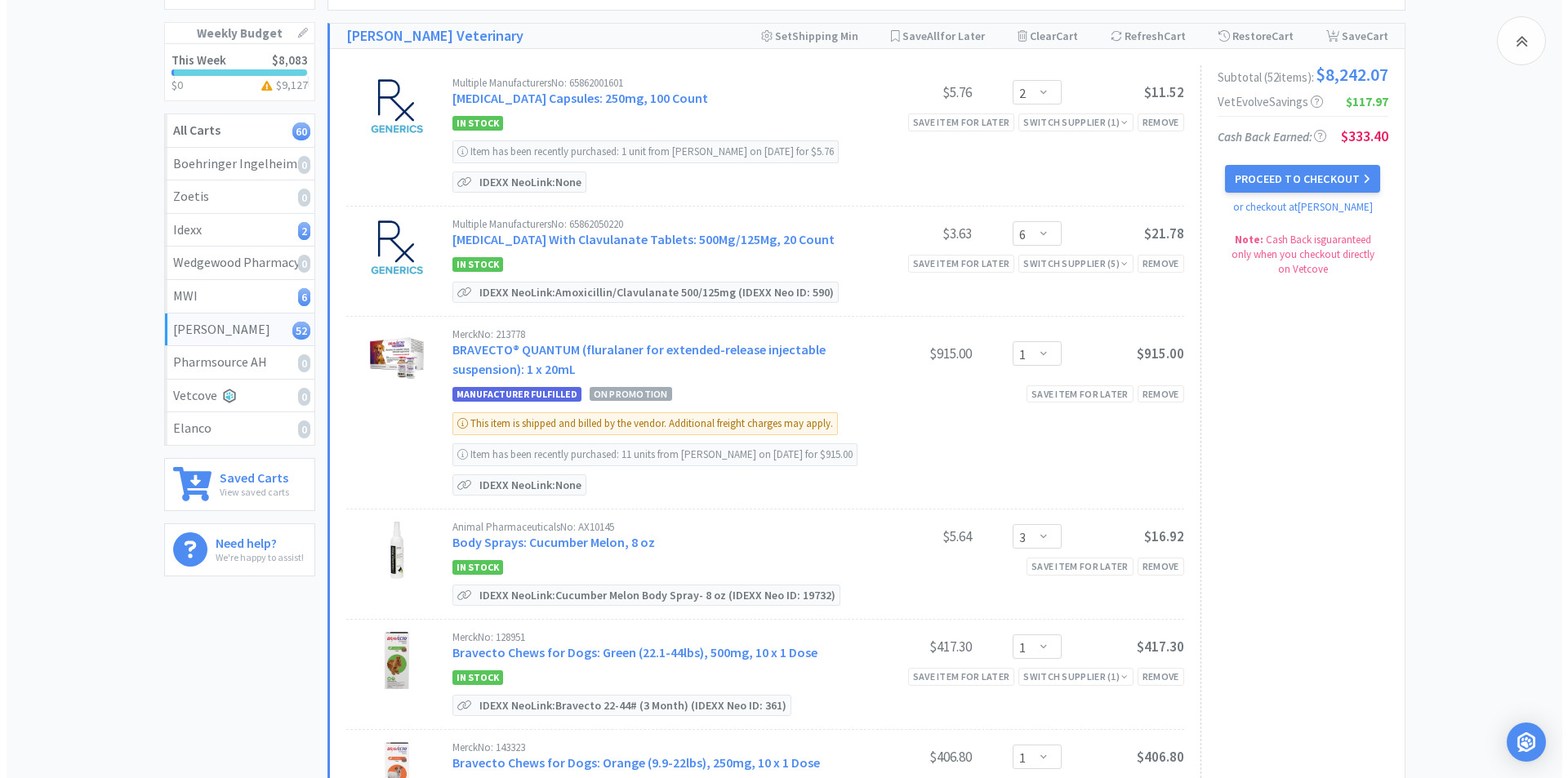
scroll to position [193, 0]
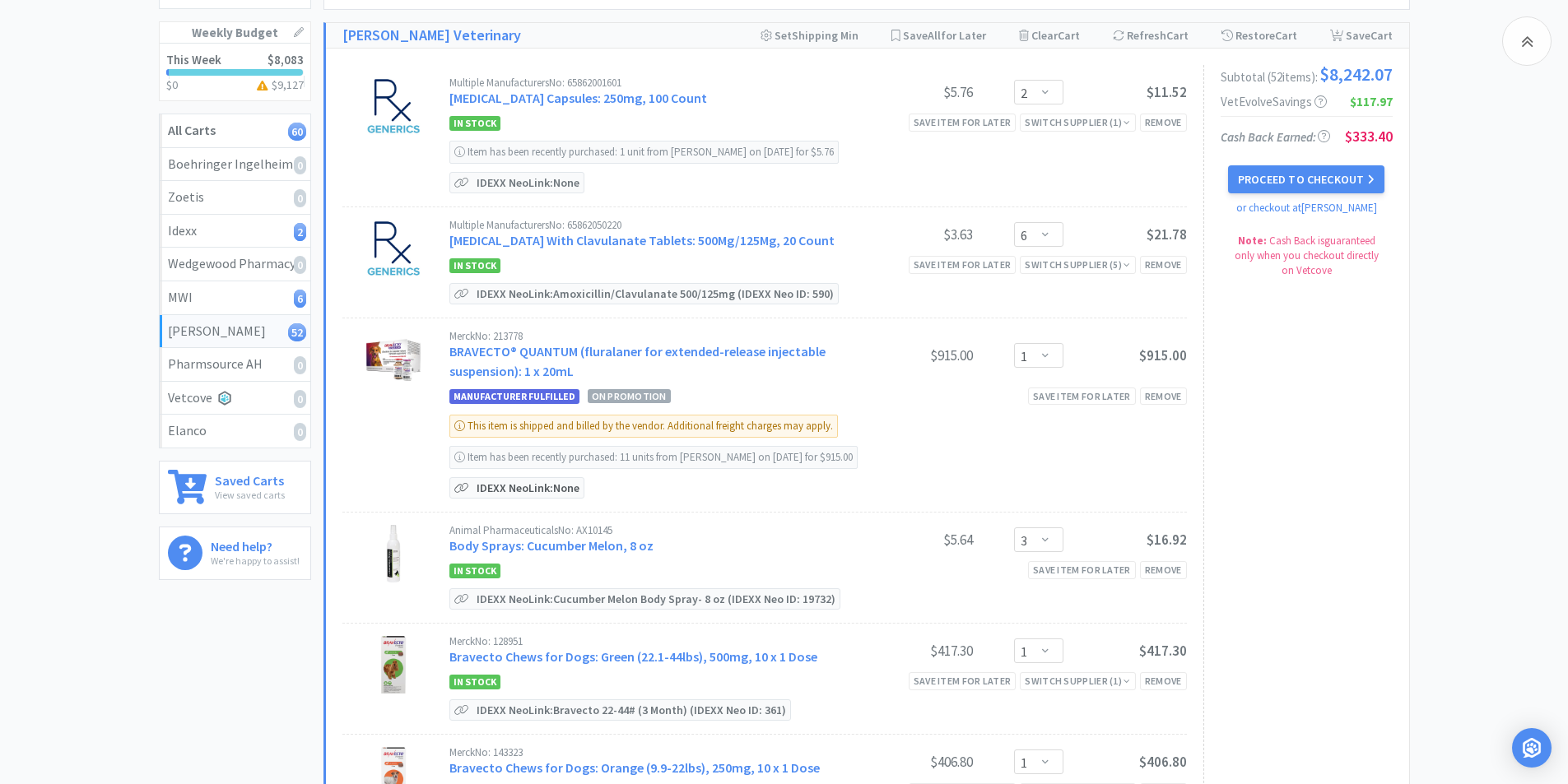
click at [546, 490] on p "IDEXX Neo Link: None" at bounding box center [528, 488] width 111 height 20
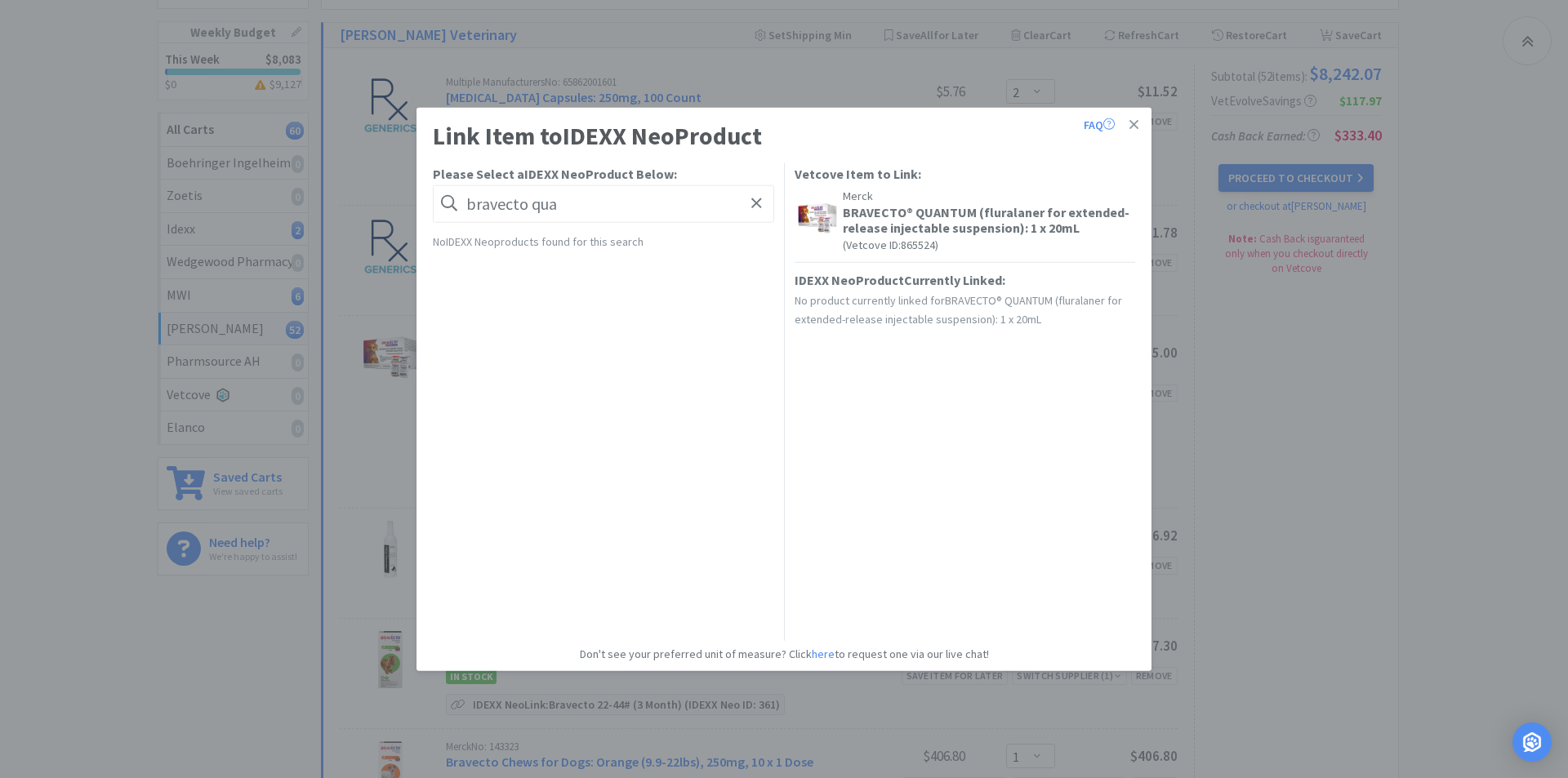
drag, startPoint x: 754, startPoint y: 209, endPoint x: 738, endPoint y: 209, distance: 16.0
click at [755, 209] on icon at bounding box center [756, 204] width 11 height 16
paste input "Bravecto Quantum (INVENTORY ONLY) per ml"
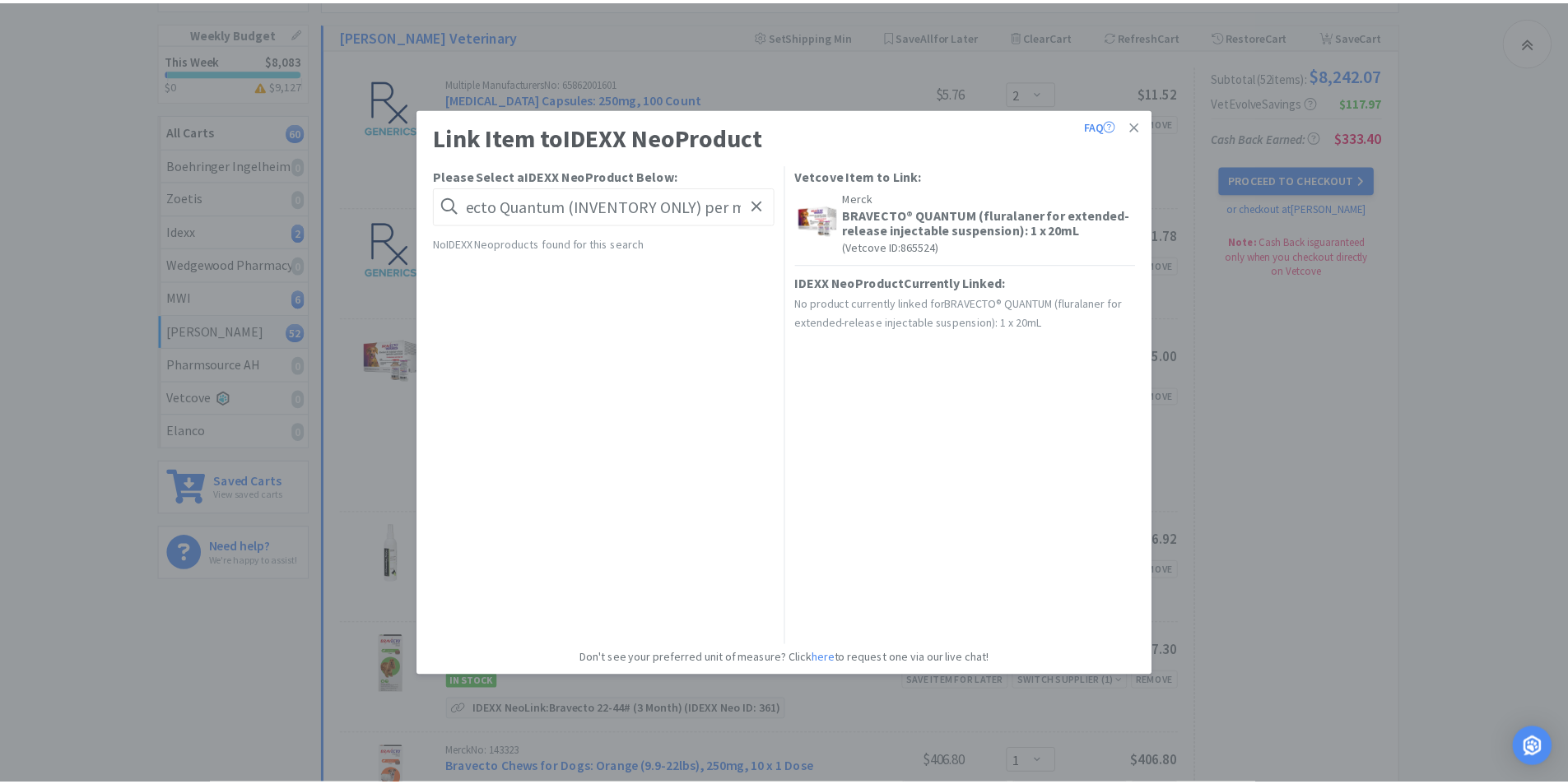
scroll to position [0, 0]
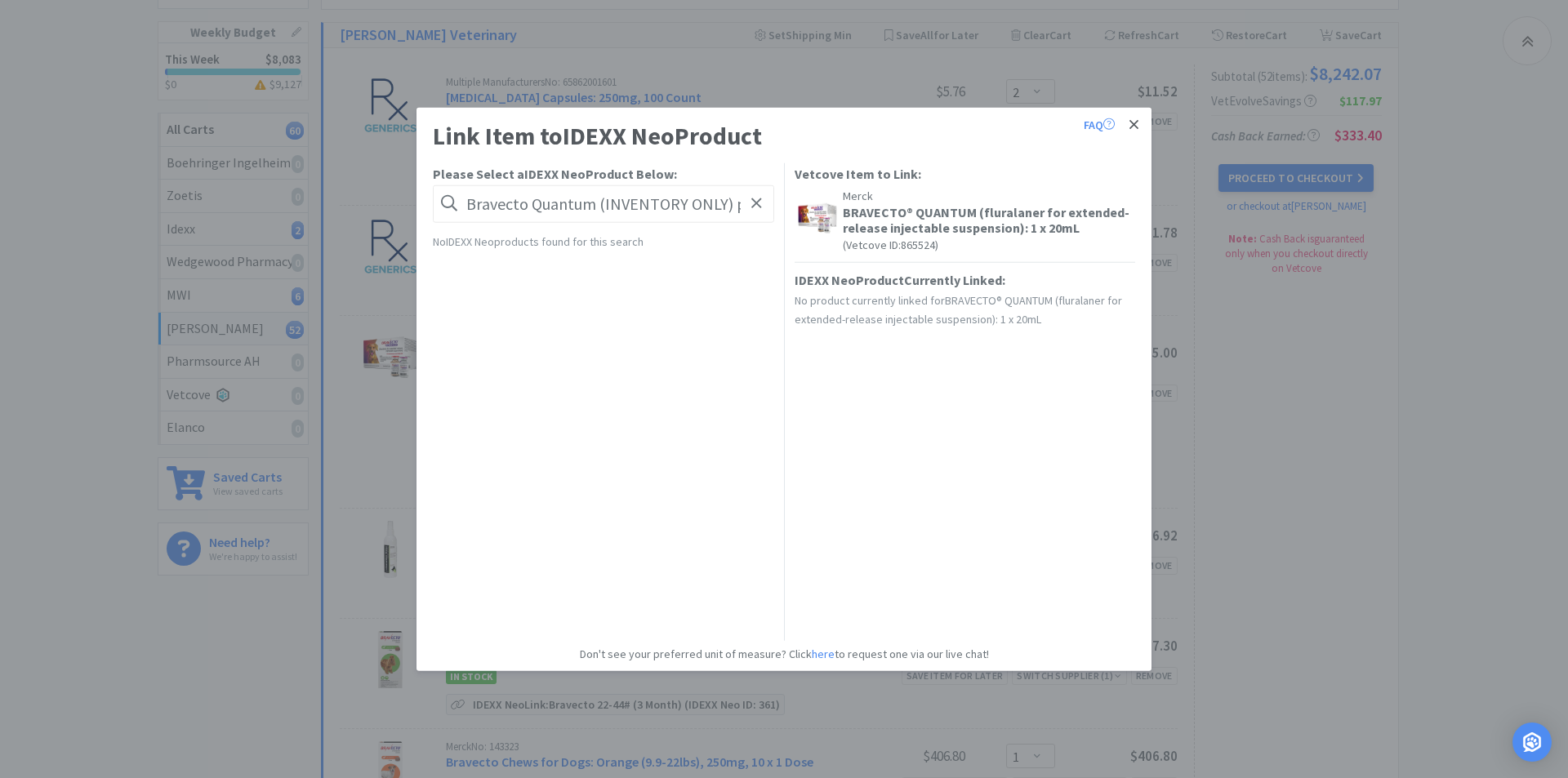
click at [1134, 124] on icon at bounding box center [1133, 124] width 9 height 9
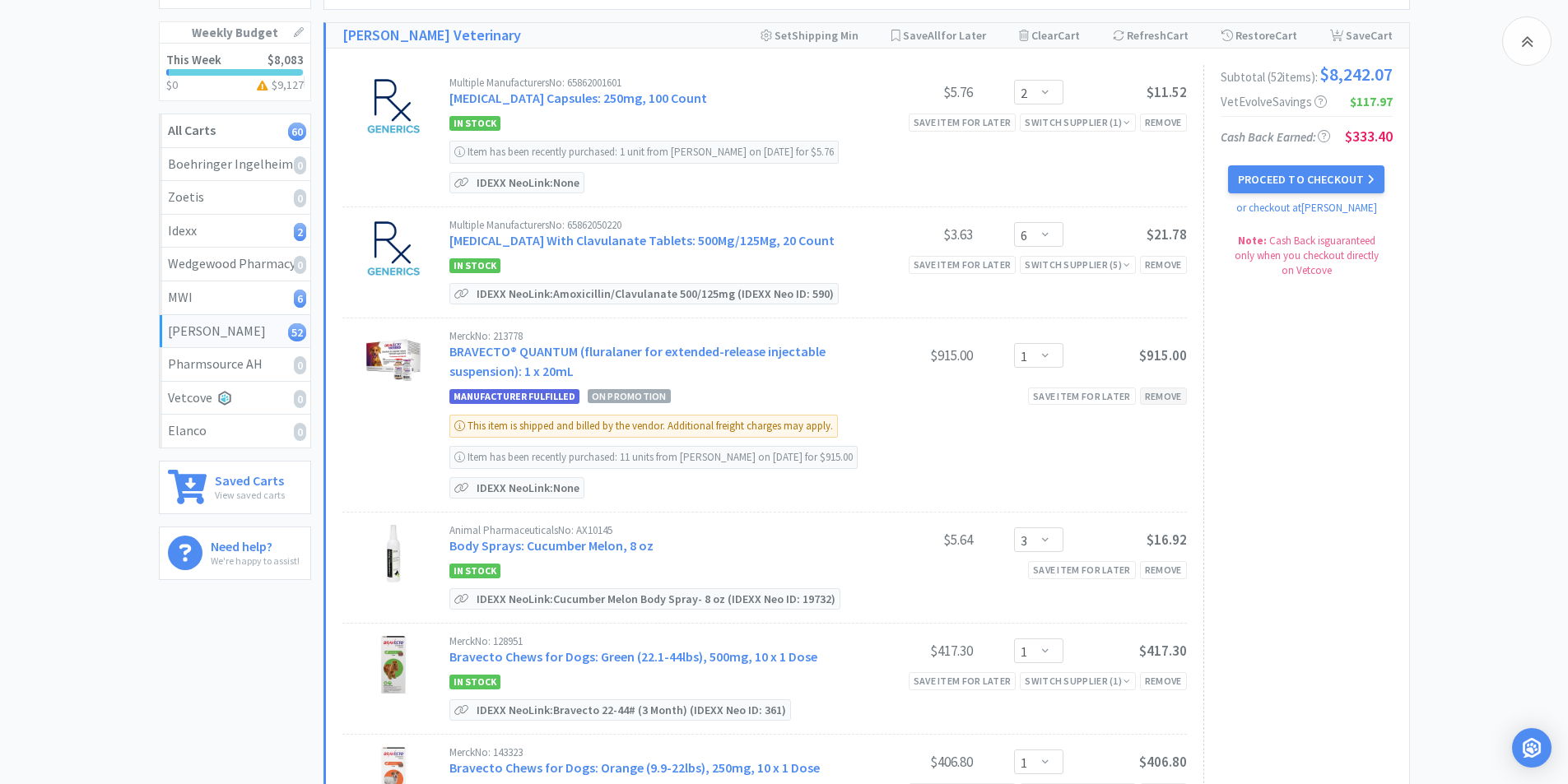
click at [1168, 395] on div "Remove" at bounding box center [1163, 396] width 47 height 17
